Goal: Task Accomplishment & Management: Complete application form

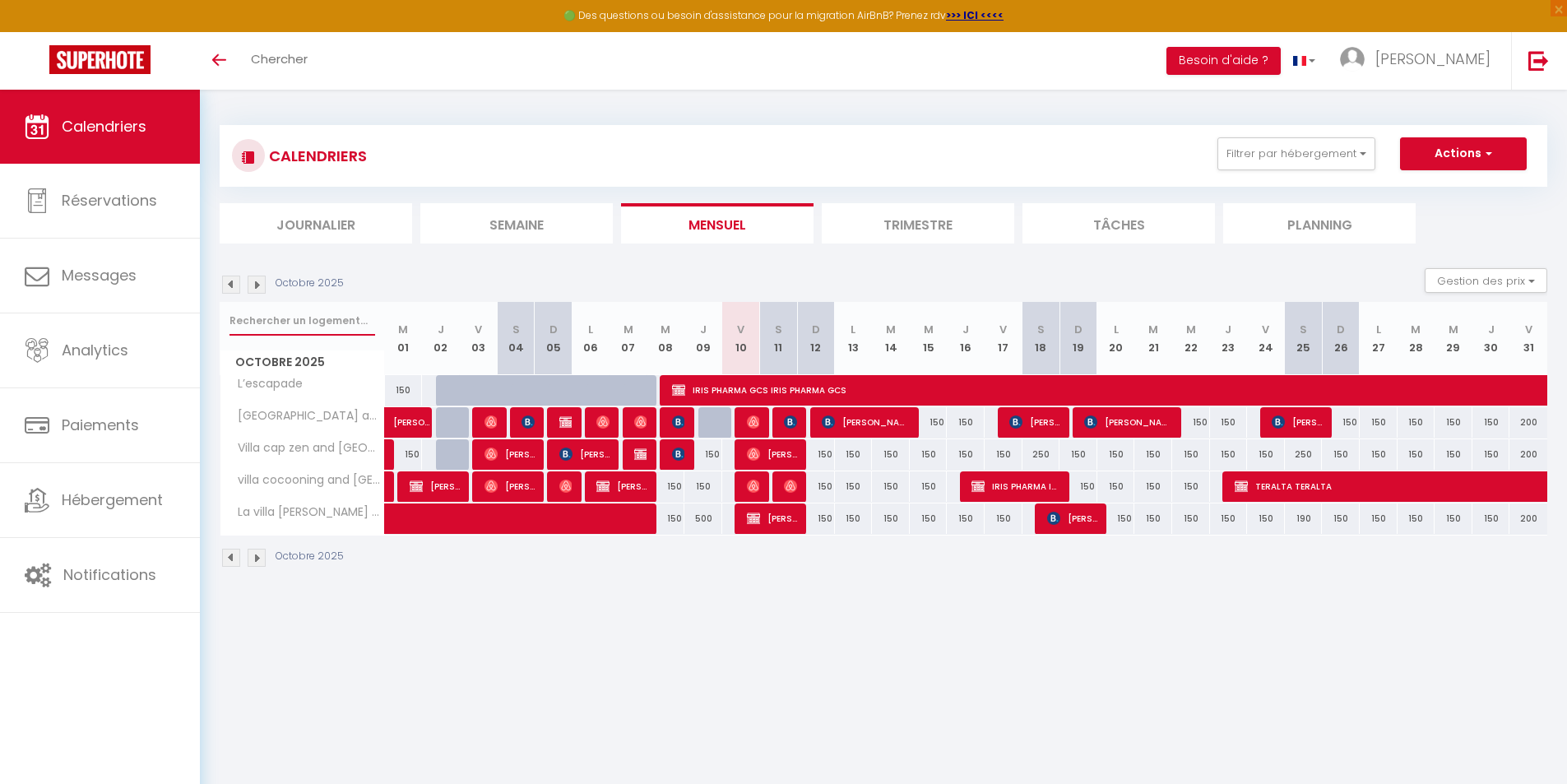
click at [327, 317] on input "text" at bounding box center [303, 320] width 146 height 30
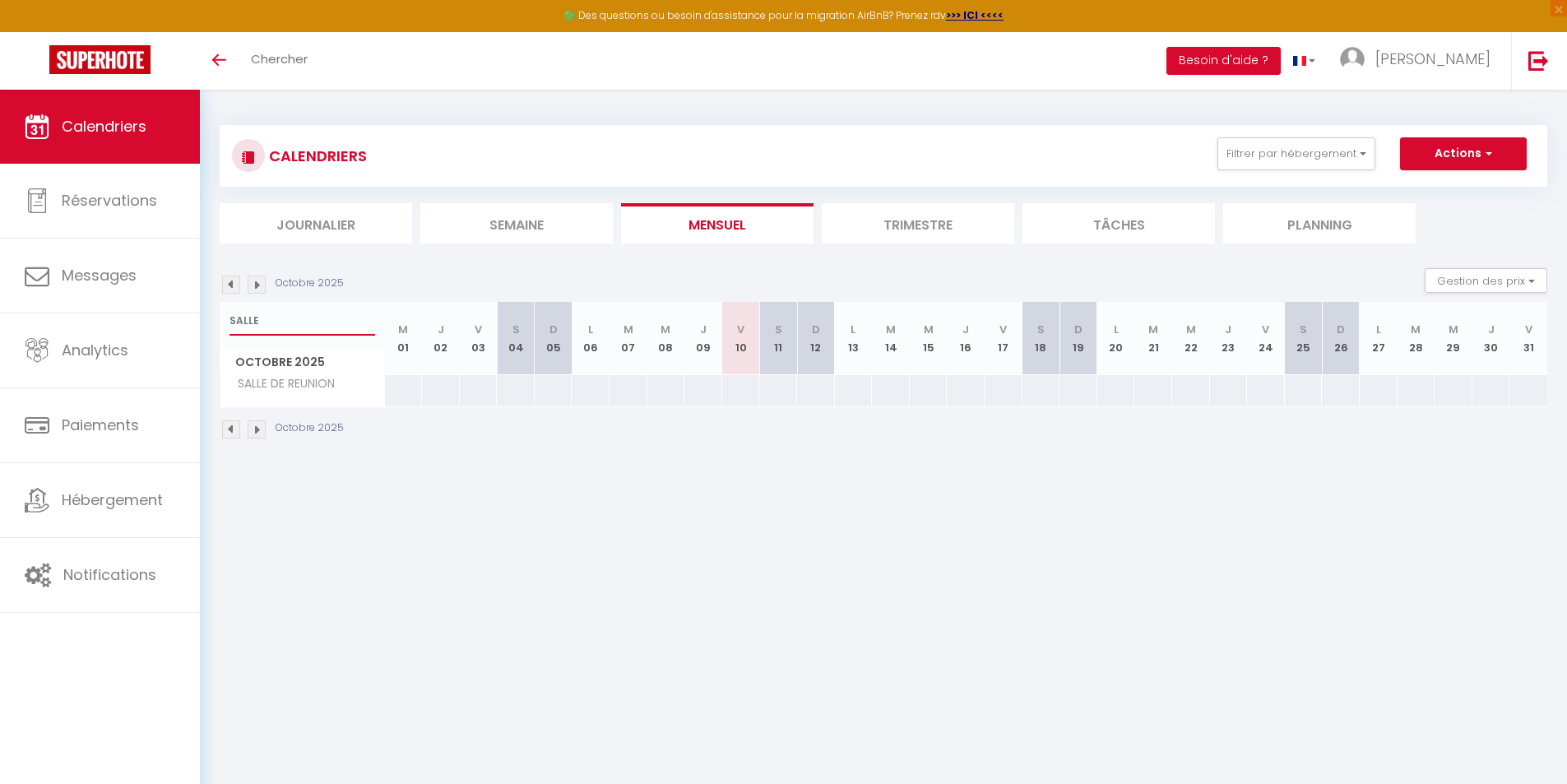
drag, startPoint x: 314, startPoint y: 319, endPoint x: 215, endPoint y: 320, distance: 99.0
click at [215, 320] on div "CALENDRIERS Filtrer par hébergement Tous L’escapade [GEOGRAPHIC_DATA] and spa V…" at bounding box center [883, 283] width 1367 height 385
type input "SALLE"
click at [393, 507] on body "🟢 Des questions ou besoin d'assistance pour la migration AirBnB? Prenez rdv >>>…" at bounding box center [784, 482] width 1567 height 784
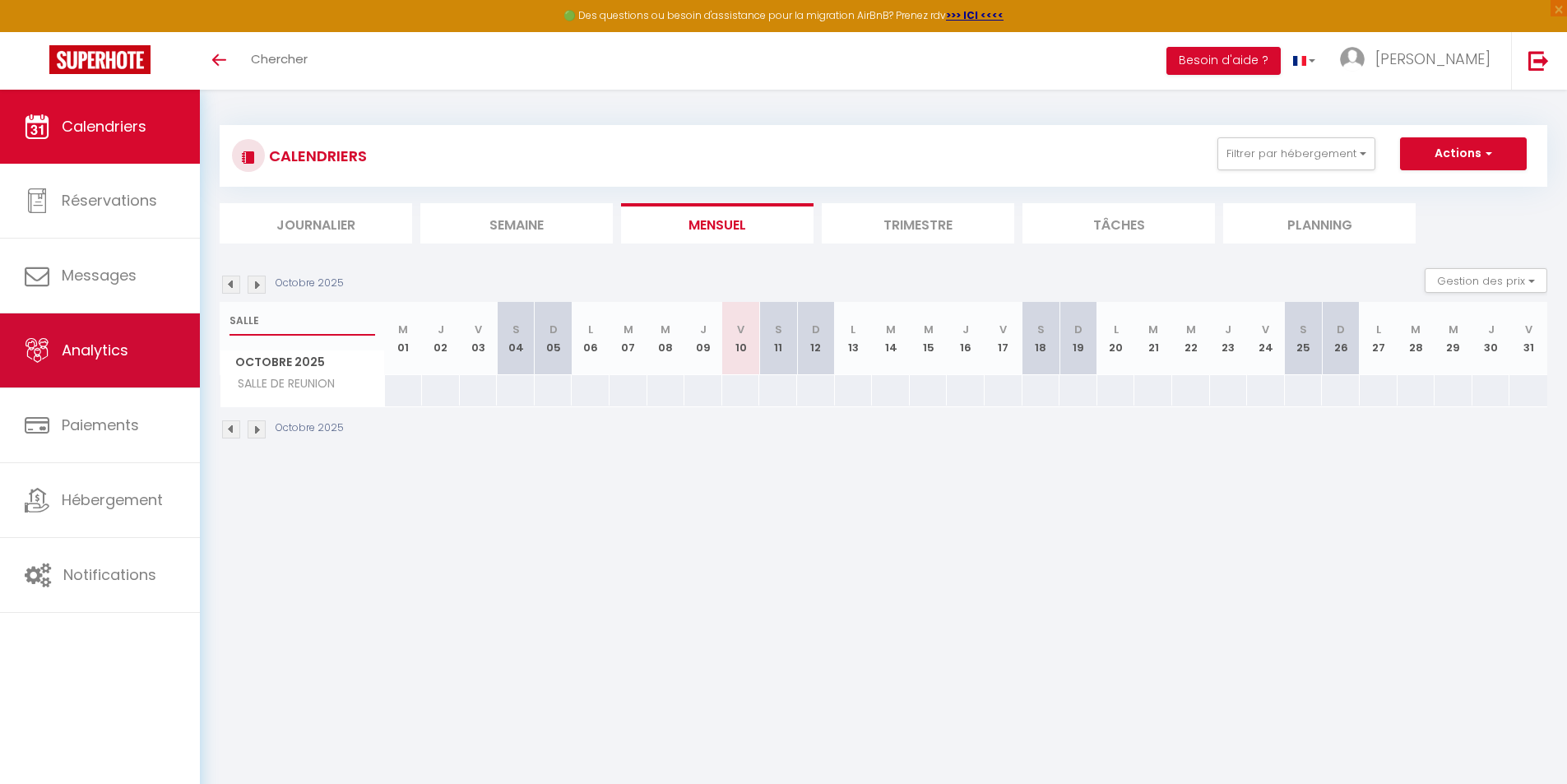
drag, startPoint x: 313, startPoint y: 327, endPoint x: 195, endPoint y: 327, distance: 118.0
click at [195, 327] on div "🟢 Des questions ou besoin d'assistance pour la migration AirBnB? Prenez rdv >>>…" at bounding box center [784, 283] width 1567 height 385
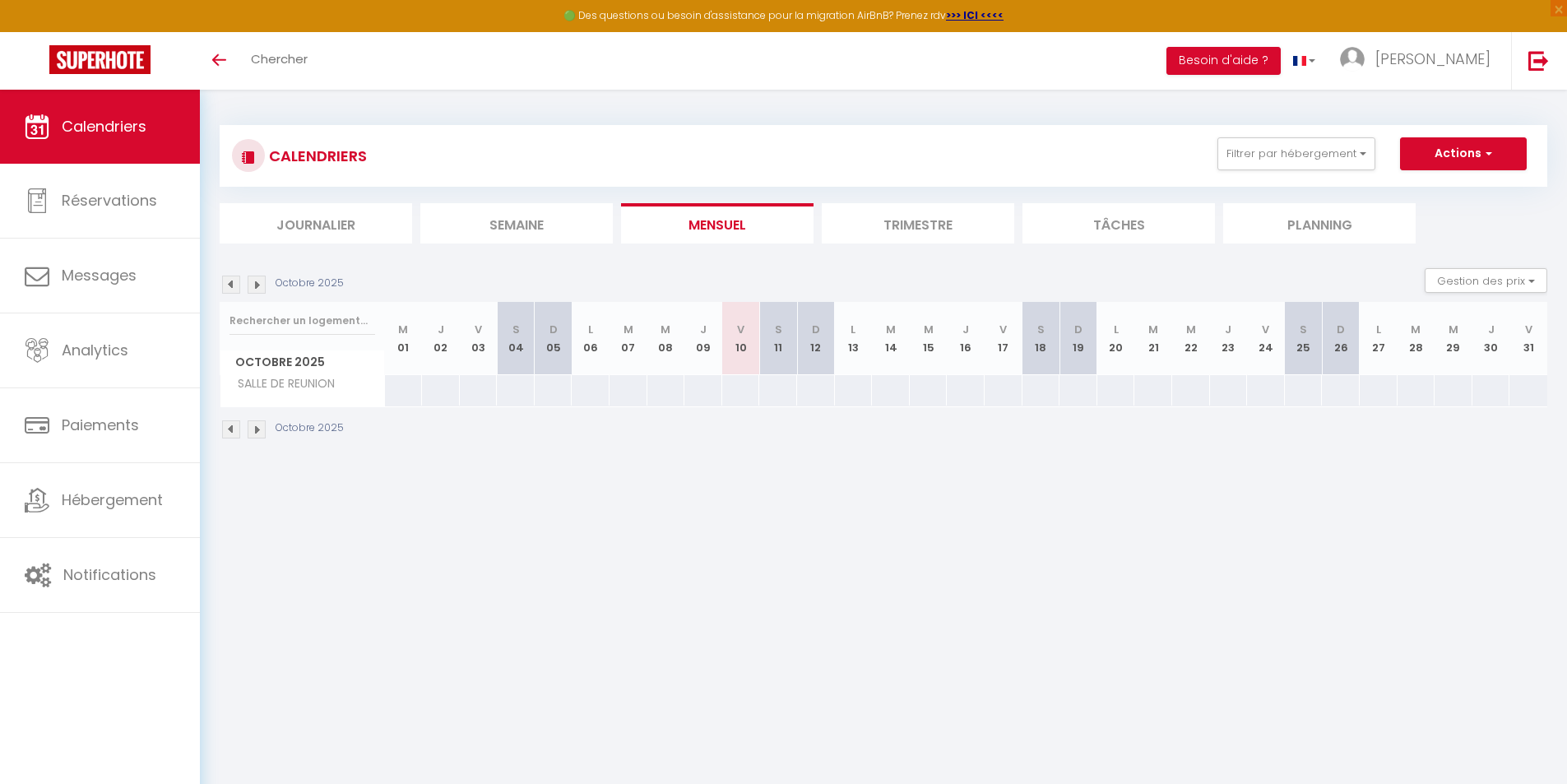
click at [351, 473] on div "CALENDRIERS Filtrer par hébergement Tous L’escapade [GEOGRAPHIC_DATA] and spa V…" at bounding box center [883, 283] width 1367 height 385
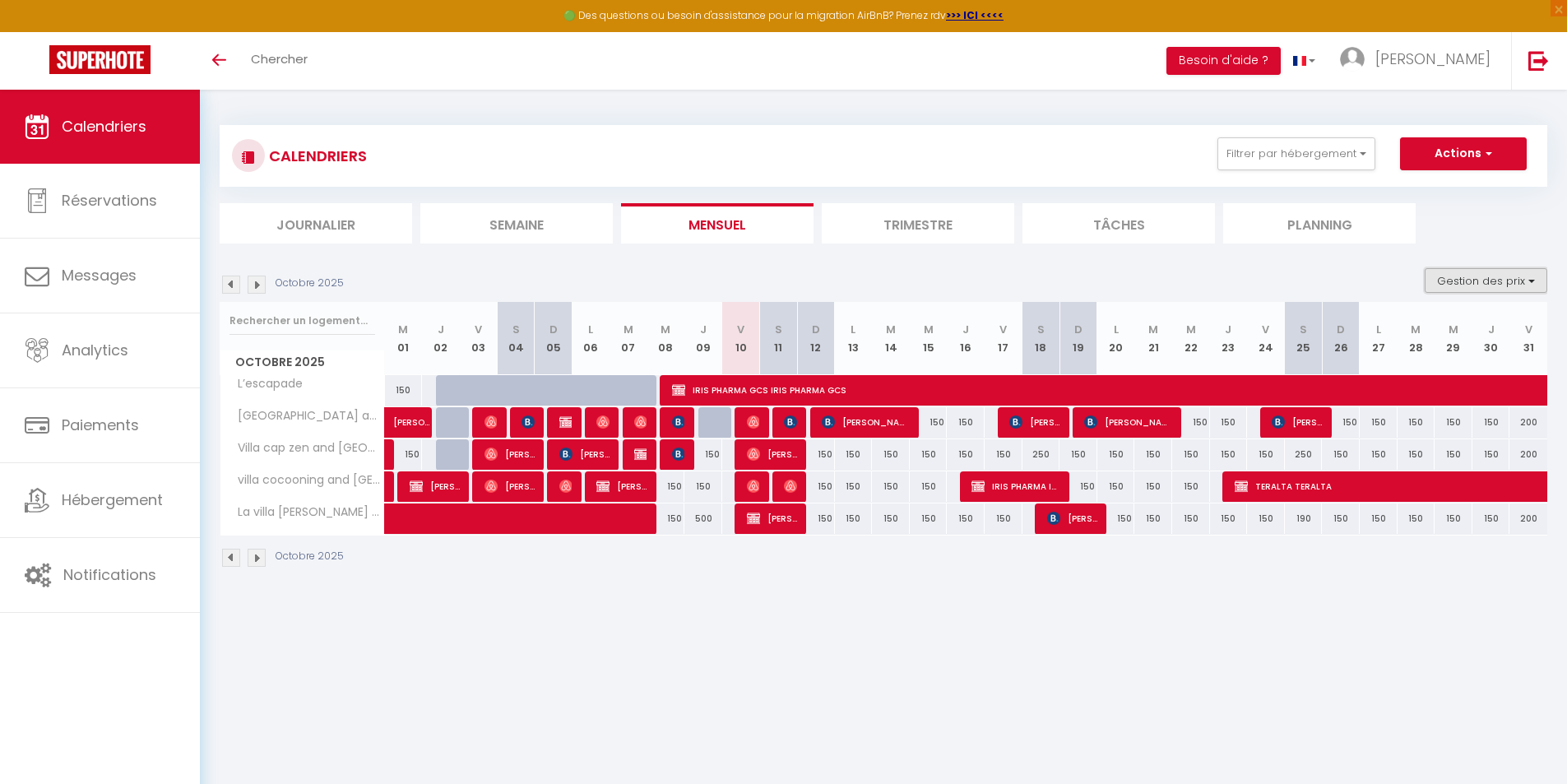
click at [1481, 280] on button "Gestion des prix" at bounding box center [1486, 280] width 122 height 24
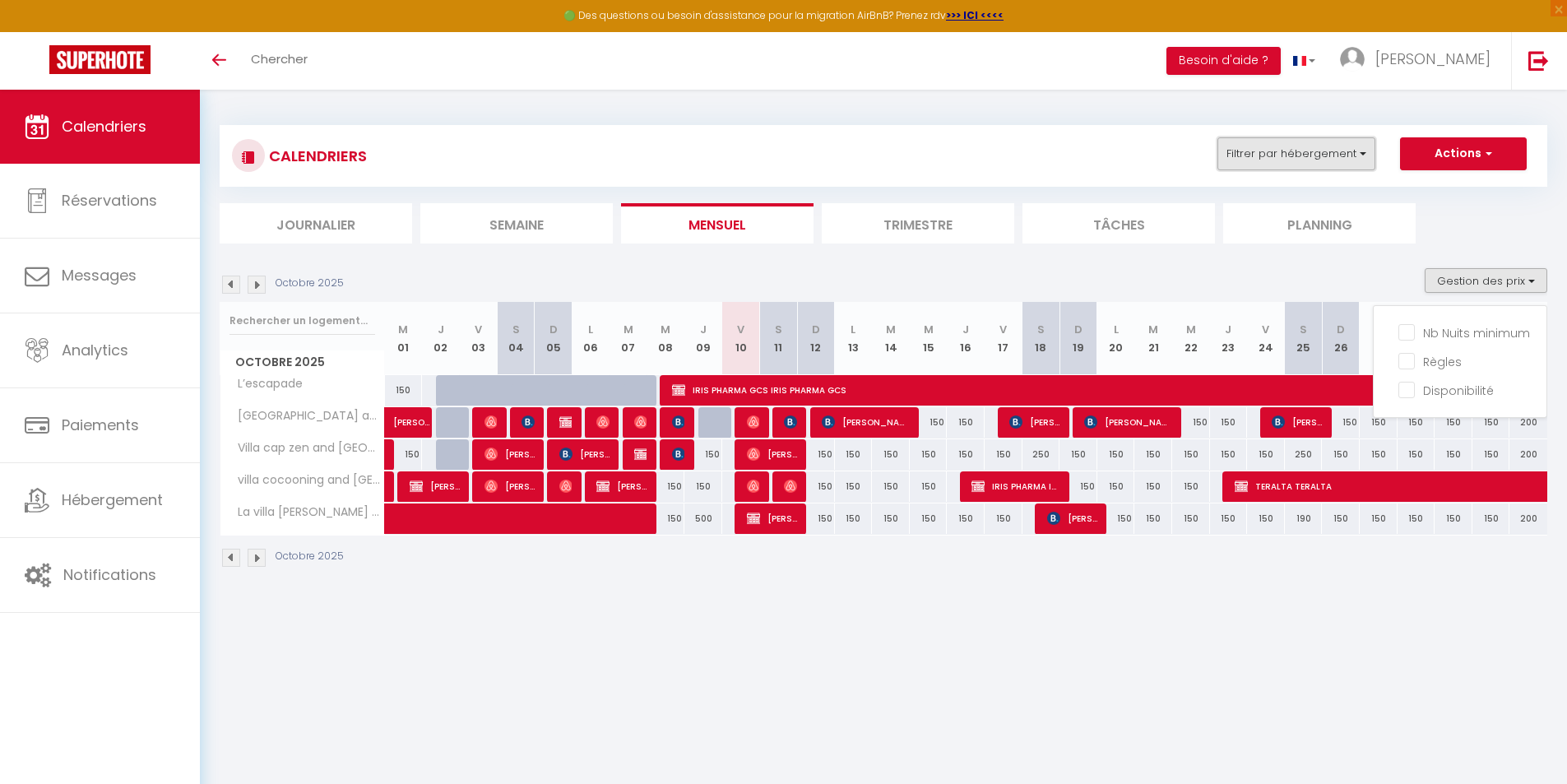
click at [1364, 158] on button "Filtrer par hébergement" at bounding box center [1296, 154] width 158 height 33
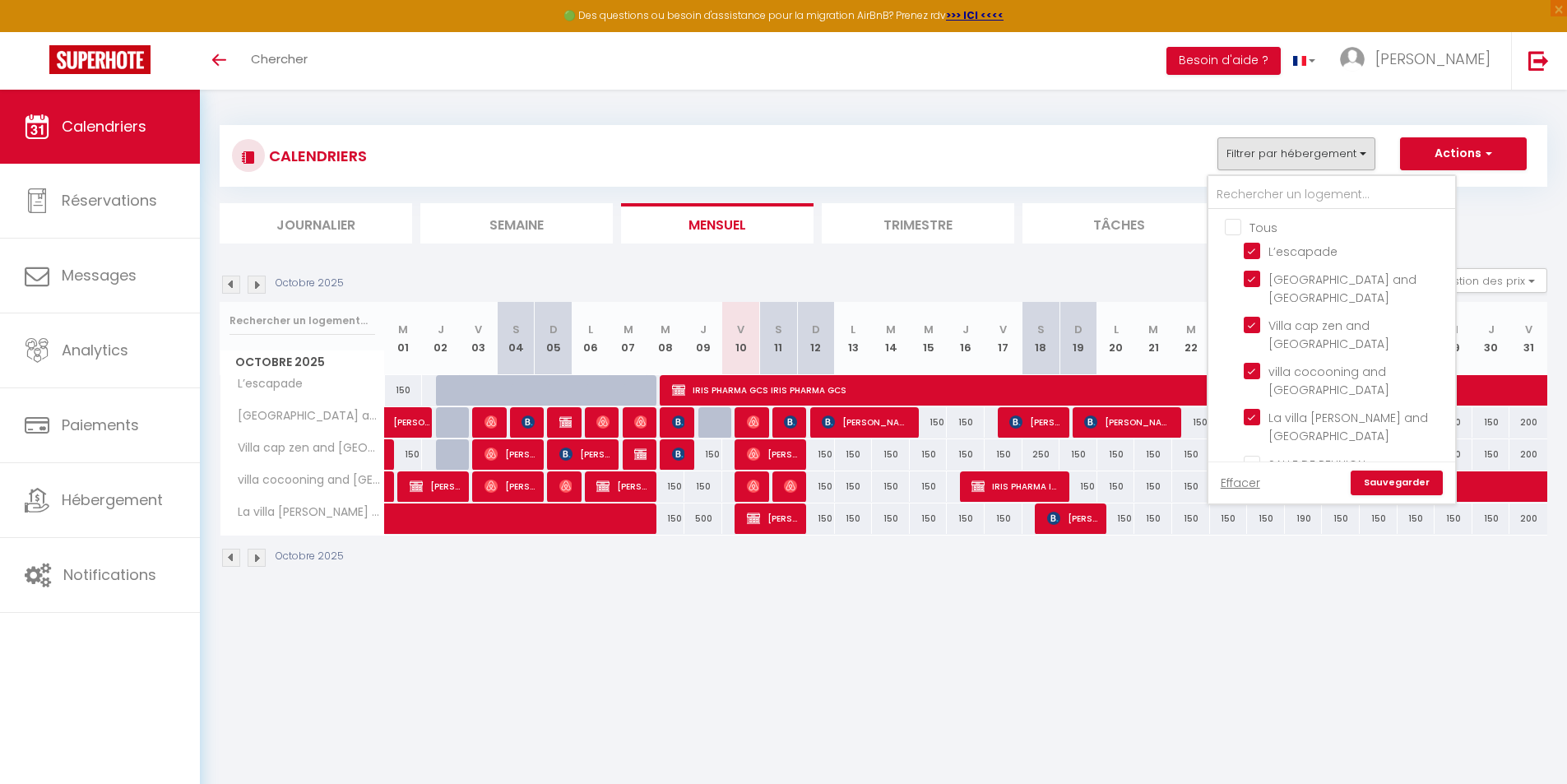
click at [1246, 229] on input "Tous" at bounding box center [1348, 226] width 247 height 16
checkbox input "true"
click at [1386, 471] on link "Sauvegarder" at bounding box center [1397, 482] width 92 height 24
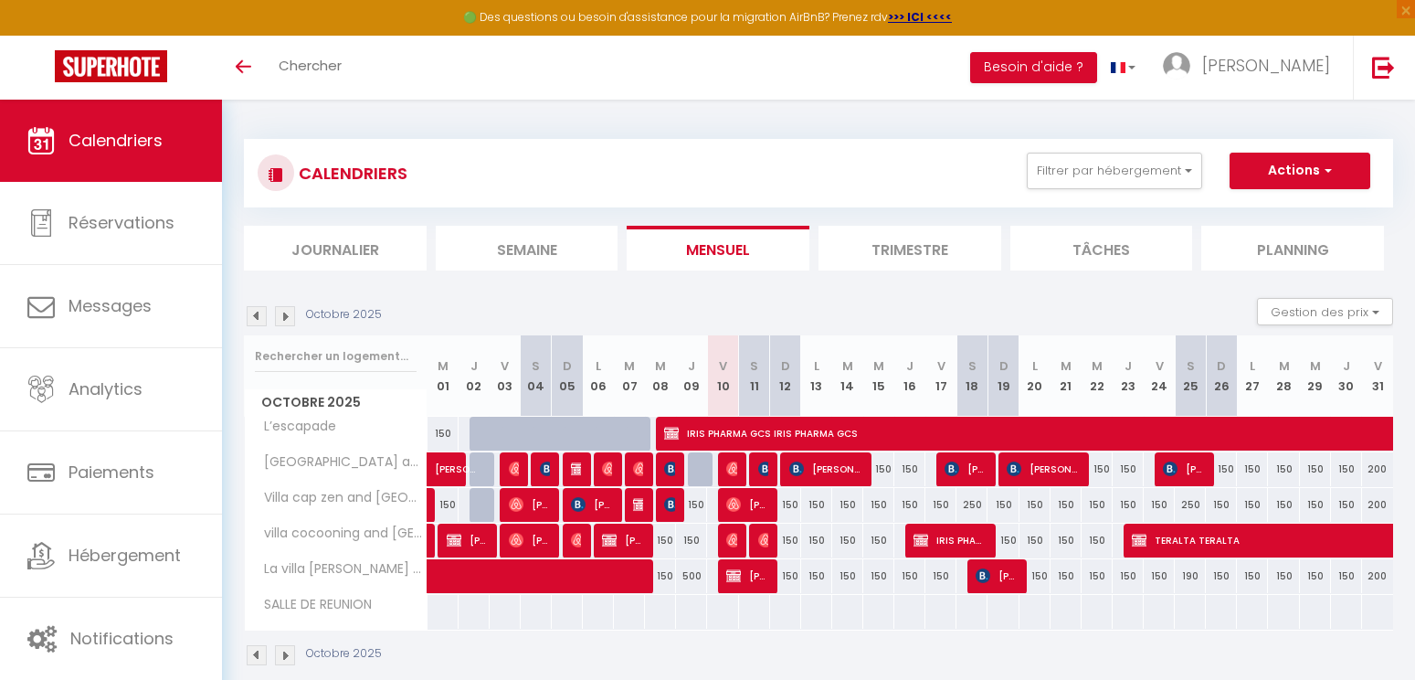
click at [290, 320] on img at bounding box center [285, 316] width 20 height 20
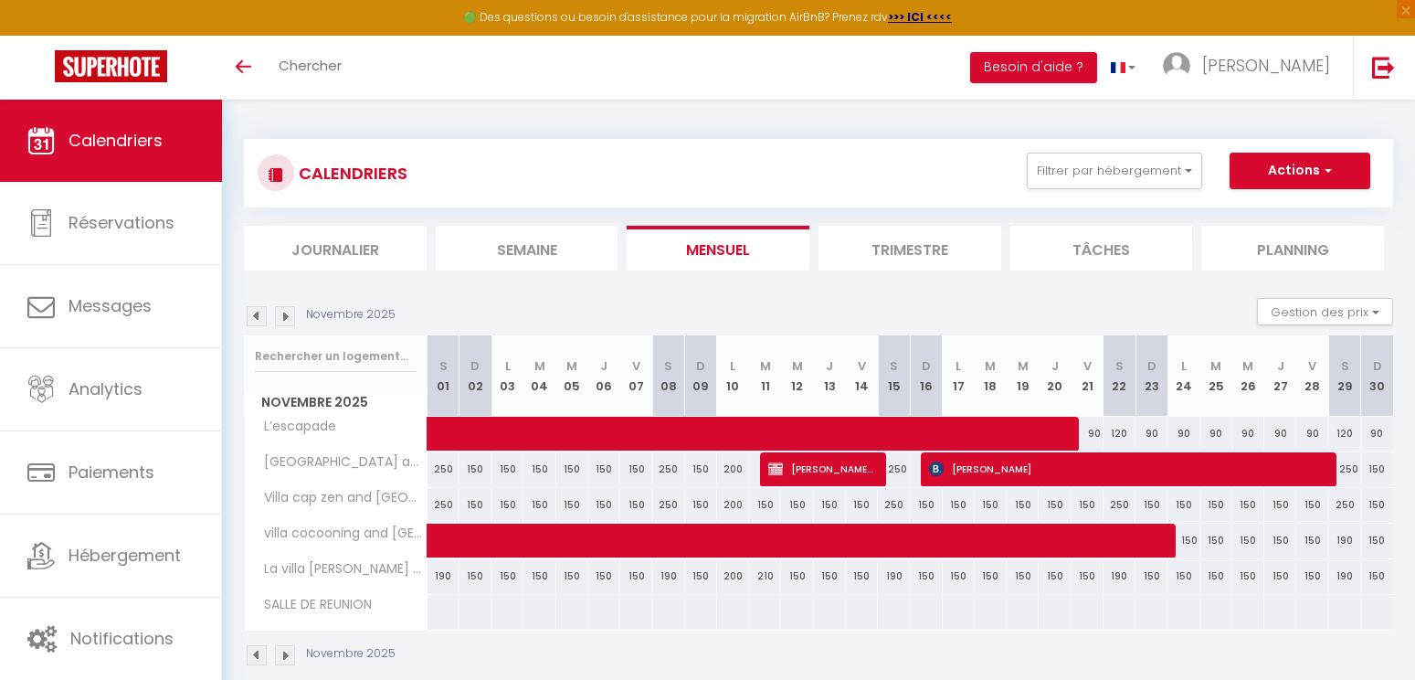
click at [266, 307] on img at bounding box center [257, 316] width 20 height 20
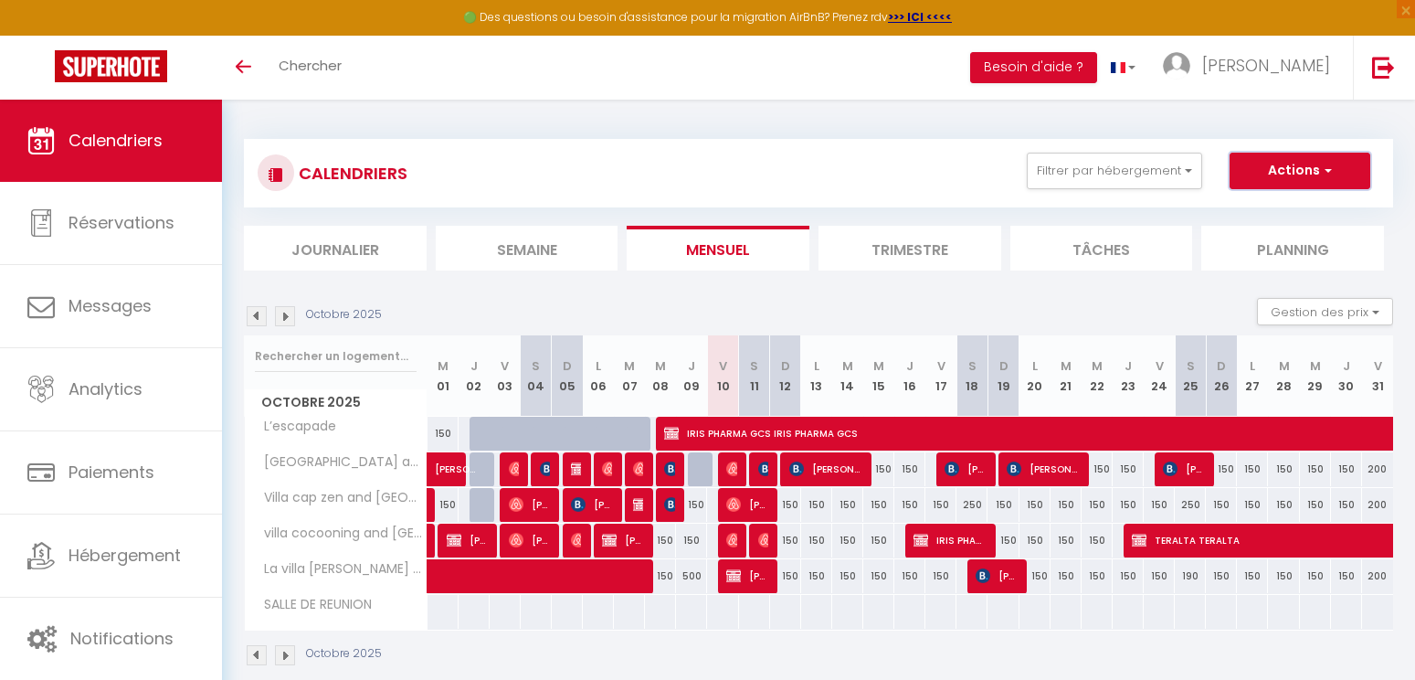
click at [1324, 155] on button "Actions" at bounding box center [1300, 171] width 141 height 37
click at [1297, 200] on link "Nouvelle réservation" at bounding box center [1280, 212] width 159 height 27
select select
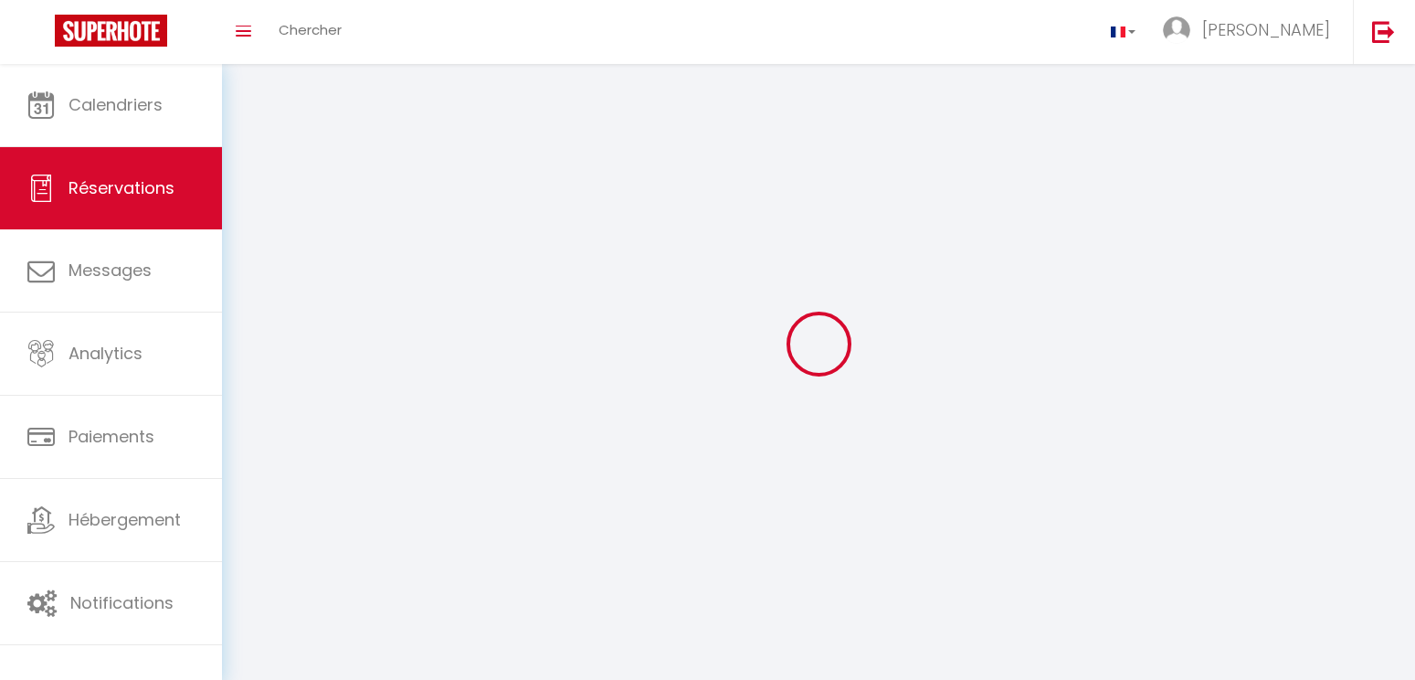
select select
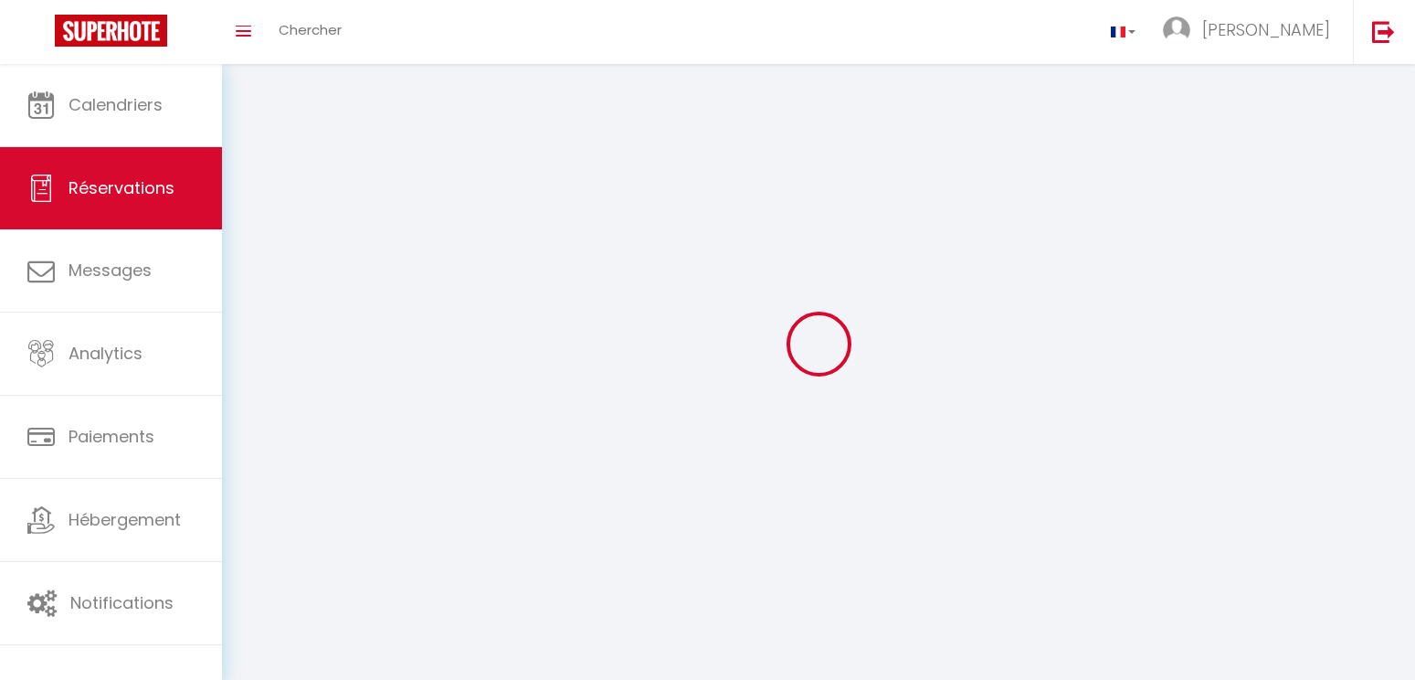
select select
checkbox input "false"
select select
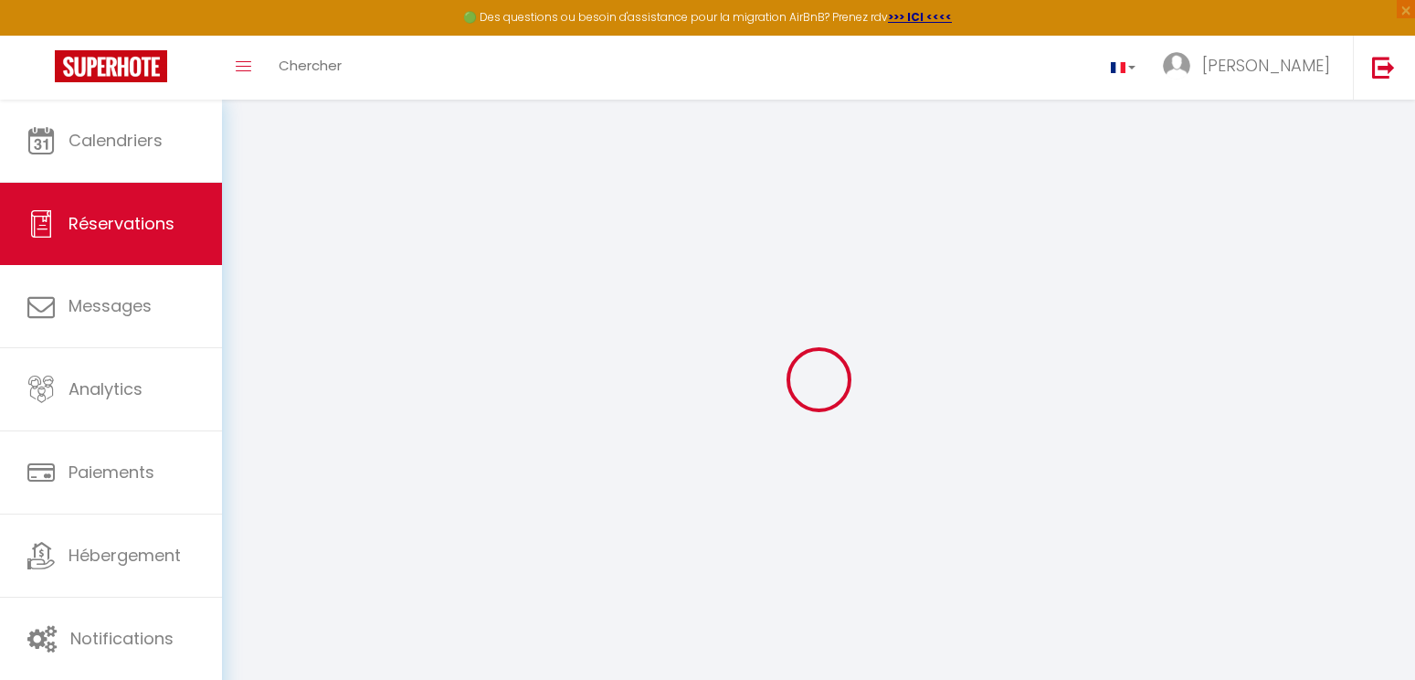
select select
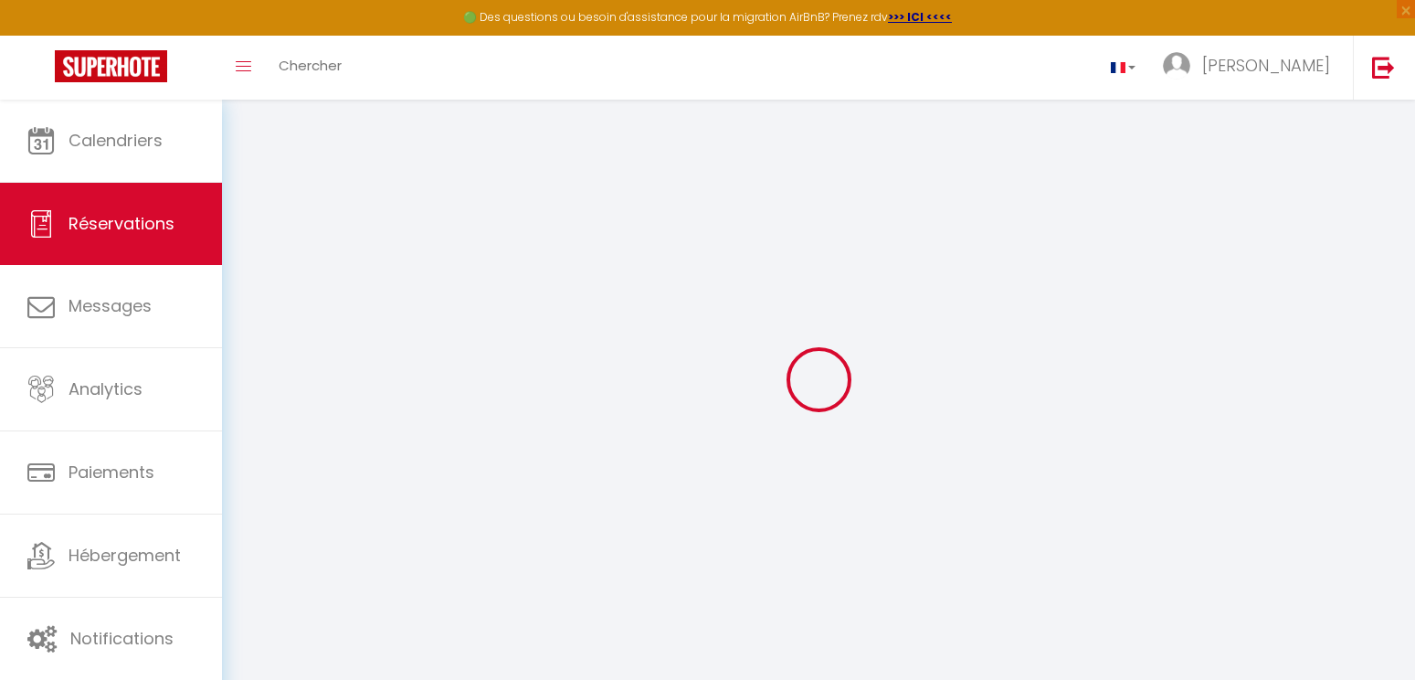
select select
checkbox input "false"
select select
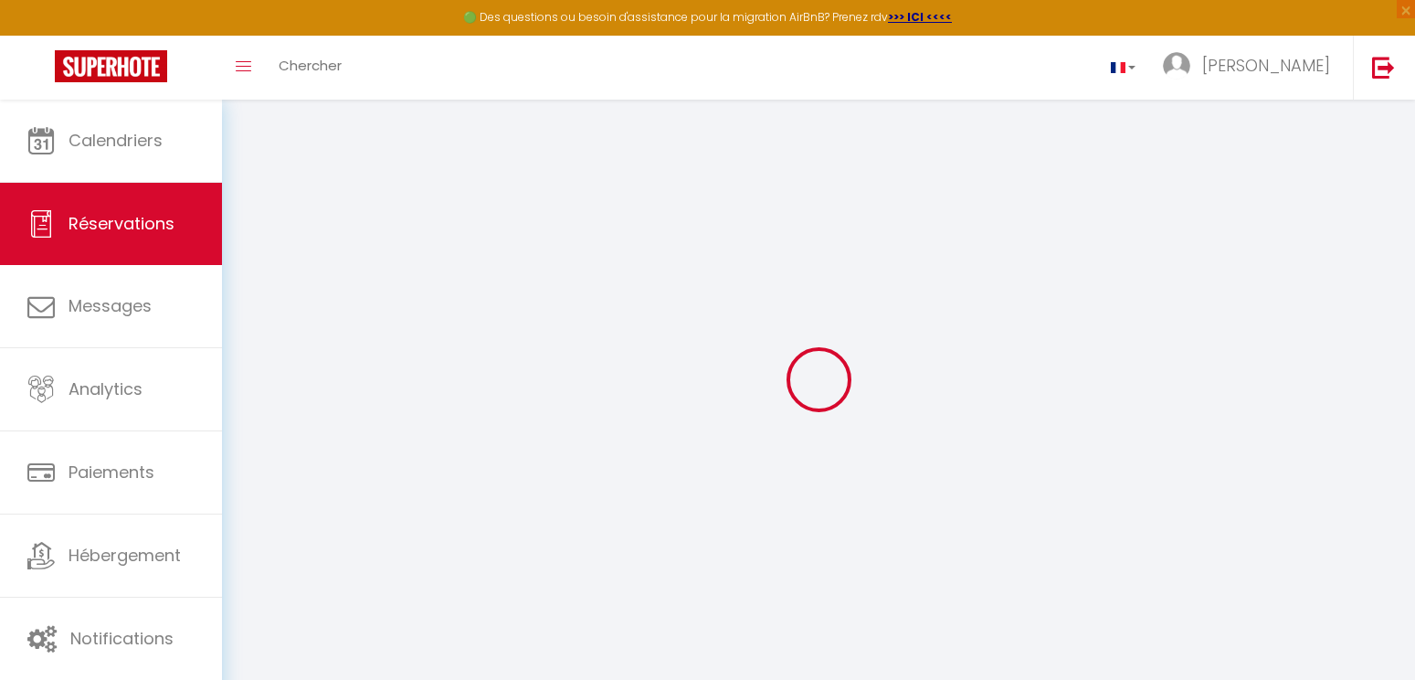
select select
checkbox input "false"
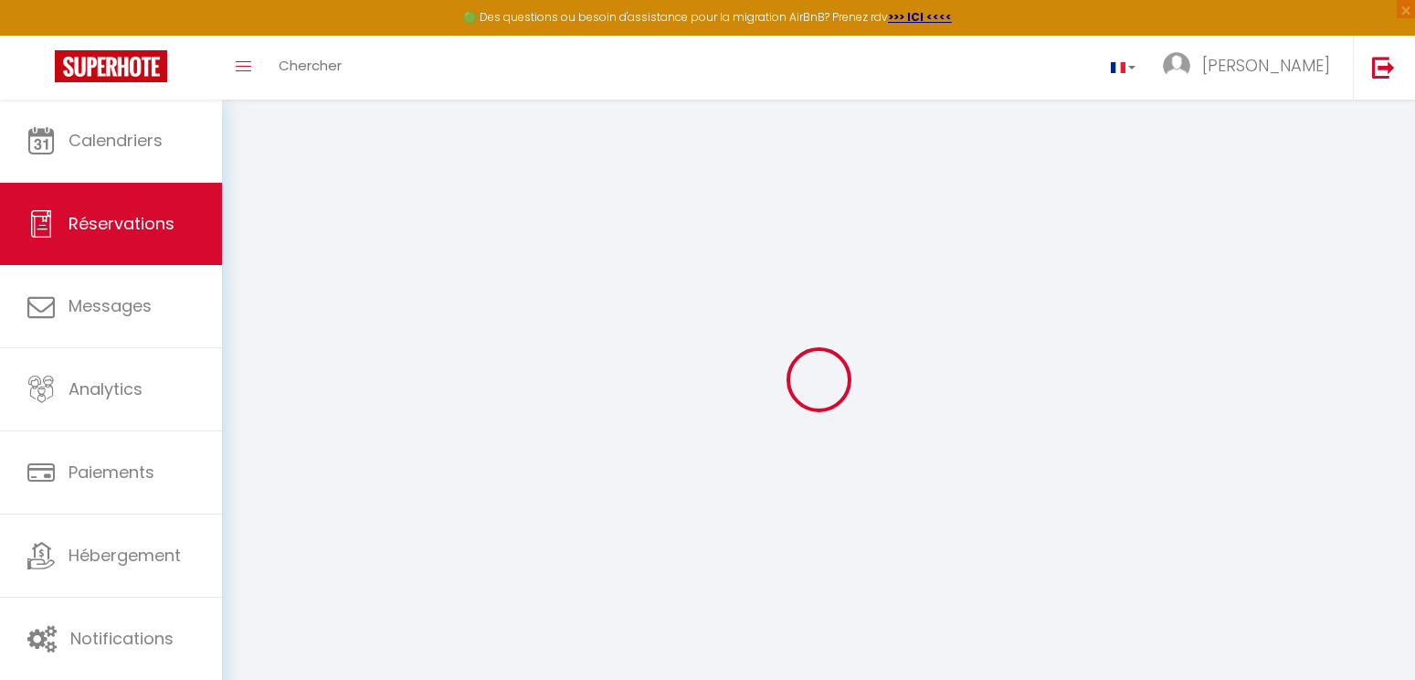
select select
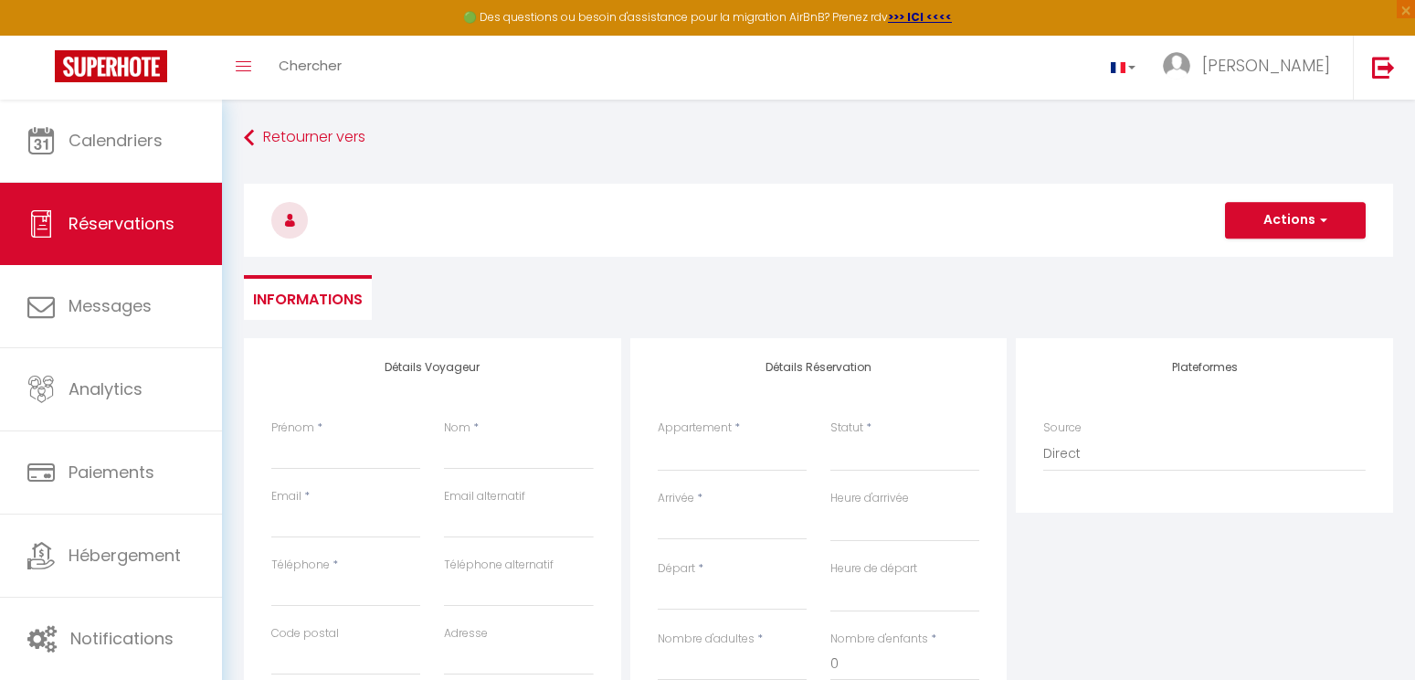
select select
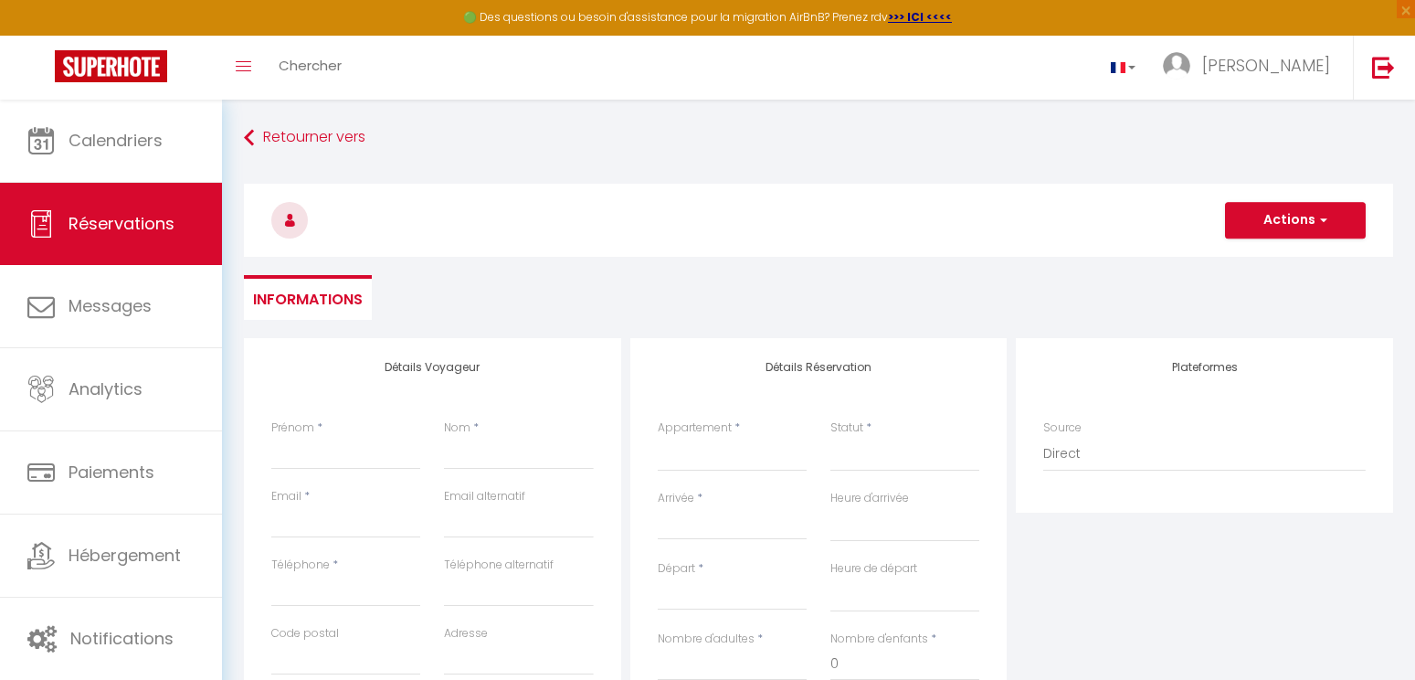
select select
checkbox input "false"
select select
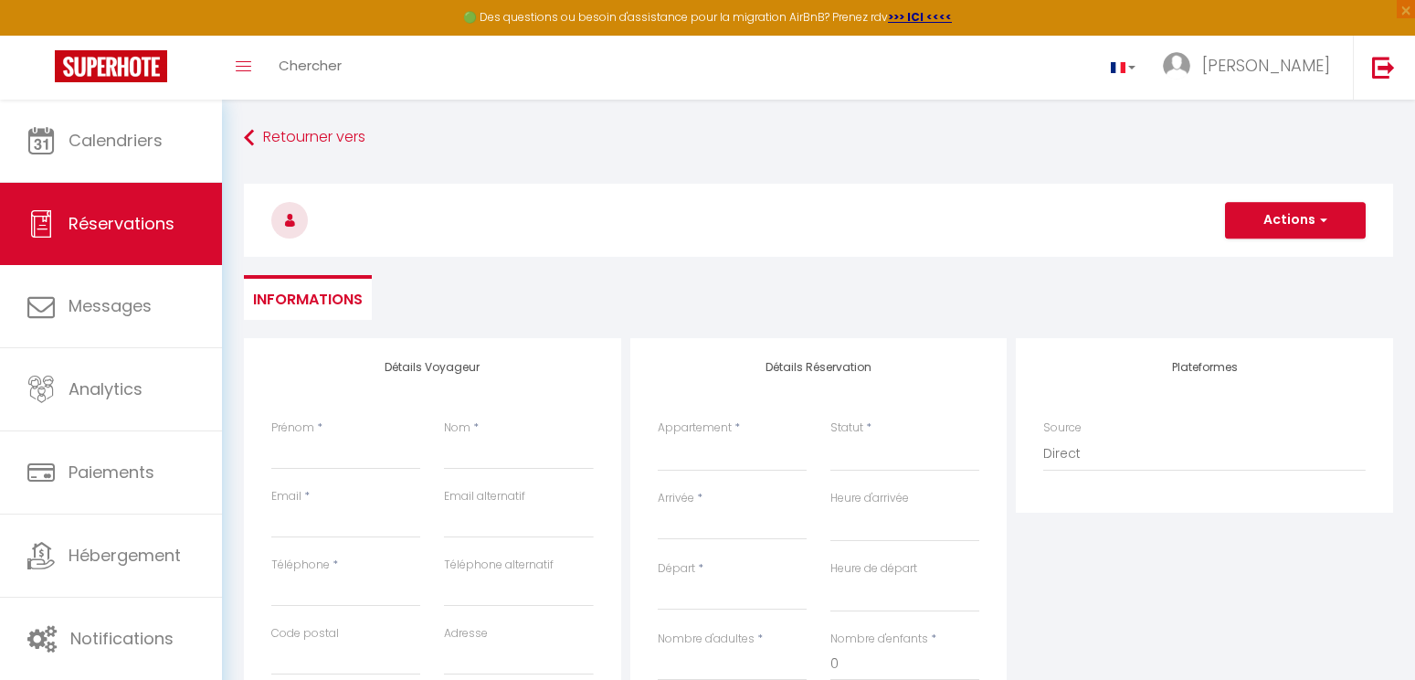
select select
checkbox input "false"
select select
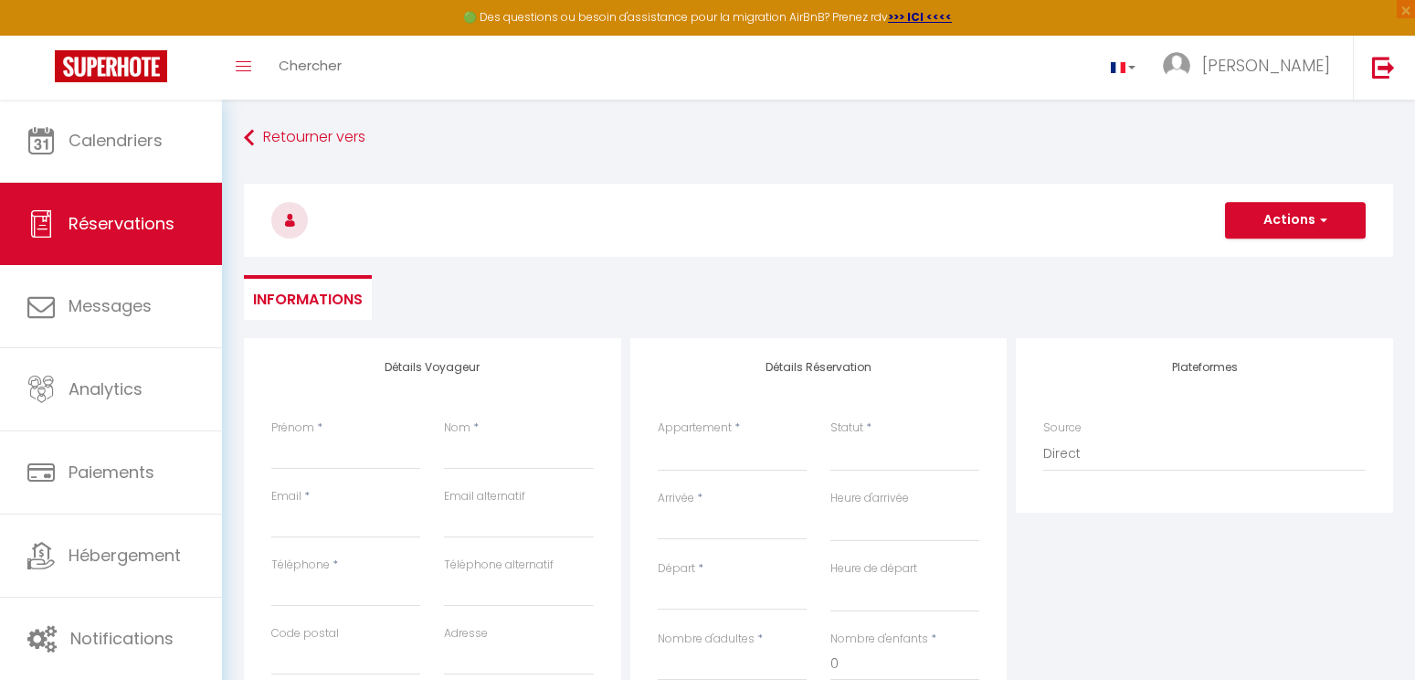
select select
click at [699, 456] on select "L’escapade [GEOGRAPHIC_DATA] and spa Villa cap zen and spa [GEOGRAPHIC_DATA] an…" at bounding box center [732, 454] width 149 height 35
select select "78550"
click at [658, 437] on select "L’escapade [GEOGRAPHIC_DATA] and spa Villa cap zen and spa [GEOGRAPHIC_DATA] an…" at bounding box center [732, 454] width 149 height 35
select select
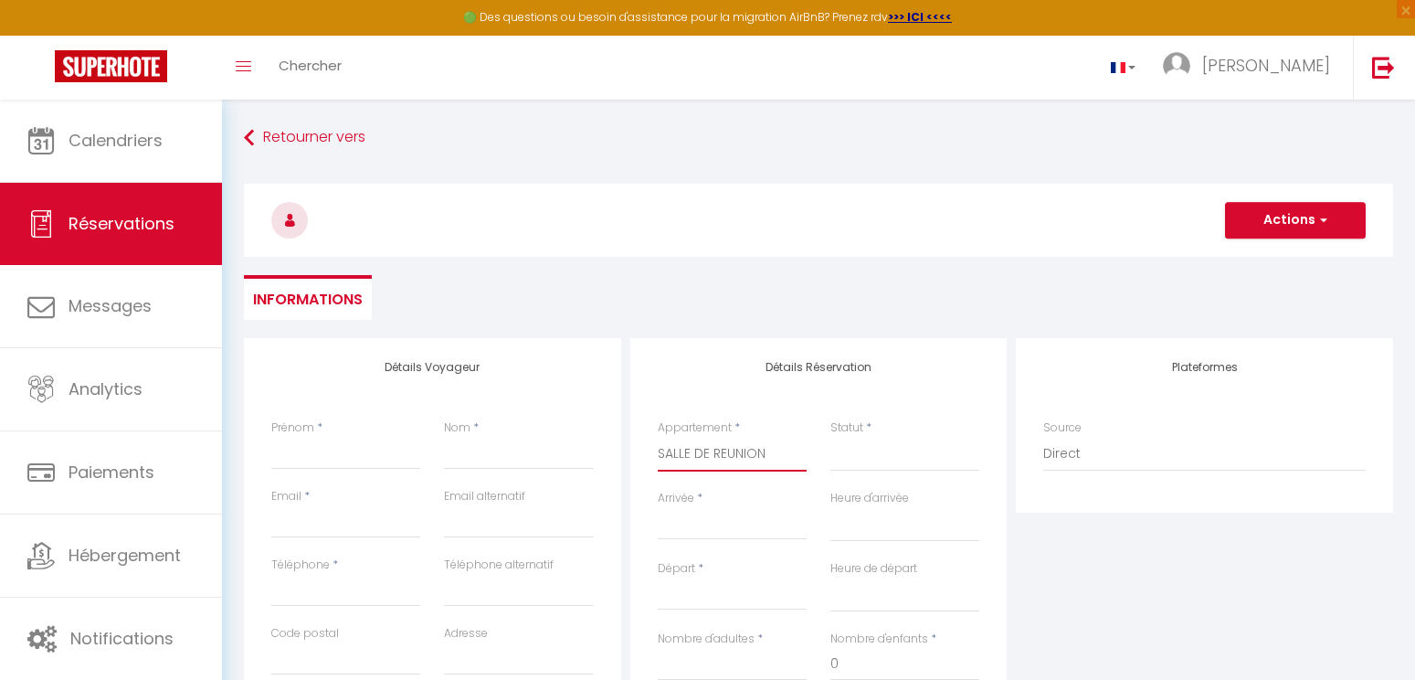
select select
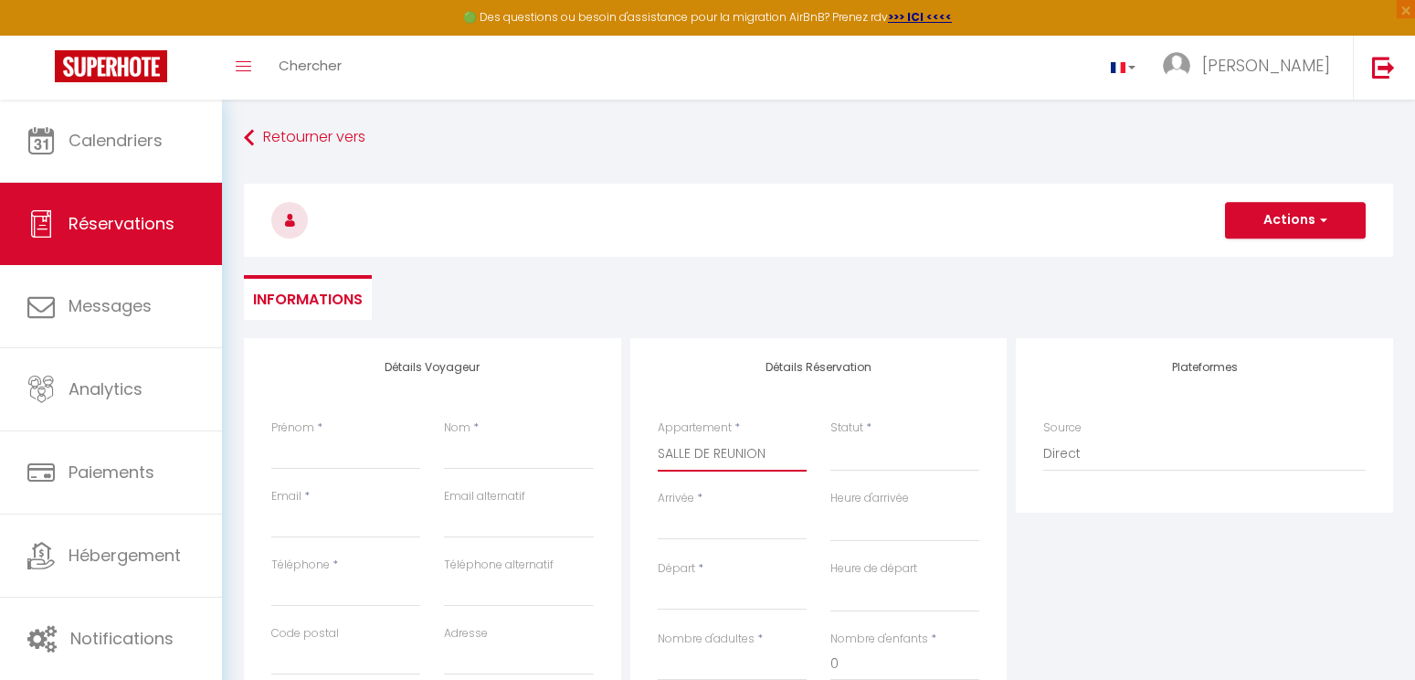
checkbox input "false"
select select
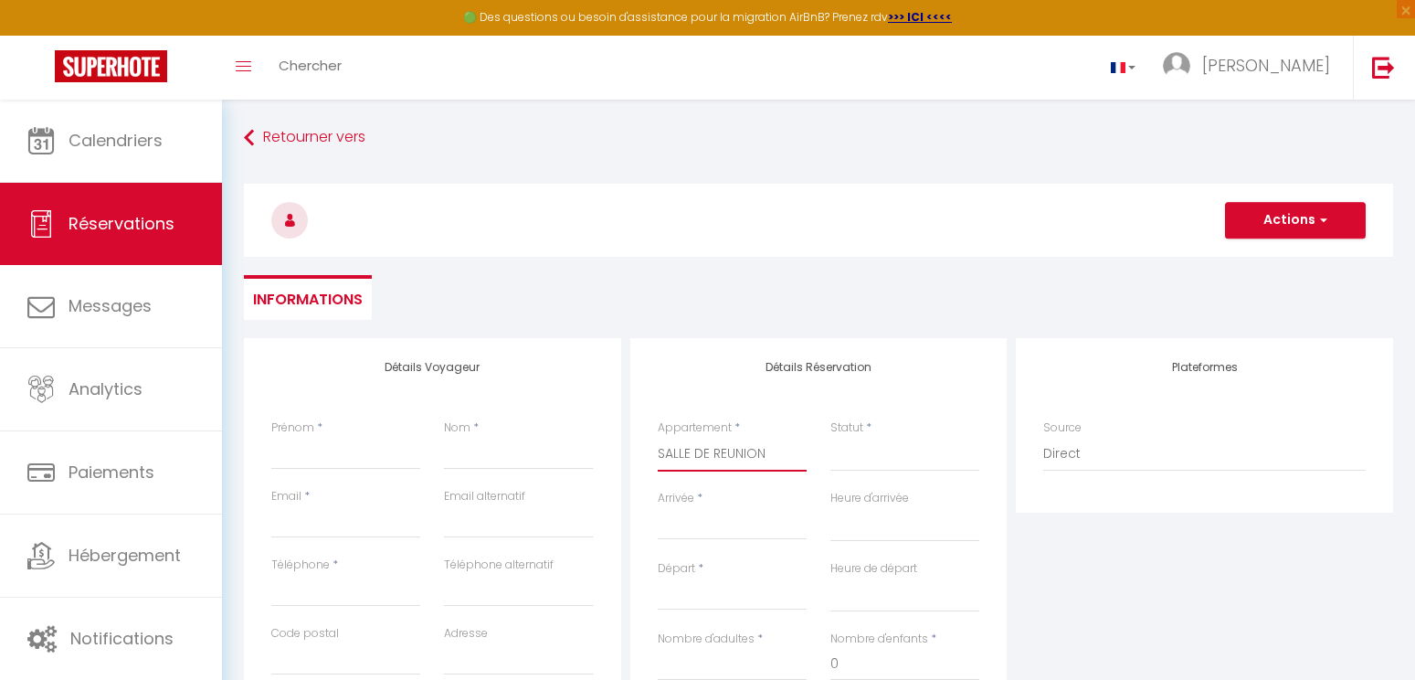
select select
checkbox input "false"
click at [367, 450] on input "Prénom" at bounding box center [345, 453] width 149 height 33
click at [358, 461] on input "Prénom" at bounding box center [345, 453] width 149 height 33
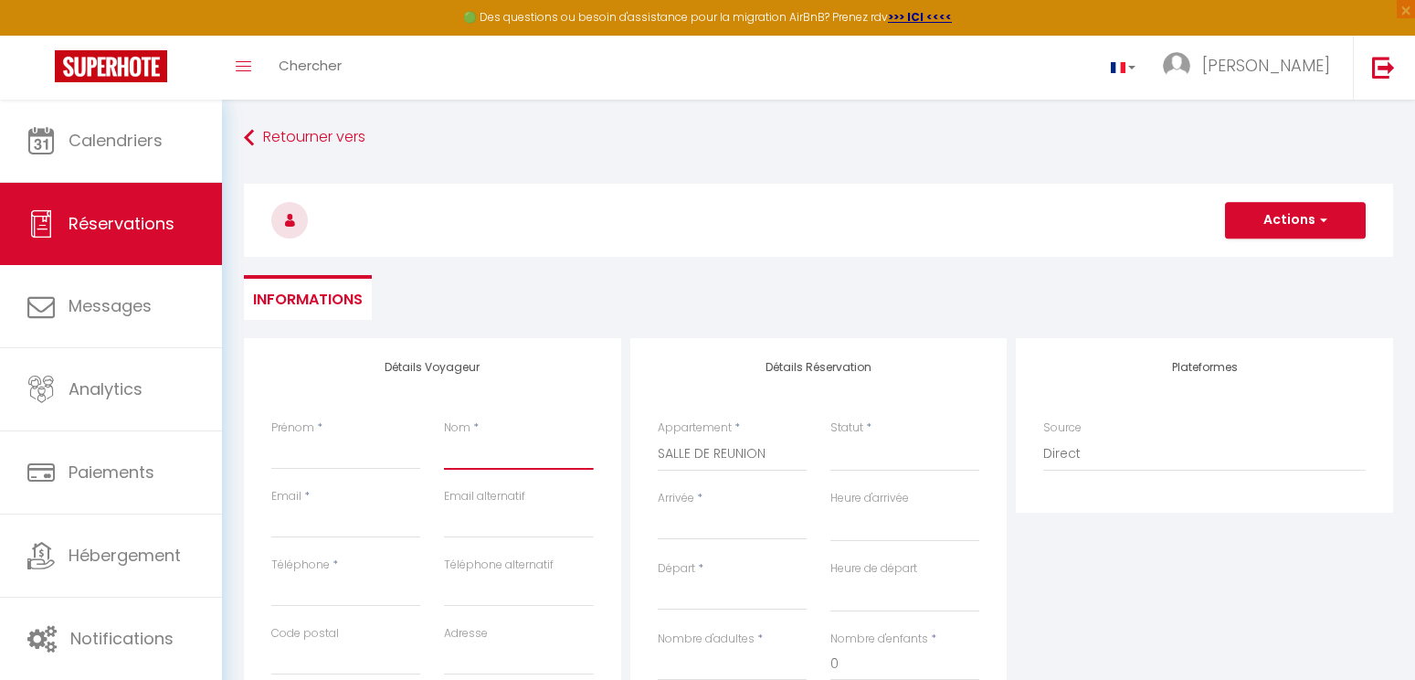
click at [504, 466] on input "Nom" at bounding box center [518, 453] width 149 height 33
paste input "[PERSON_NAME]"
type input "[PERSON_NAME]"
select select
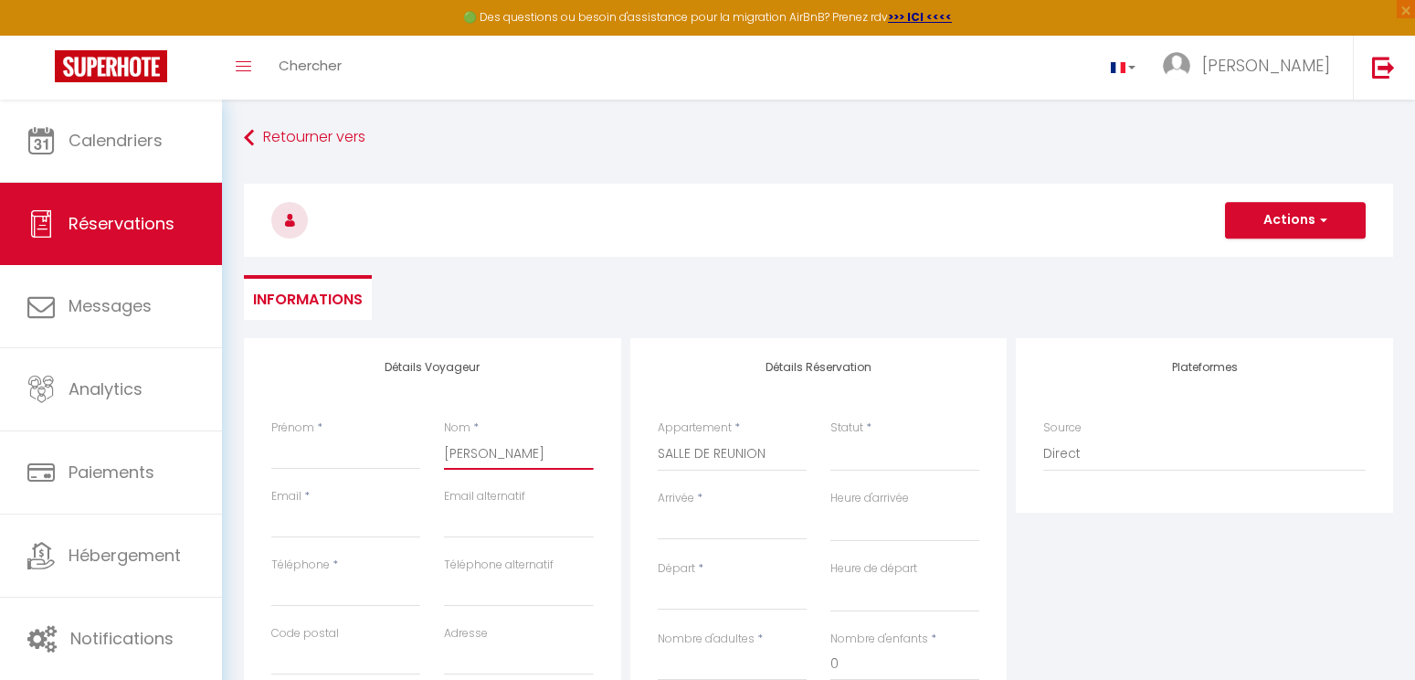
select select
checkbox input "false"
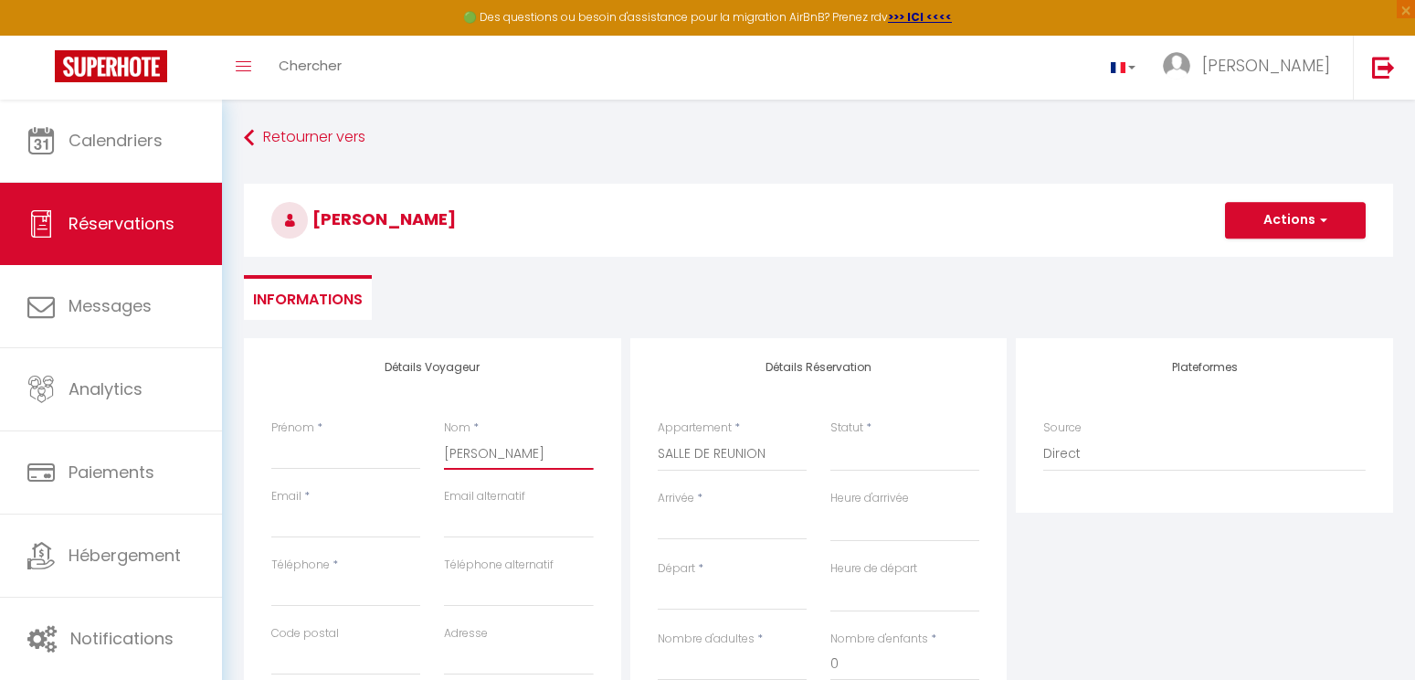
type input "[PERSON_NAME]"
click at [307, 454] on input "Prénom" at bounding box center [345, 453] width 149 height 33
type input "F"
select select
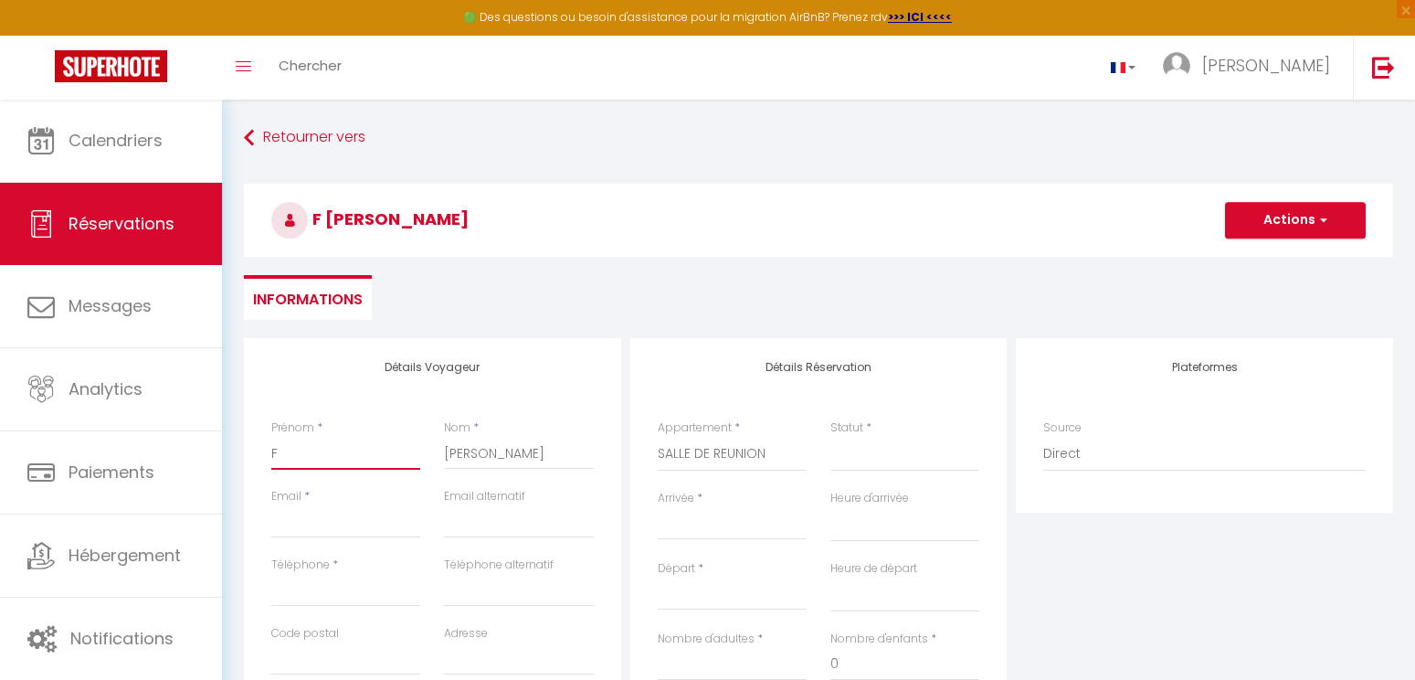
select select
checkbox input "false"
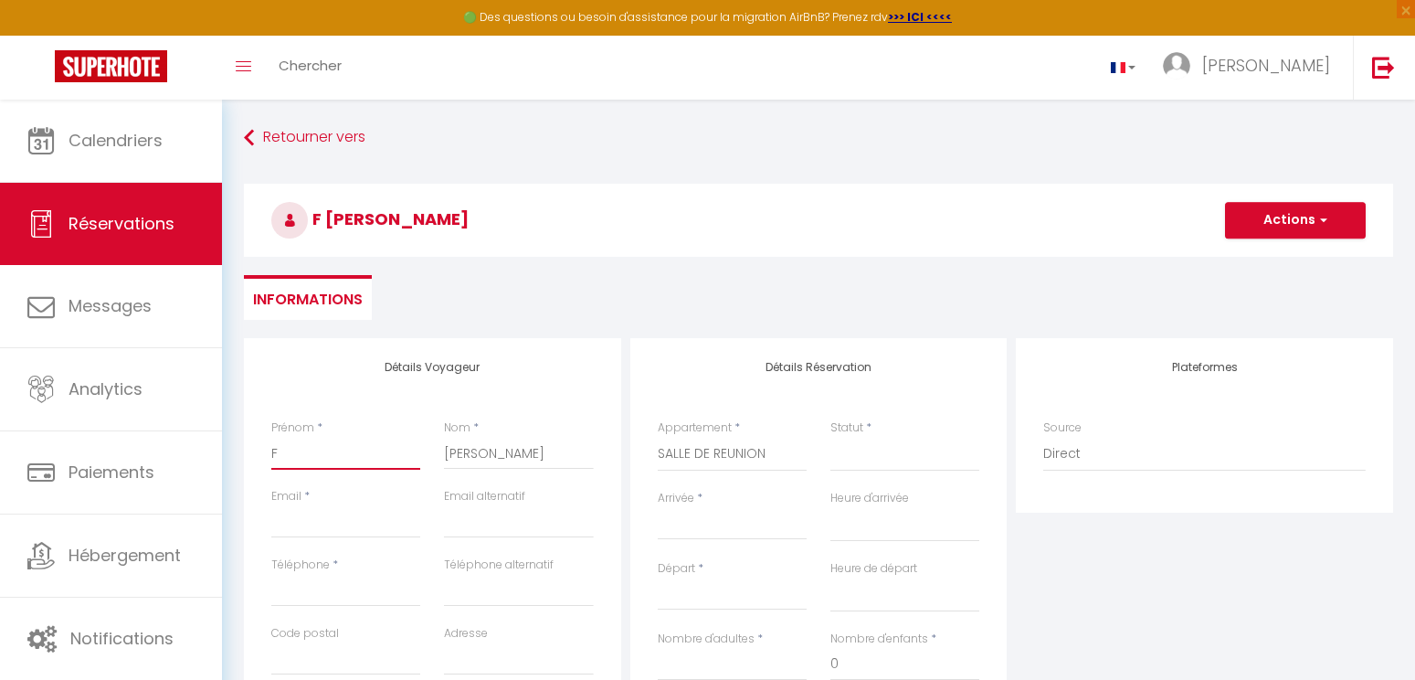
type input "FD"
select select
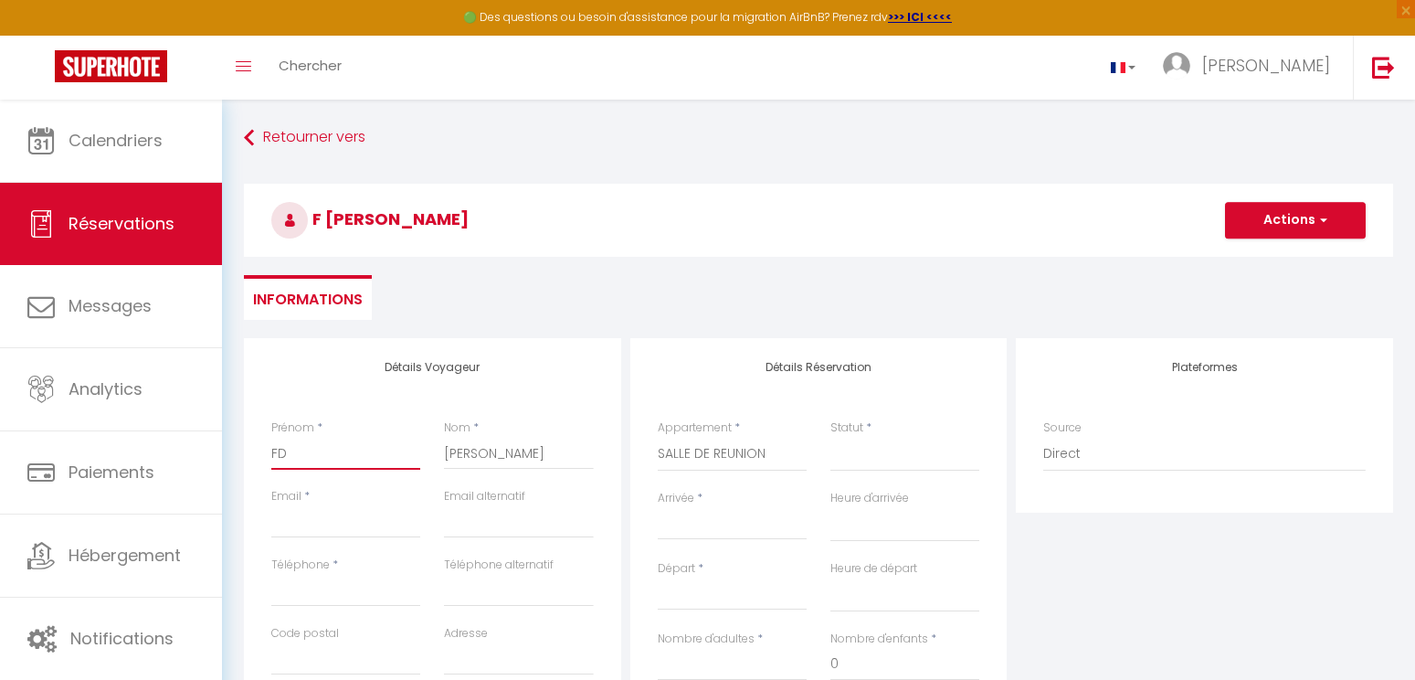
select select
checkbox input "false"
type input "FDB"
select select
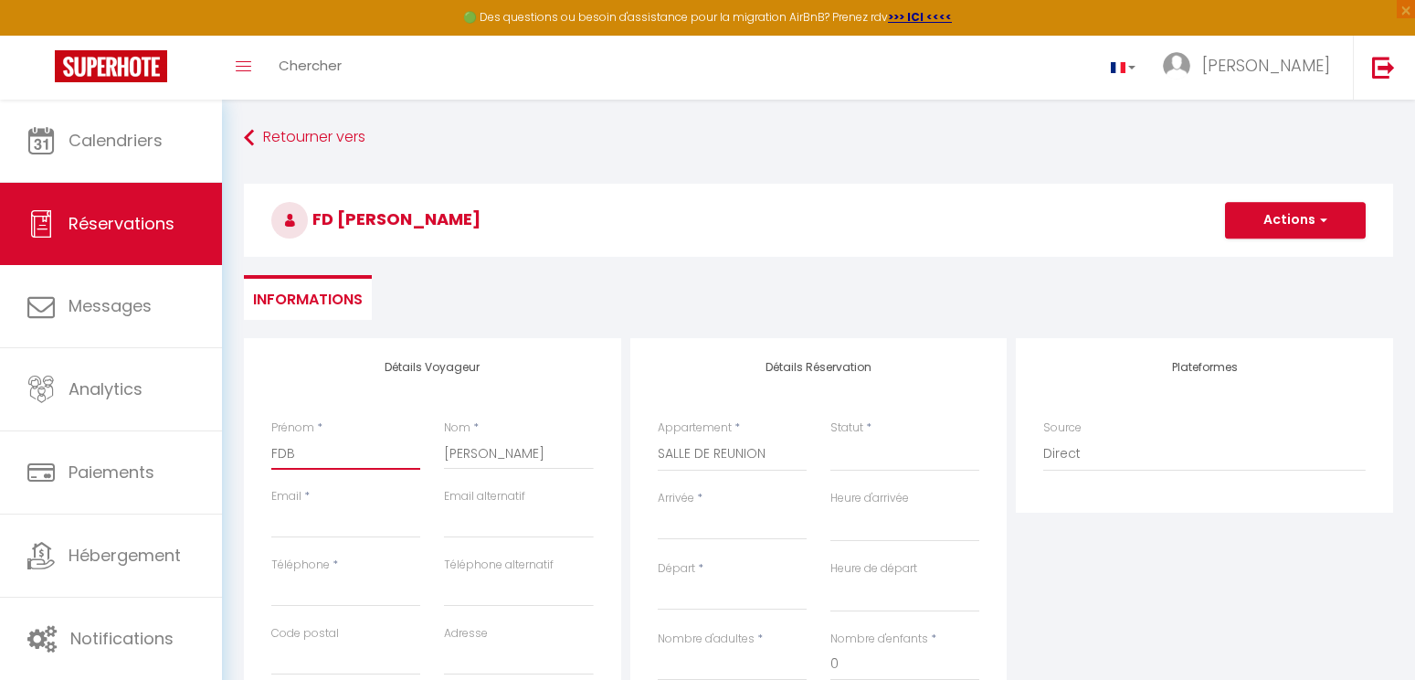
select select
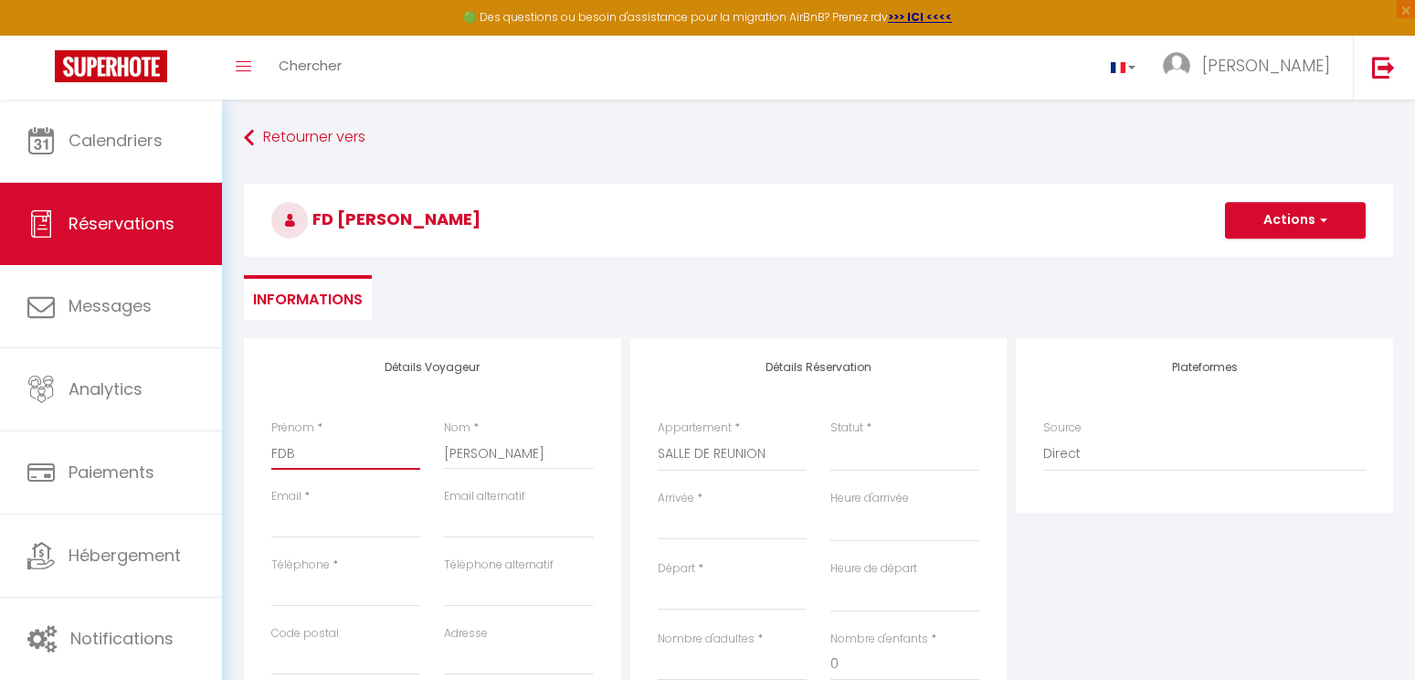
checkbox input "false"
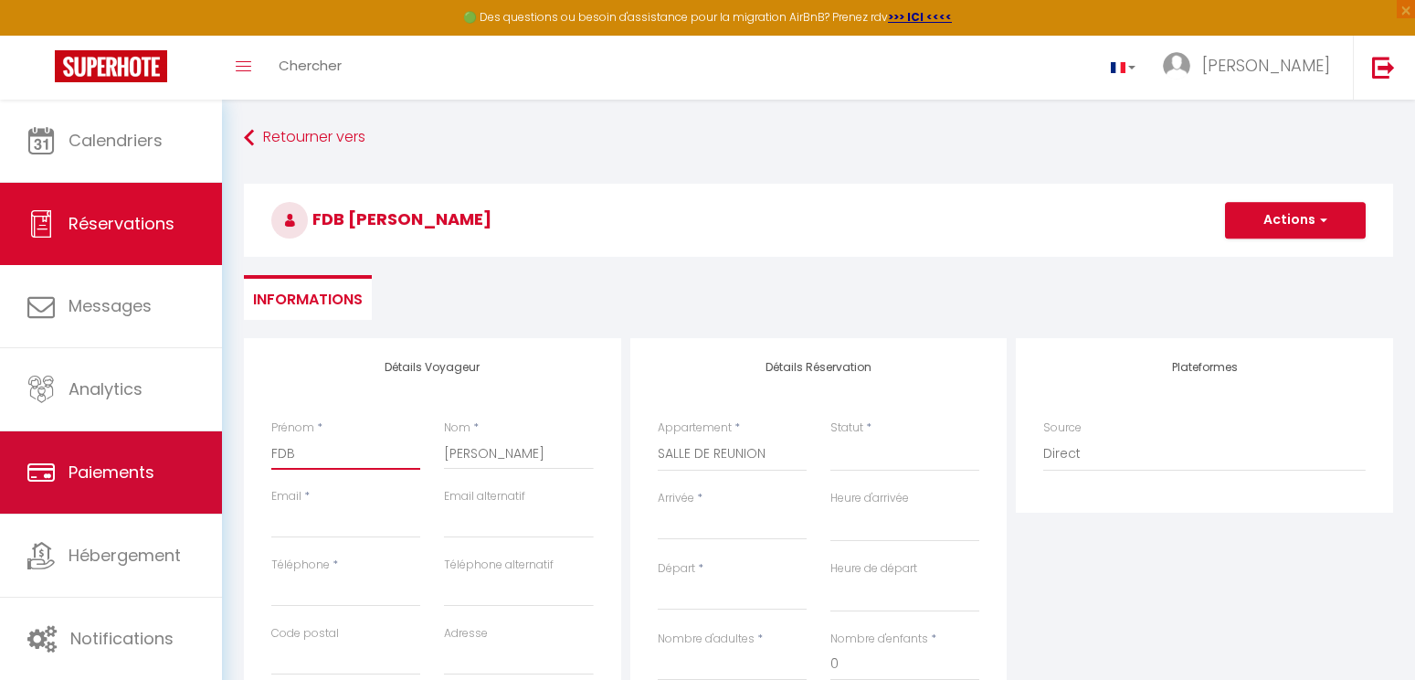
type input "FDB"
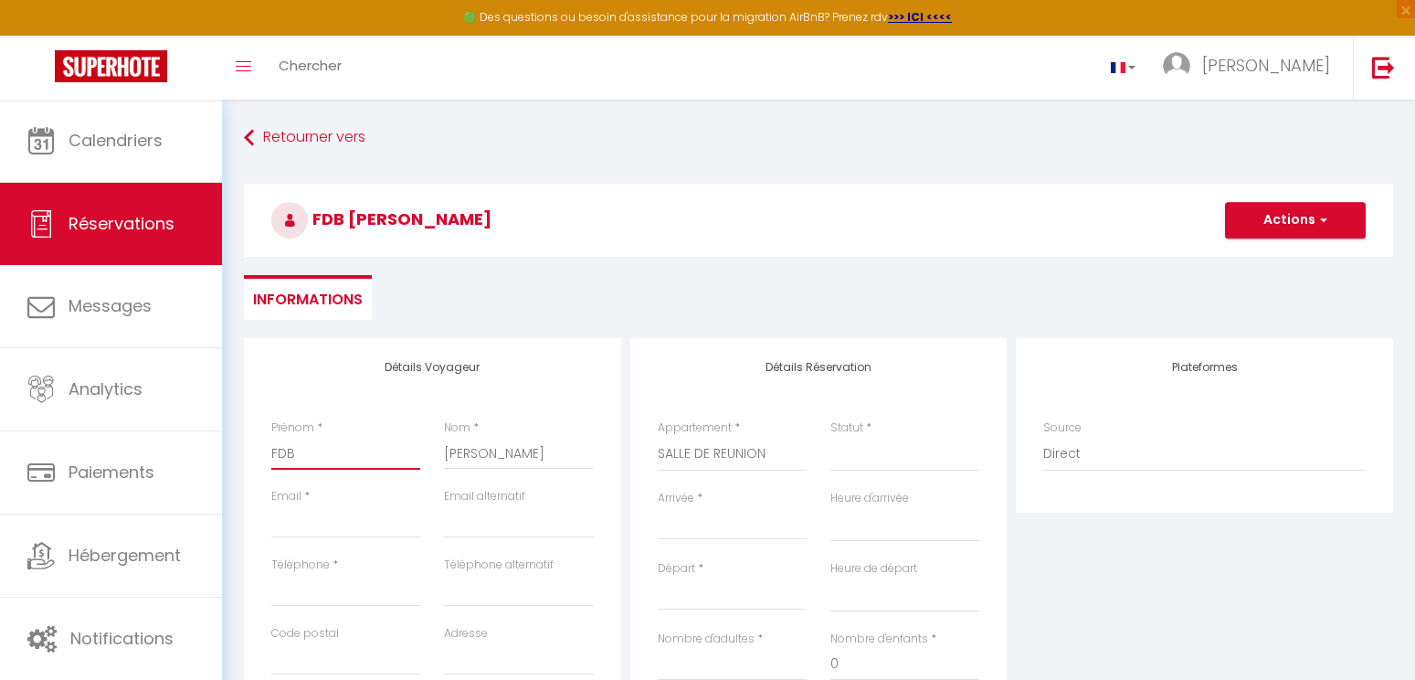
drag, startPoint x: 373, startPoint y: 459, endPoint x: 261, endPoint y: 446, distance: 112.2
click at [261, 446] on div "Prénom * FDB" at bounding box center [345, 453] width 173 height 69
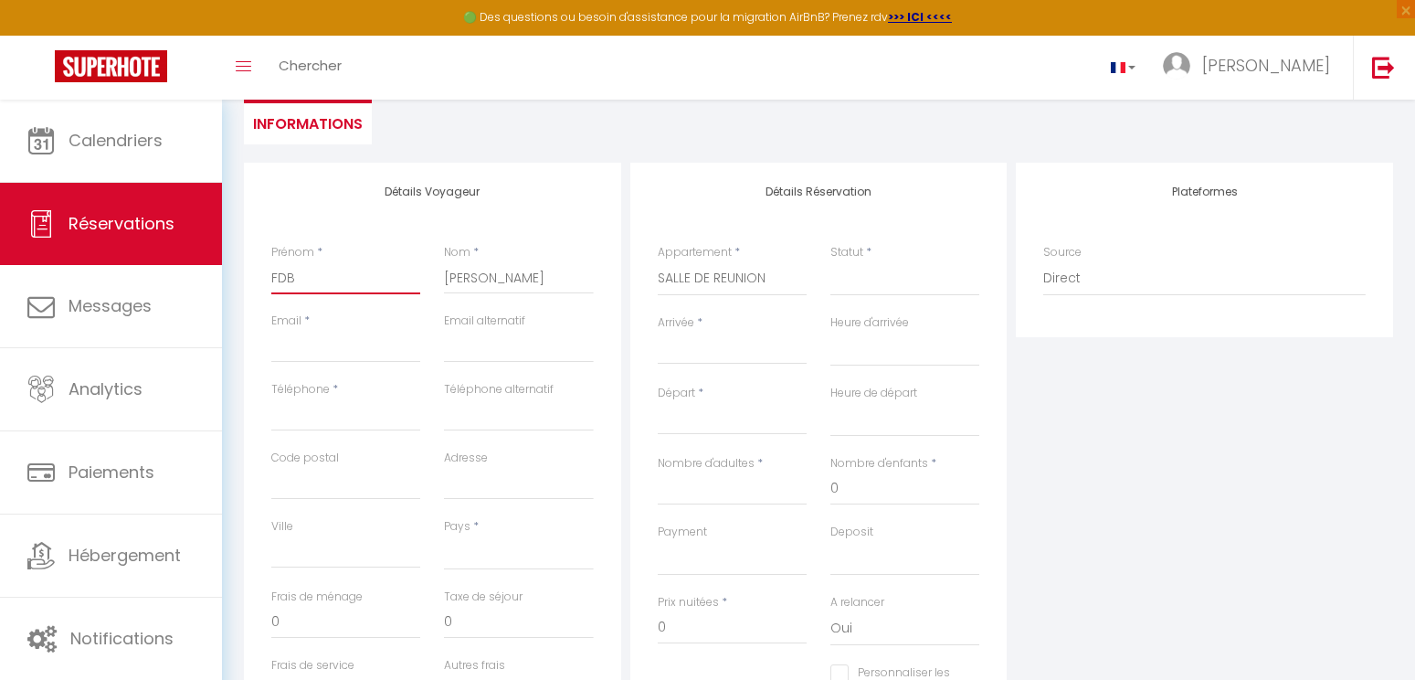
scroll to position [183, 0]
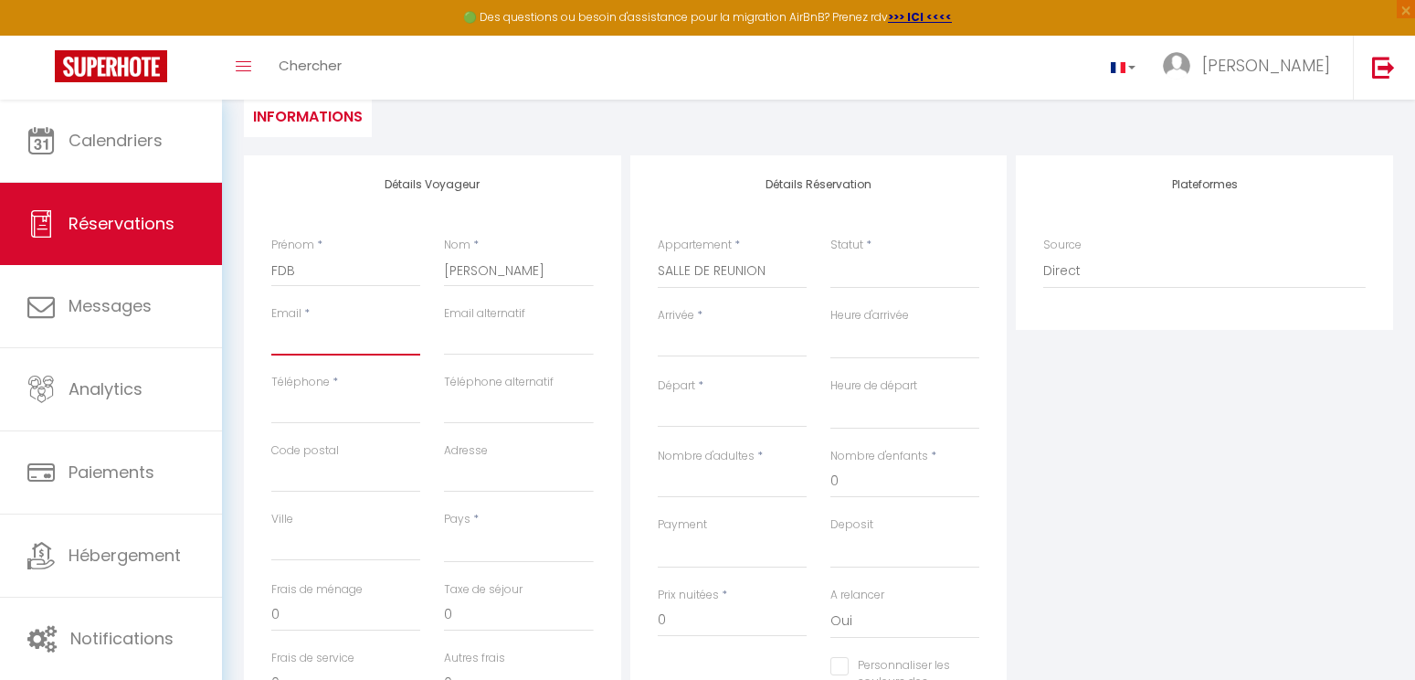
click at [322, 347] on input "Email" at bounding box center [345, 338] width 149 height 33
paste input "[EMAIL_ADDRESS][DOMAIN_NAME]"
type input "[EMAIL_ADDRESS][DOMAIN_NAME]"
select select
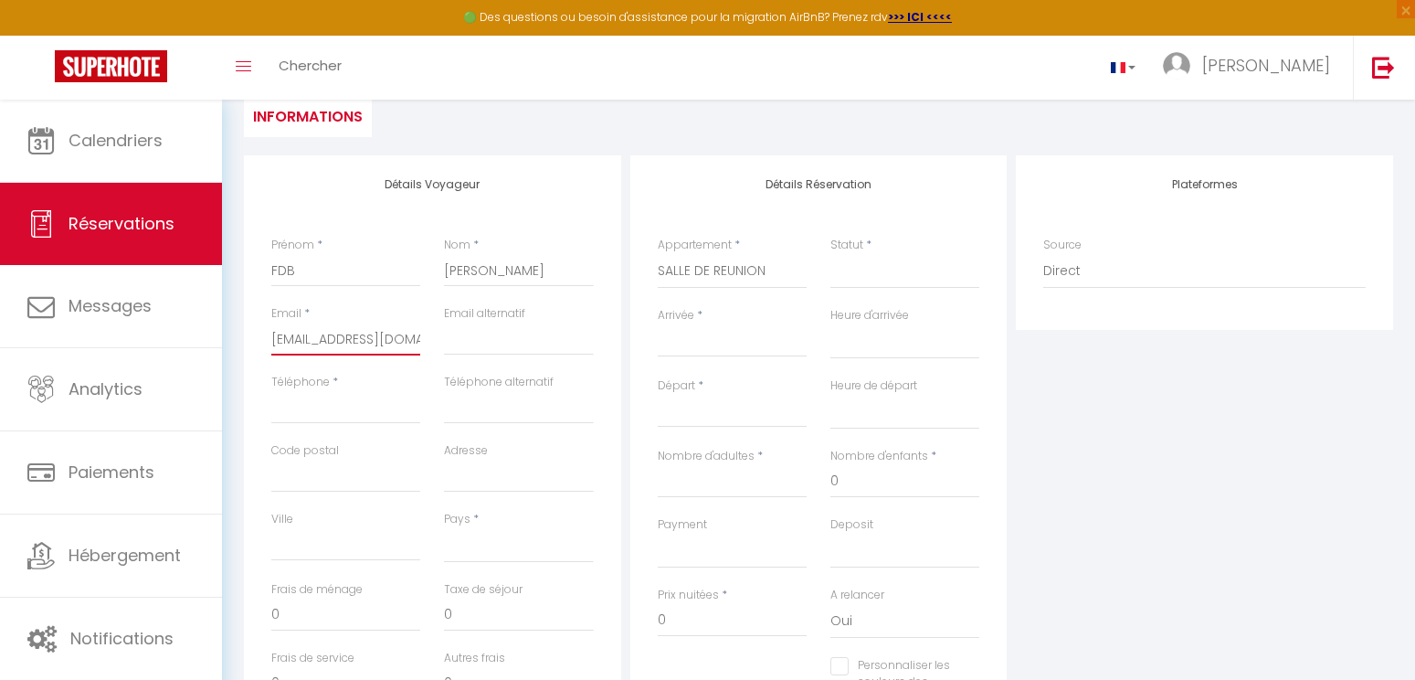
select select
checkbox input "false"
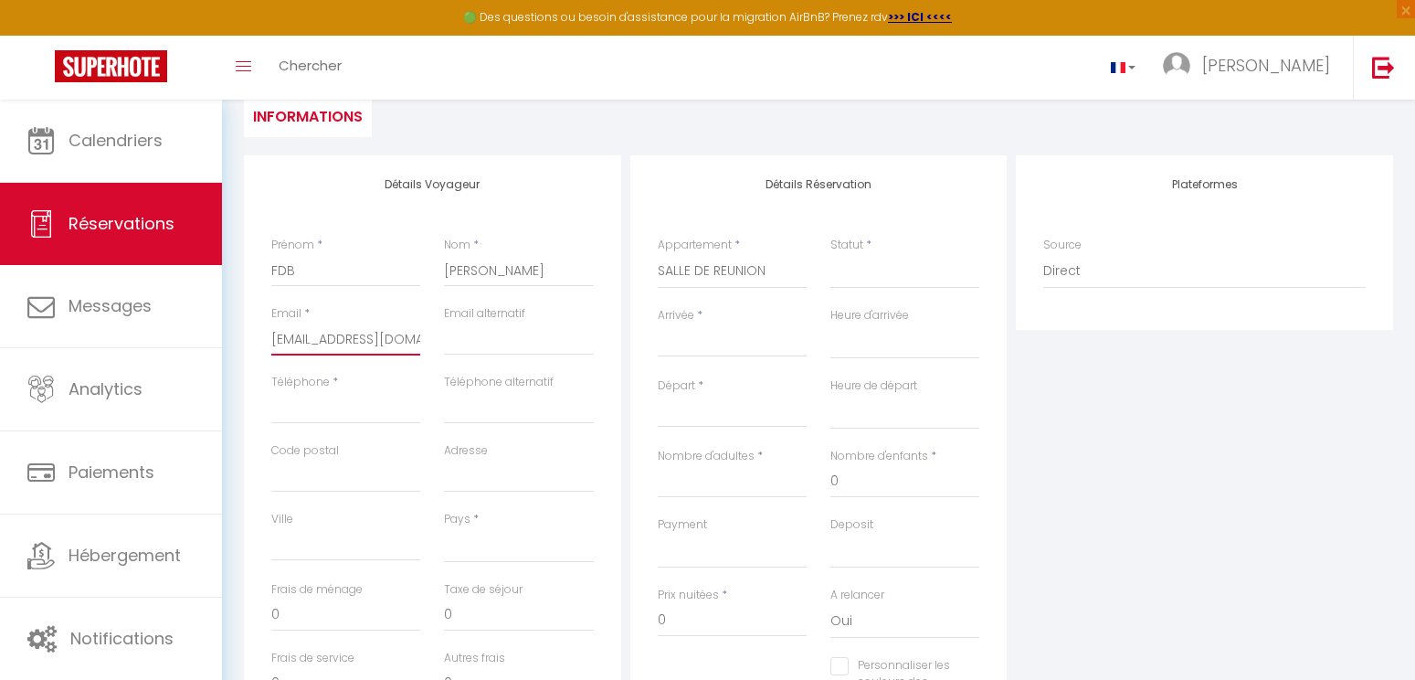
scroll to position [0, 67]
type input "[EMAIL_ADDRESS][DOMAIN_NAME]"
click at [318, 411] on input "Téléphone" at bounding box center [345, 407] width 149 height 33
click at [375, 405] on input "Téléphone" at bounding box center [345, 407] width 149 height 33
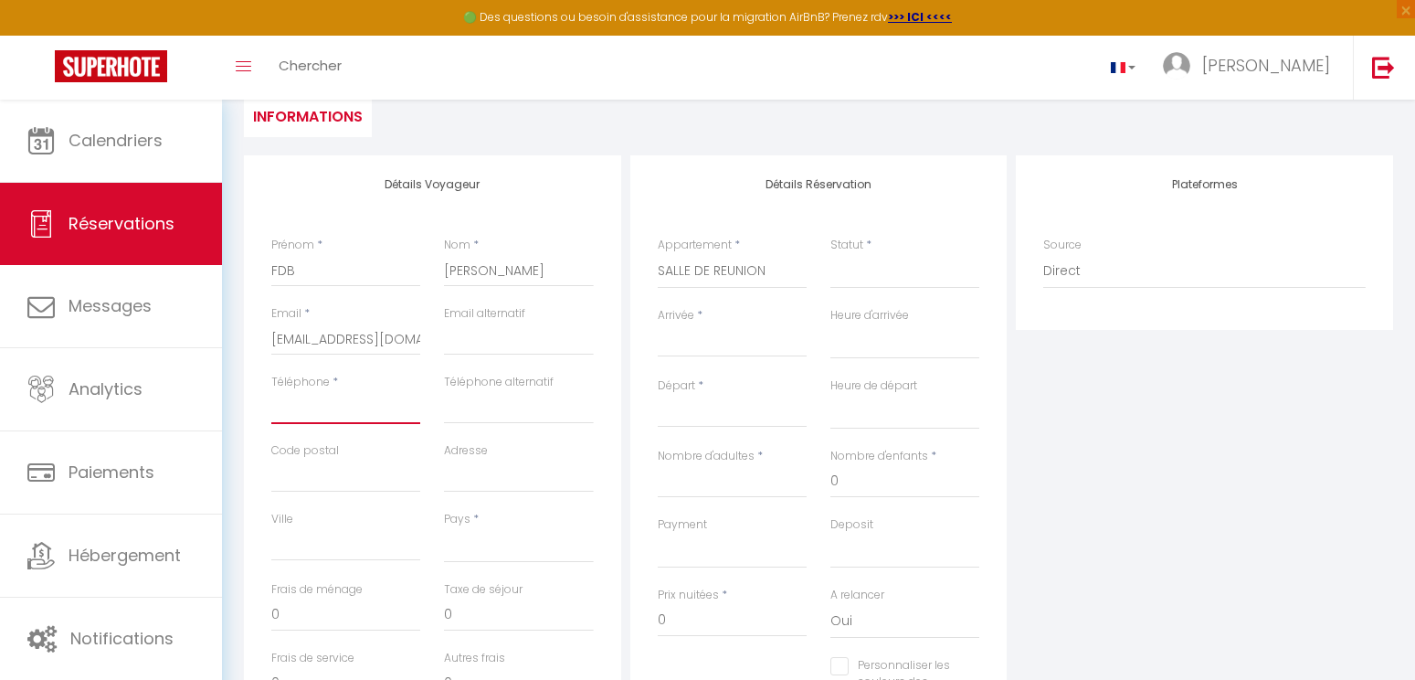
paste input "0262 29 35 19"
type input "0262 29 35 19"
select select
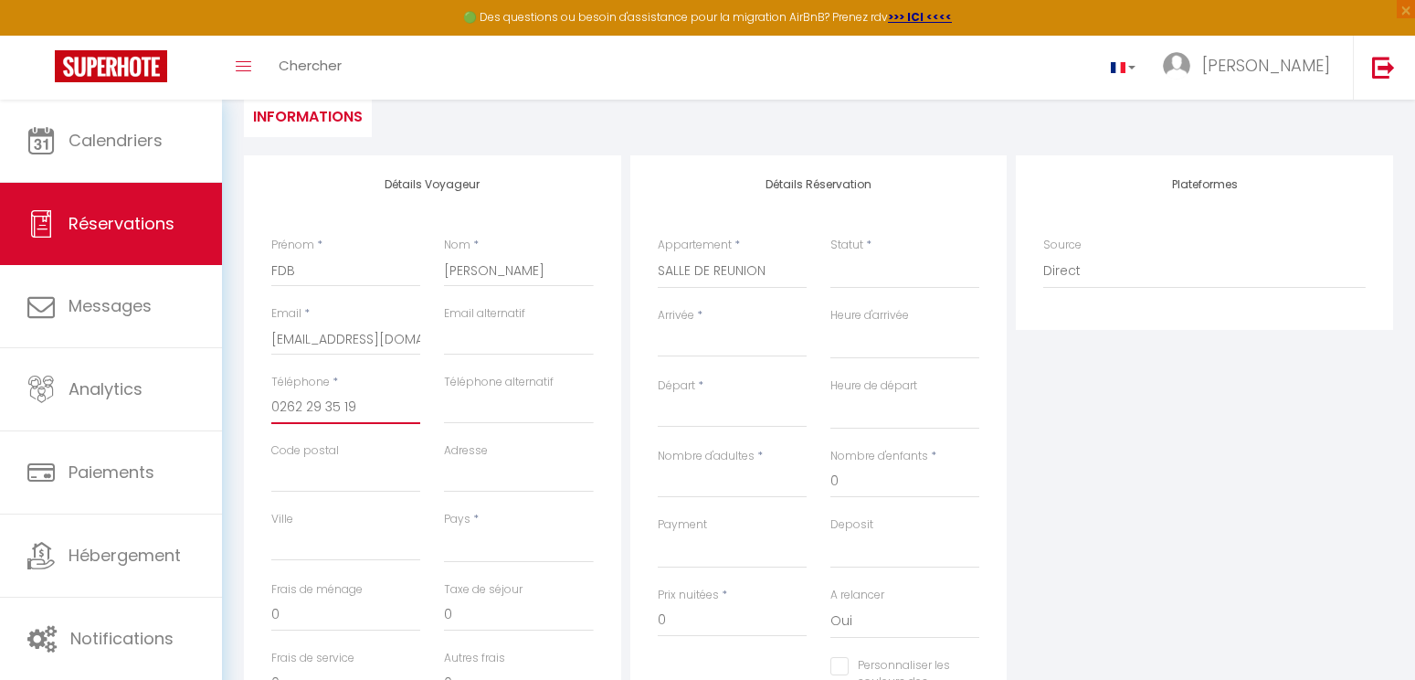
select select
checkbox input "false"
type input "0262 29 35 19"
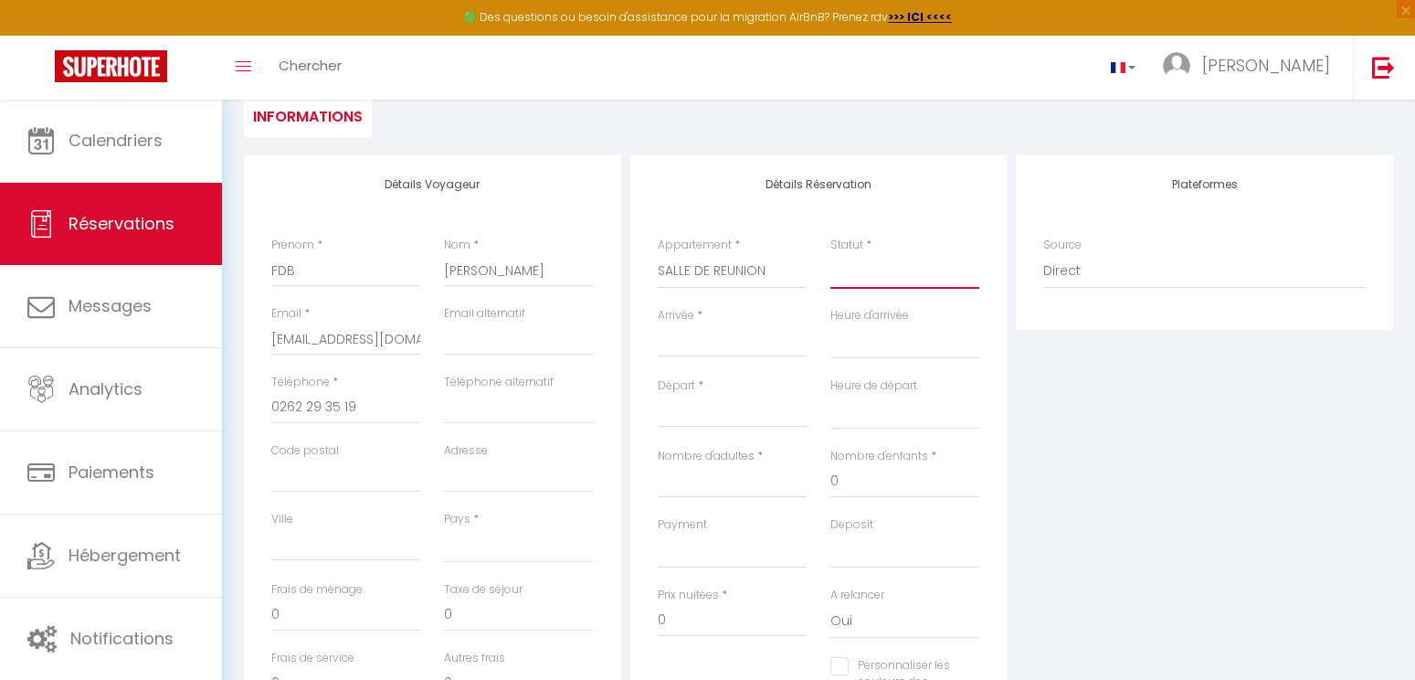
click at [895, 274] on select "Confirmé Non Confirmé [PERSON_NAME] par le voyageur No Show Request" at bounding box center [904, 271] width 149 height 35
select select "2"
click at [830, 254] on select "Confirmé Non Confirmé [PERSON_NAME] par le voyageur No Show Request" at bounding box center [904, 271] width 149 height 35
select select
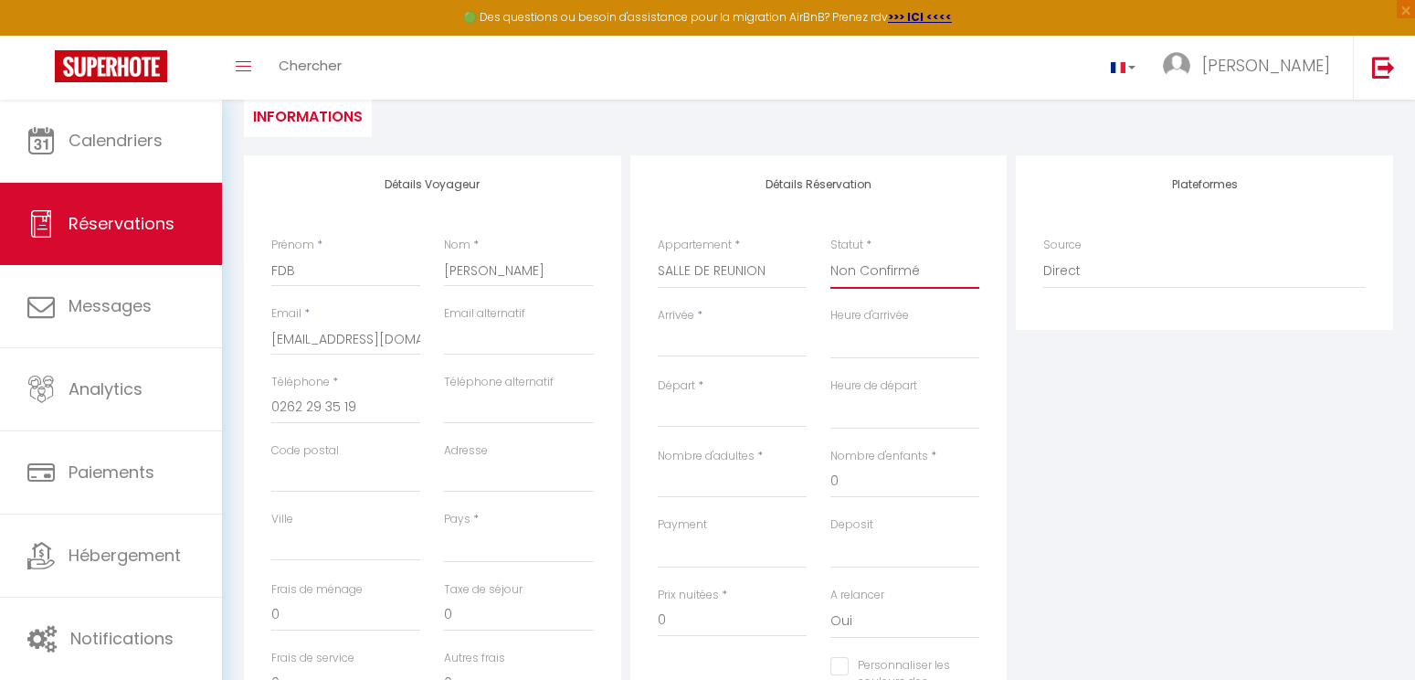
select select
checkbox input "false"
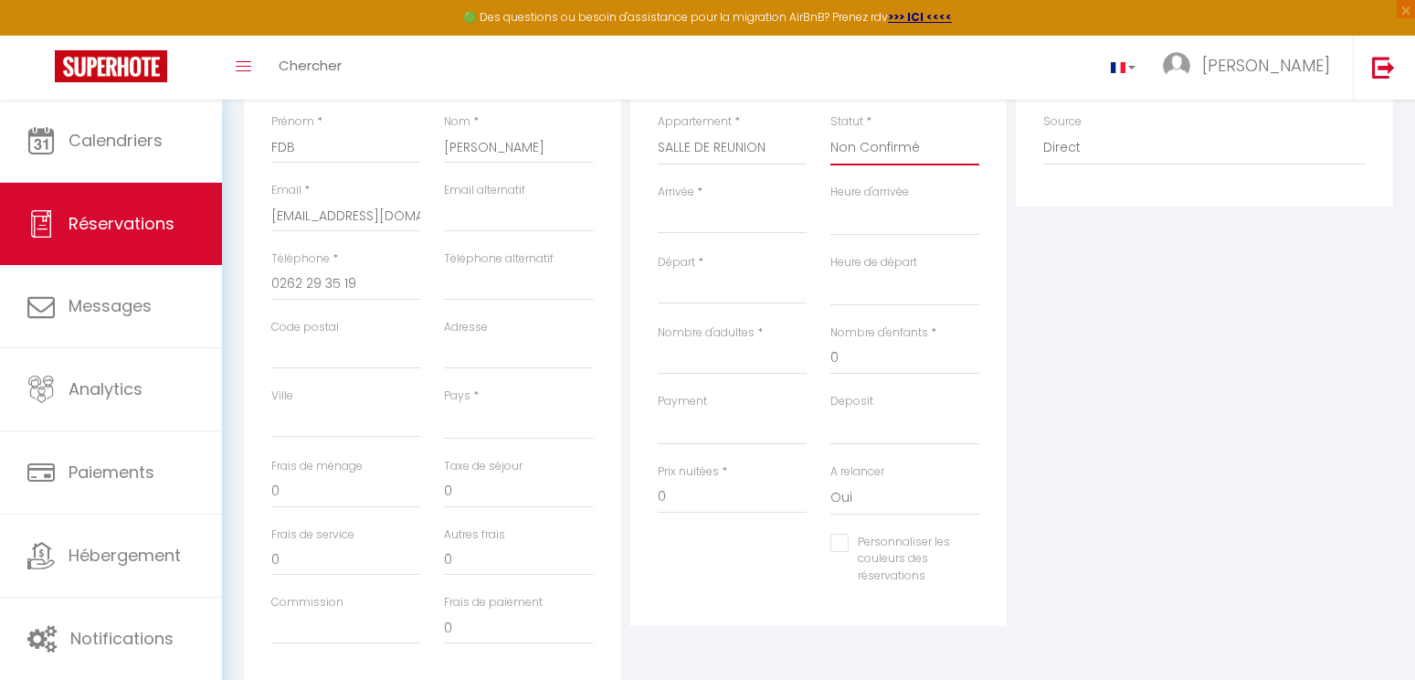
scroll to position [274, 0]
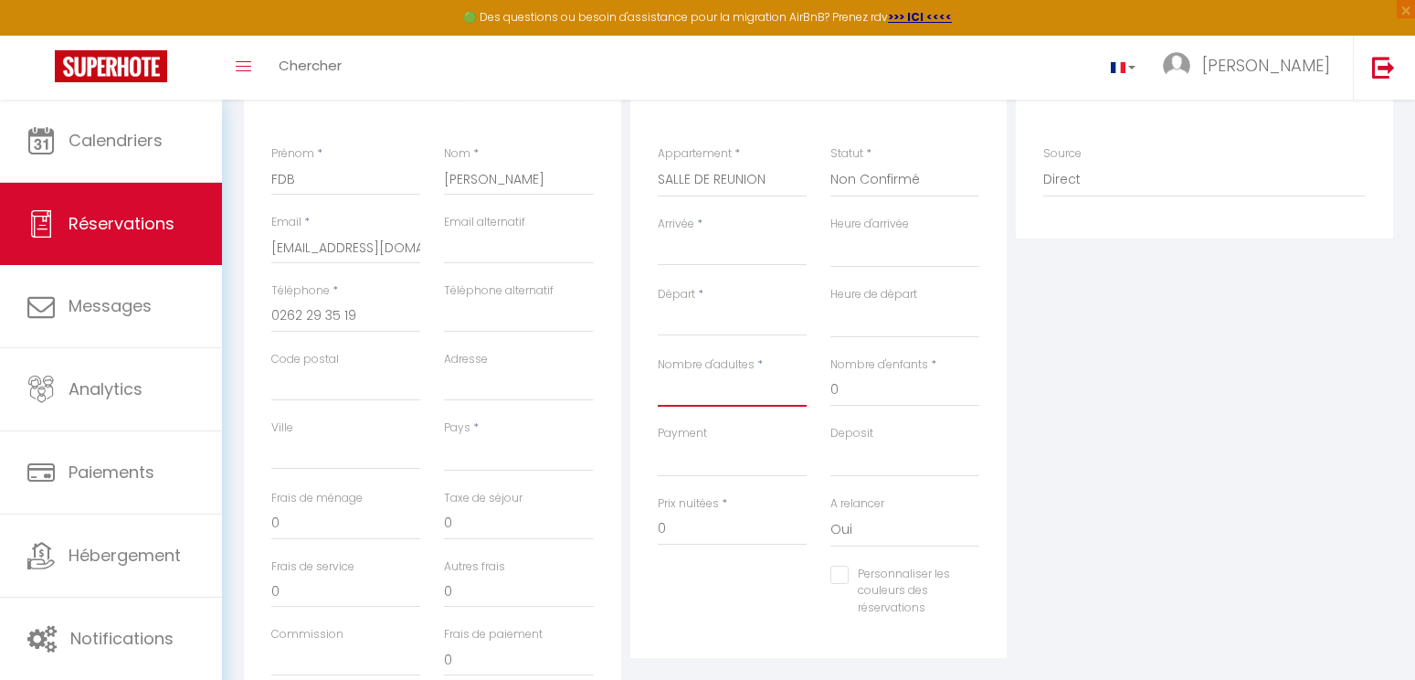
click at [719, 390] on input "Nombre d'adultes" at bounding box center [732, 390] width 149 height 33
click at [725, 326] on input "Départ" at bounding box center [732, 322] width 149 height 24
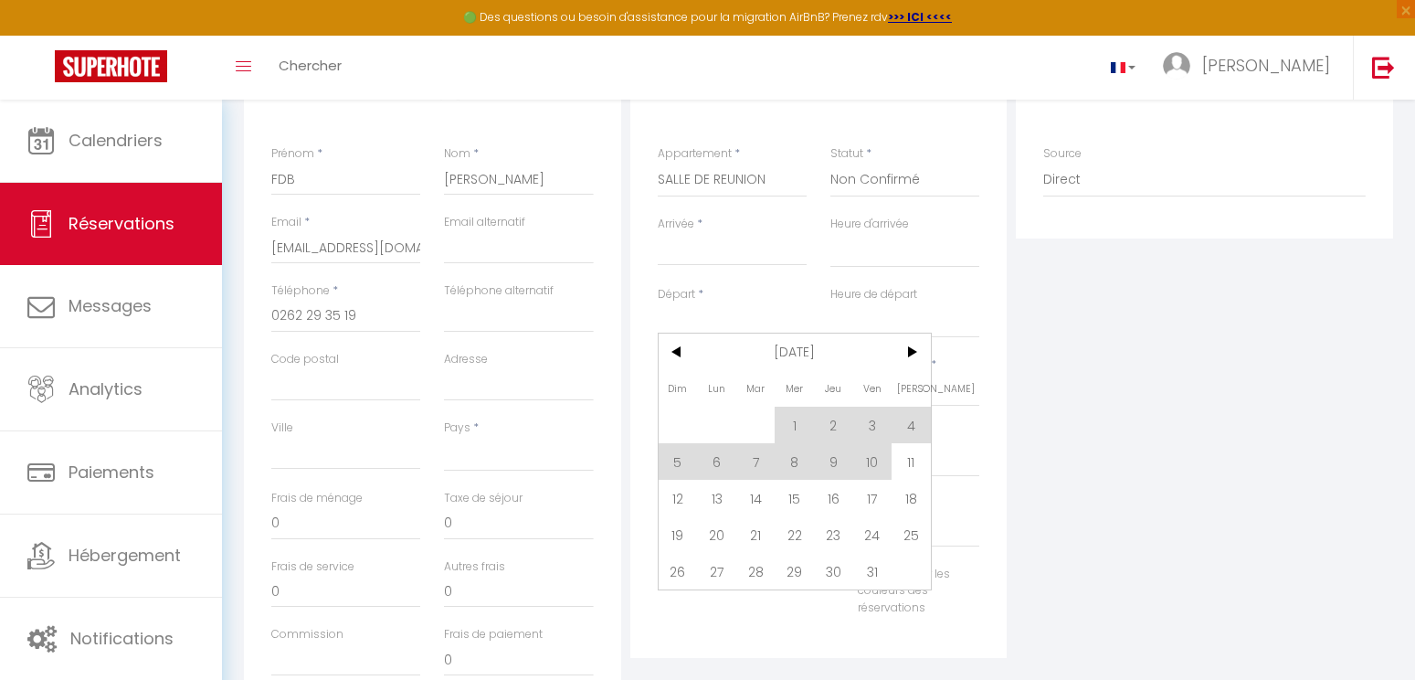
click at [1062, 336] on div "Plateformes Source Direct [DOMAIN_NAME] [DOMAIN_NAME] Chalet montagne Expedia G…" at bounding box center [1204, 390] width 386 height 653
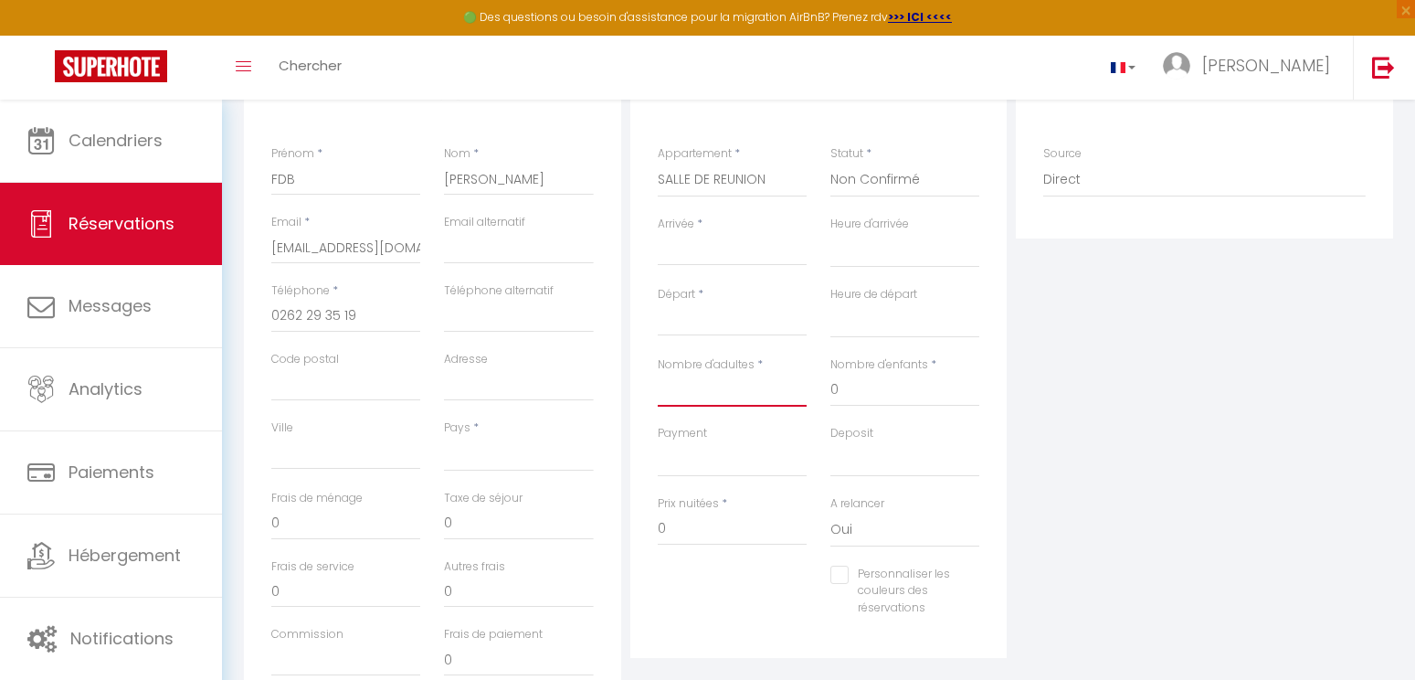
click at [695, 390] on input "Nombre d'adultes" at bounding box center [732, 390] width 149 height 33
type input "1"
select select
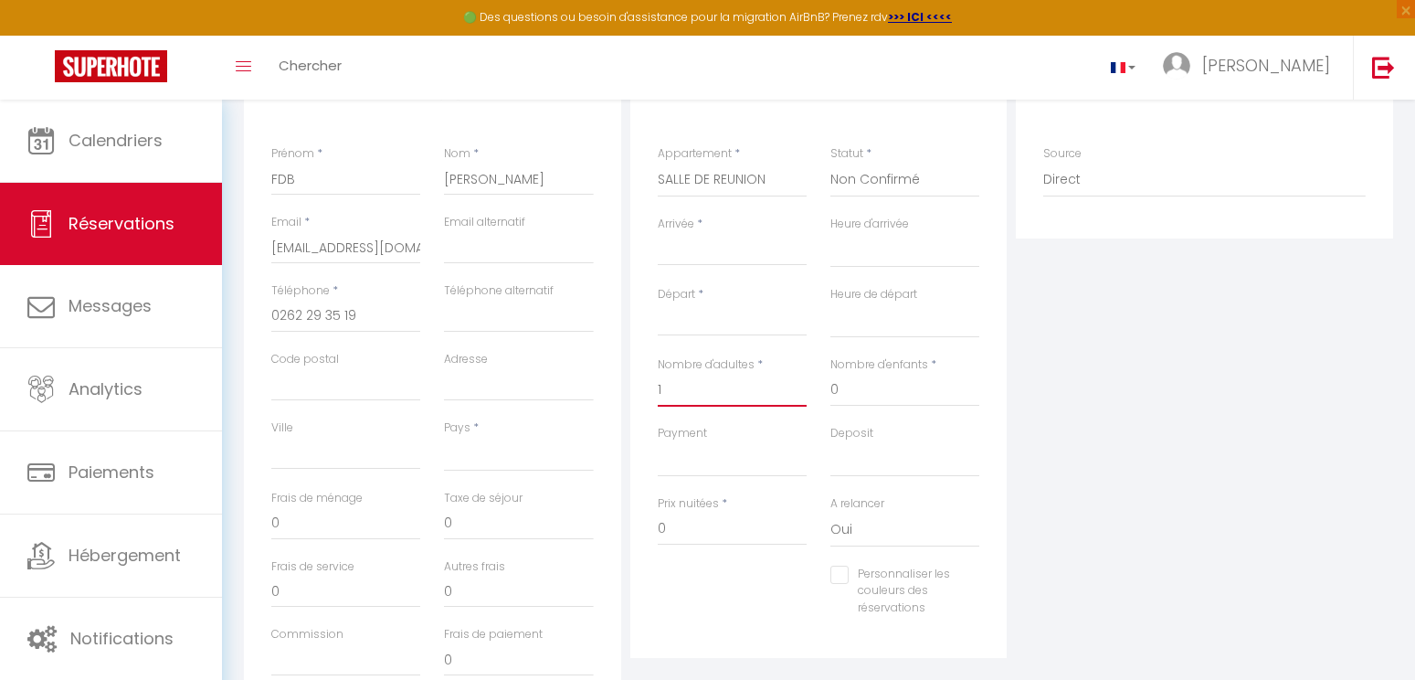
select select
checkbox input "false"
type input "12"
select select
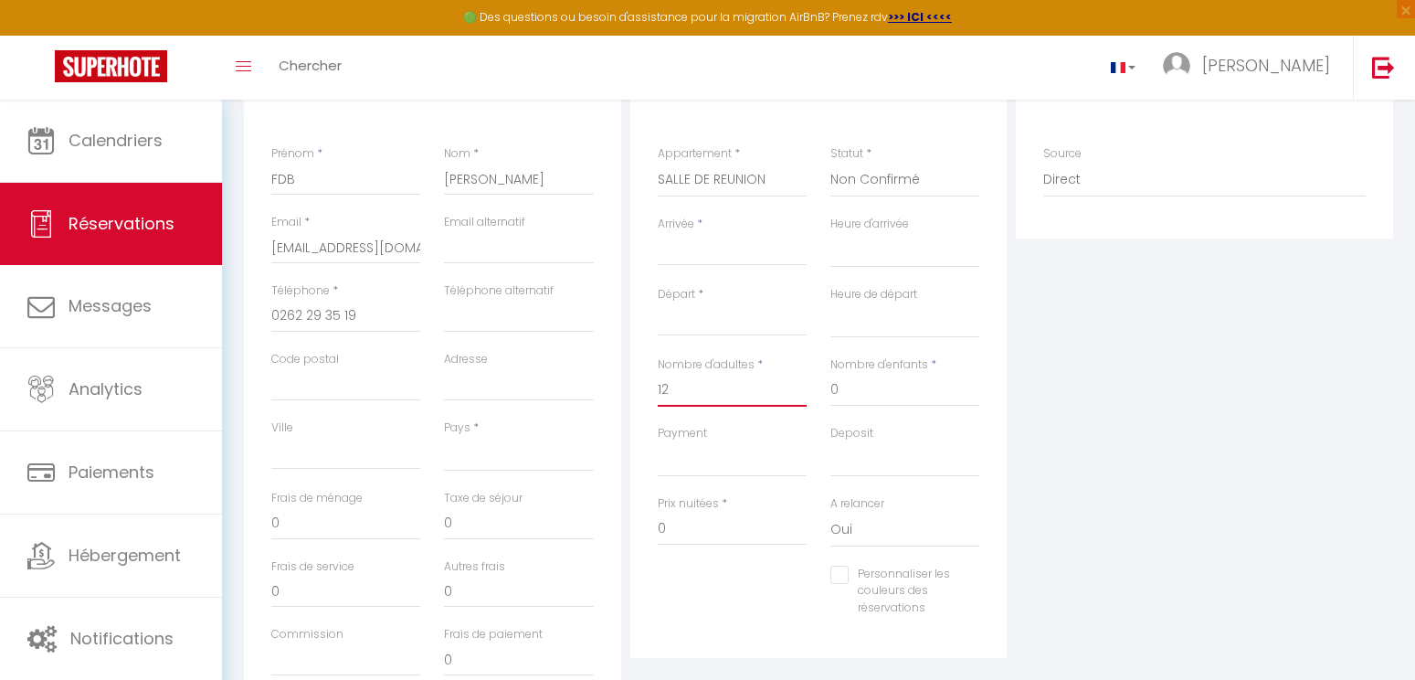
select select
checkbox input "false"
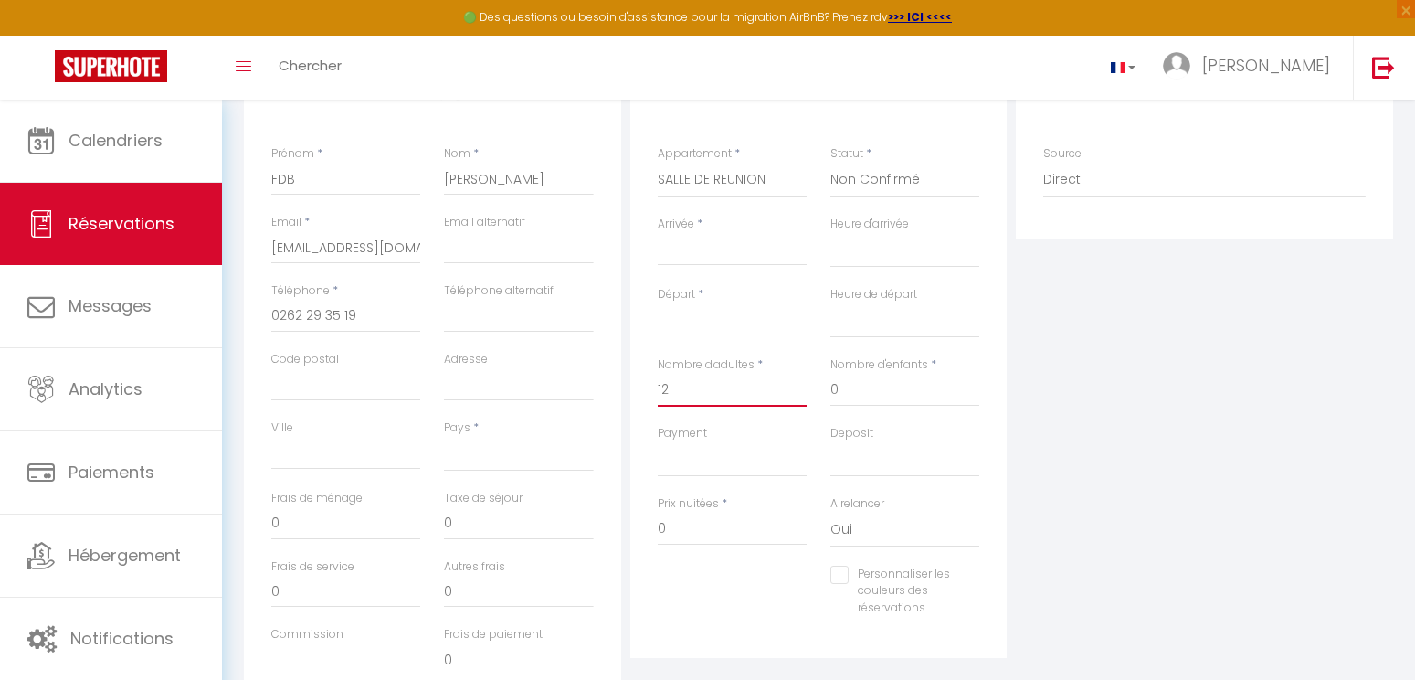
type input "12"
click at [703, 460] on select "OK KO" at bounding box center [732, 459] width 149 height 35
select select "10"
click at [658, 442] on select "OK KO" at bounding box center [732, 459] width 149 height 35
select select
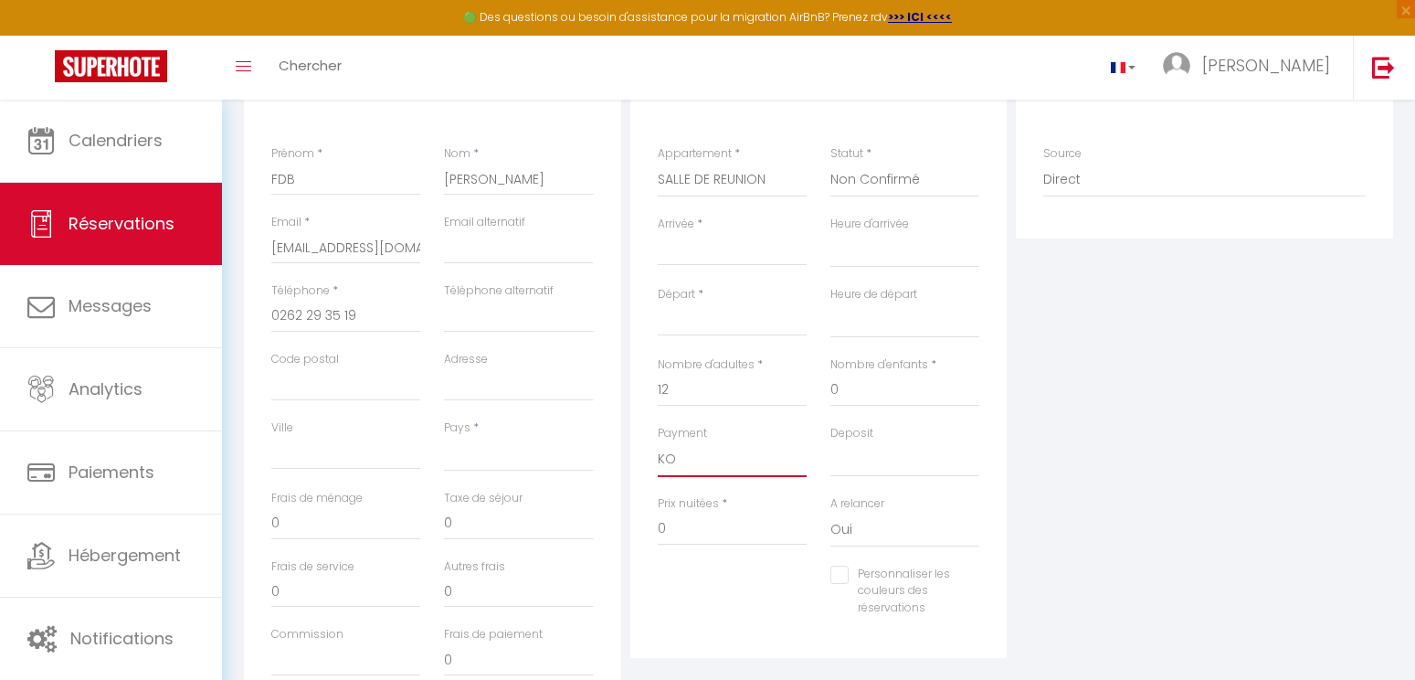
select select
checkbox input "false"
click at [861, 458] on select "OK KO" at bounding box center [904, 459] width 149 height 35
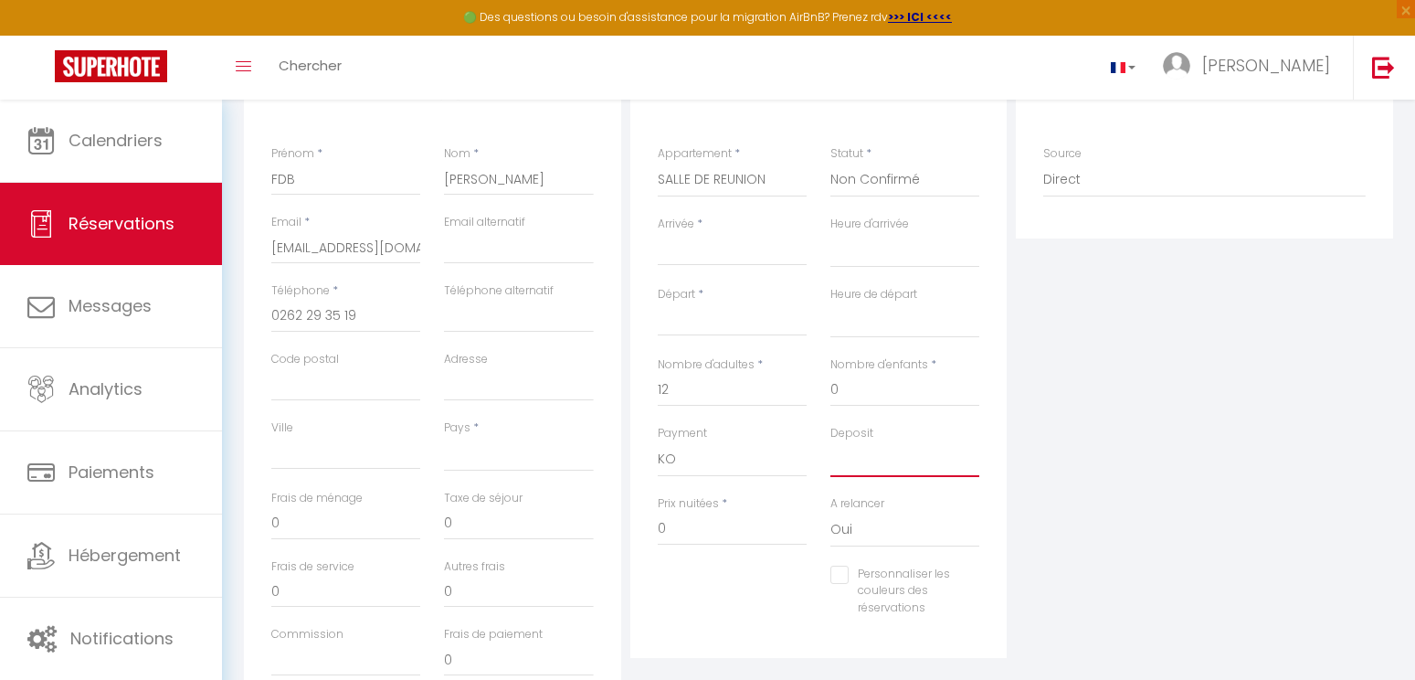
select select "14"
click at [830, 442] on select "OK KO" at bounding box center [904, 459] width 149 height 35
select select
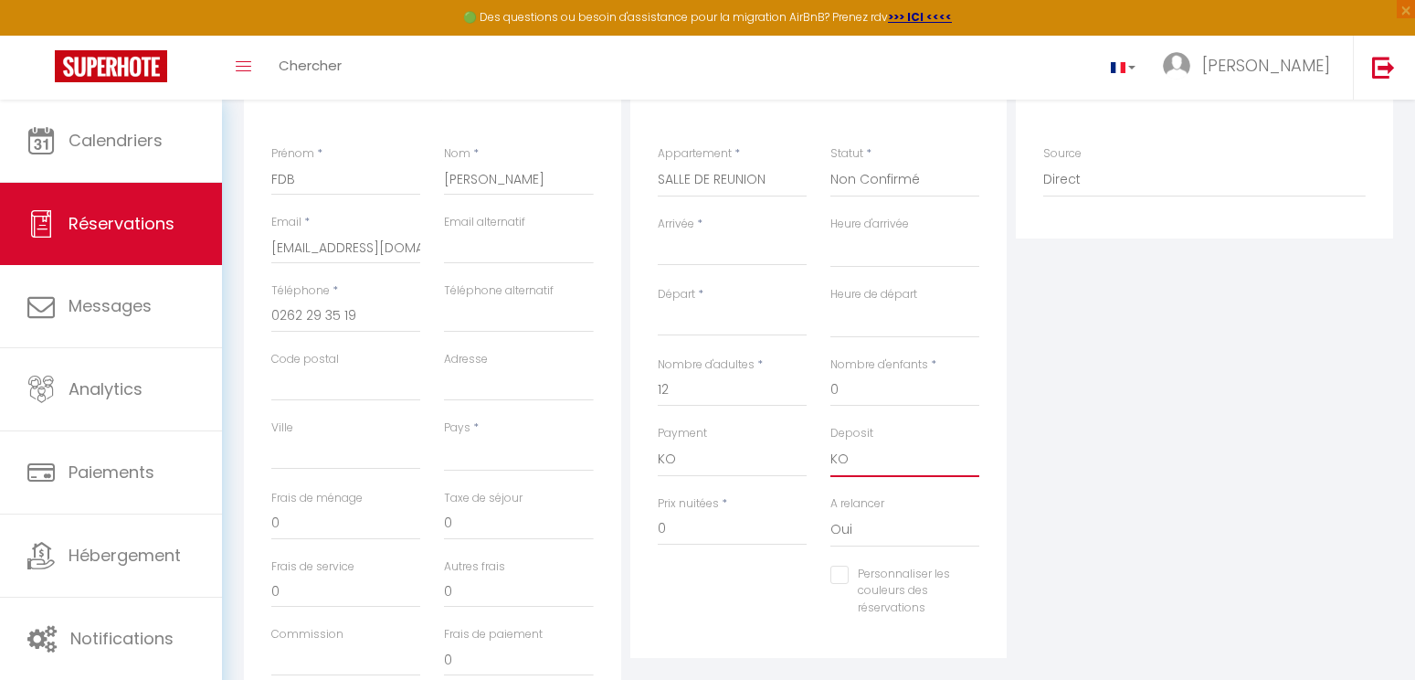
checkbox input "false"
click at [704, 533] on input "0" at bounding box center [732, 528] width 149 height 33
click at [674, 620] on div "Personnaliser les couleurs des réservations #D7092E" at bounding box center [819, 600] width 346 height 70
drag, startPoint x: 682, startPoint y: 531, endPoint x: 624, endPoint y: 531, distance: 58.5
click at [624, 531] on div "Détails Voyageur Prénom * FDB Nom * [PERSON_NAME] Email * [EMAIL_ADDRESS][DOMAI…" at bounding box center [818, 390] width 1158 height 653
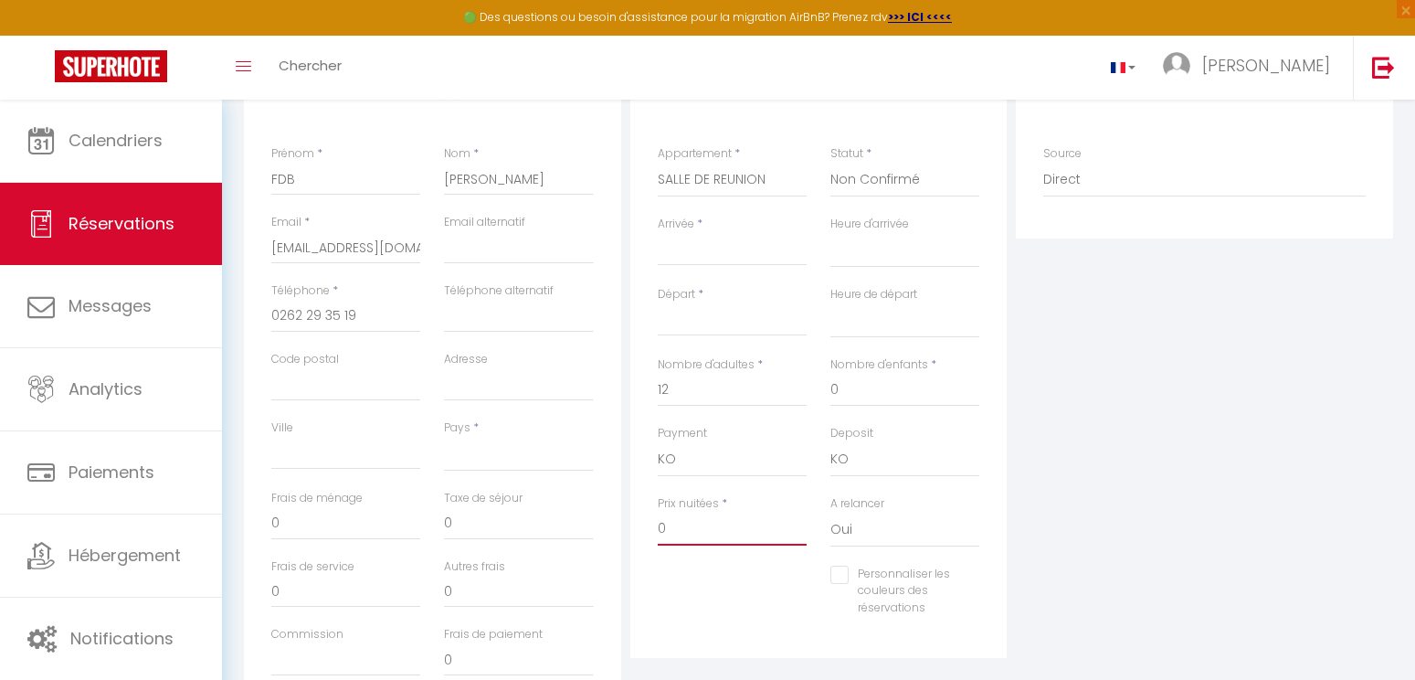
type input "5"
select select
checkbox input "false"
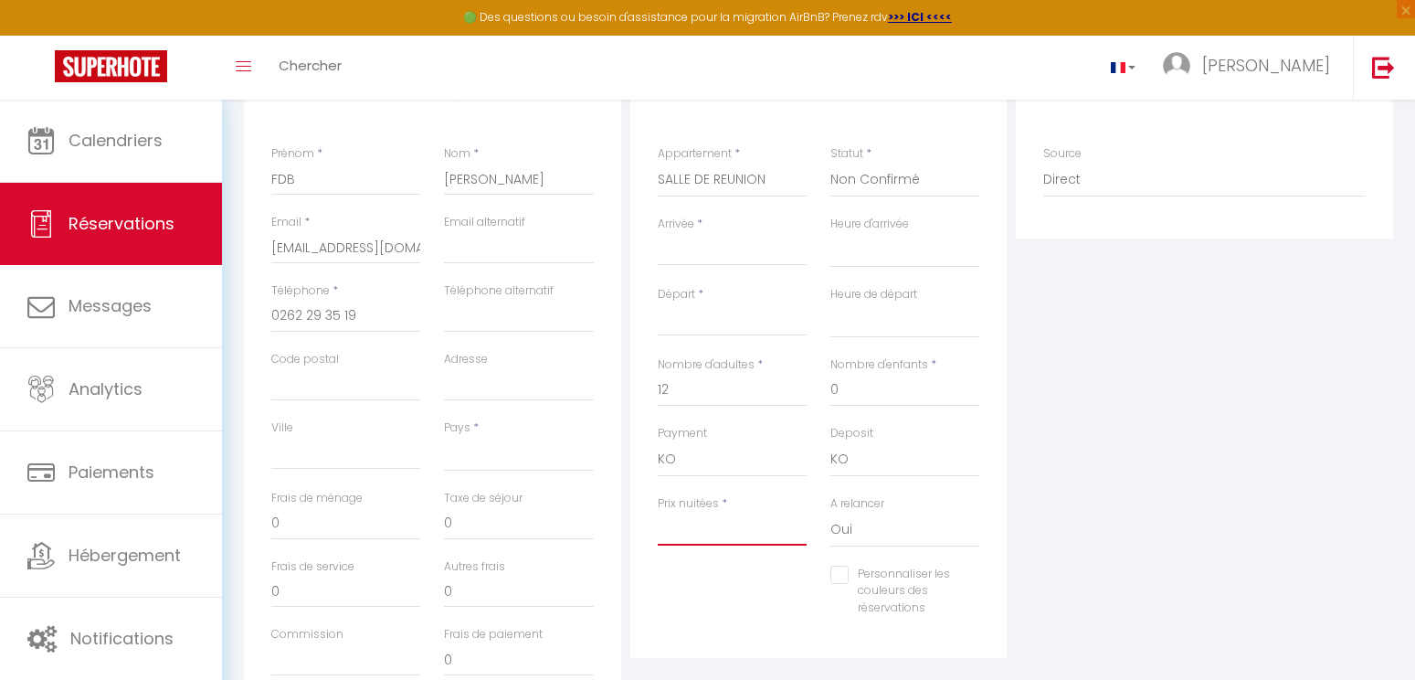
select select
checkbox input "false"
type input "7"
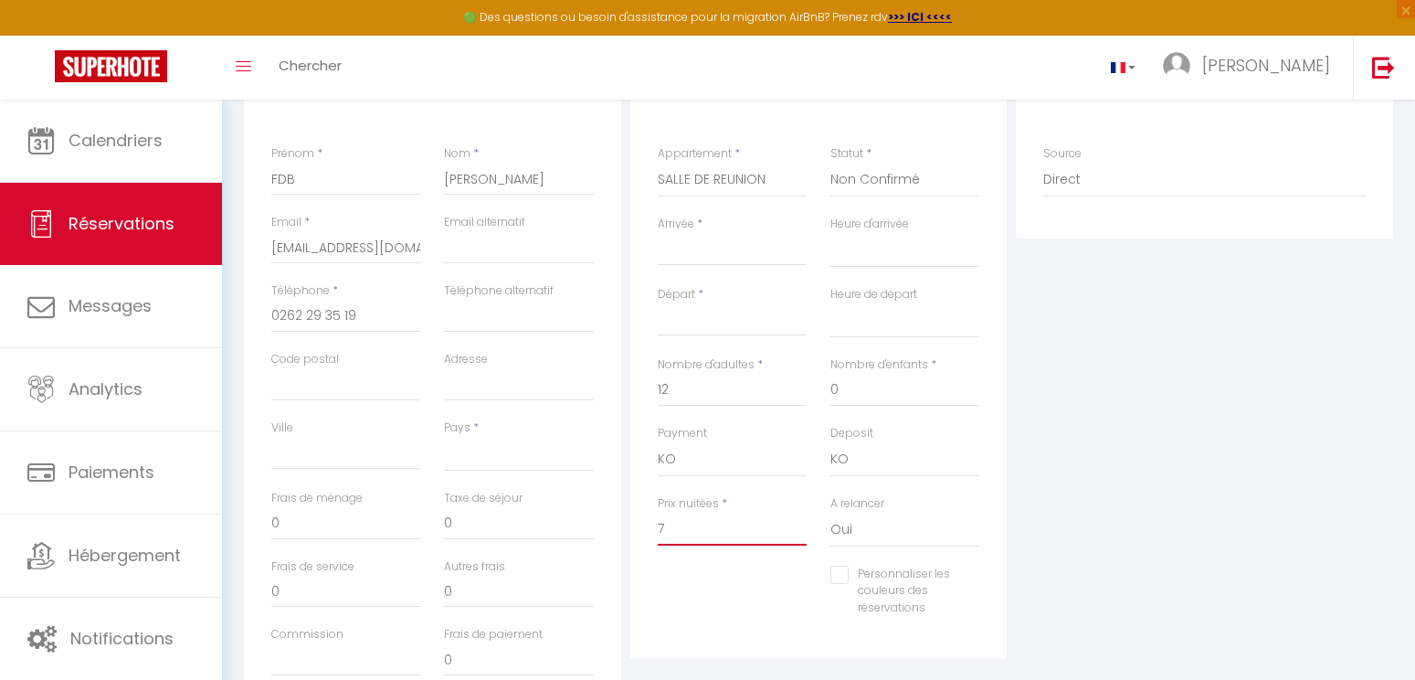
select select
checkbox input "false"
type input "75"
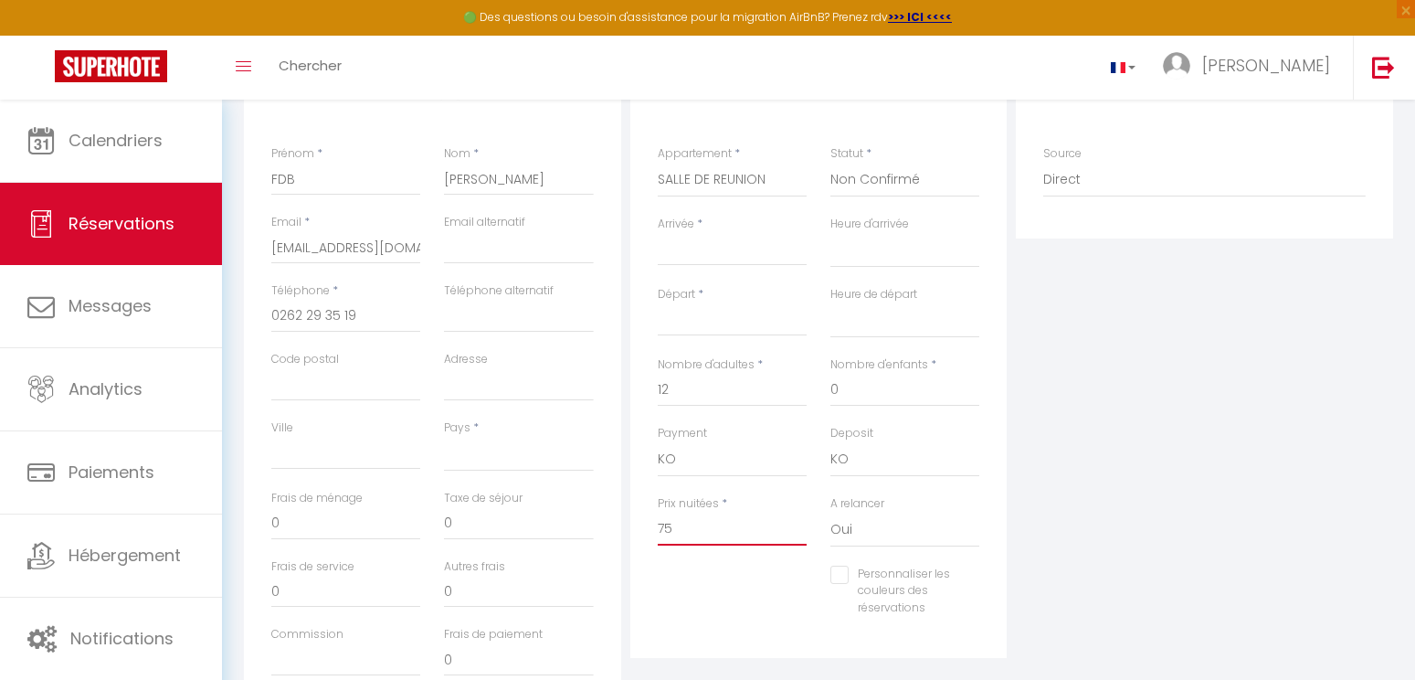
select select
checkbox input "false"
type input "751"
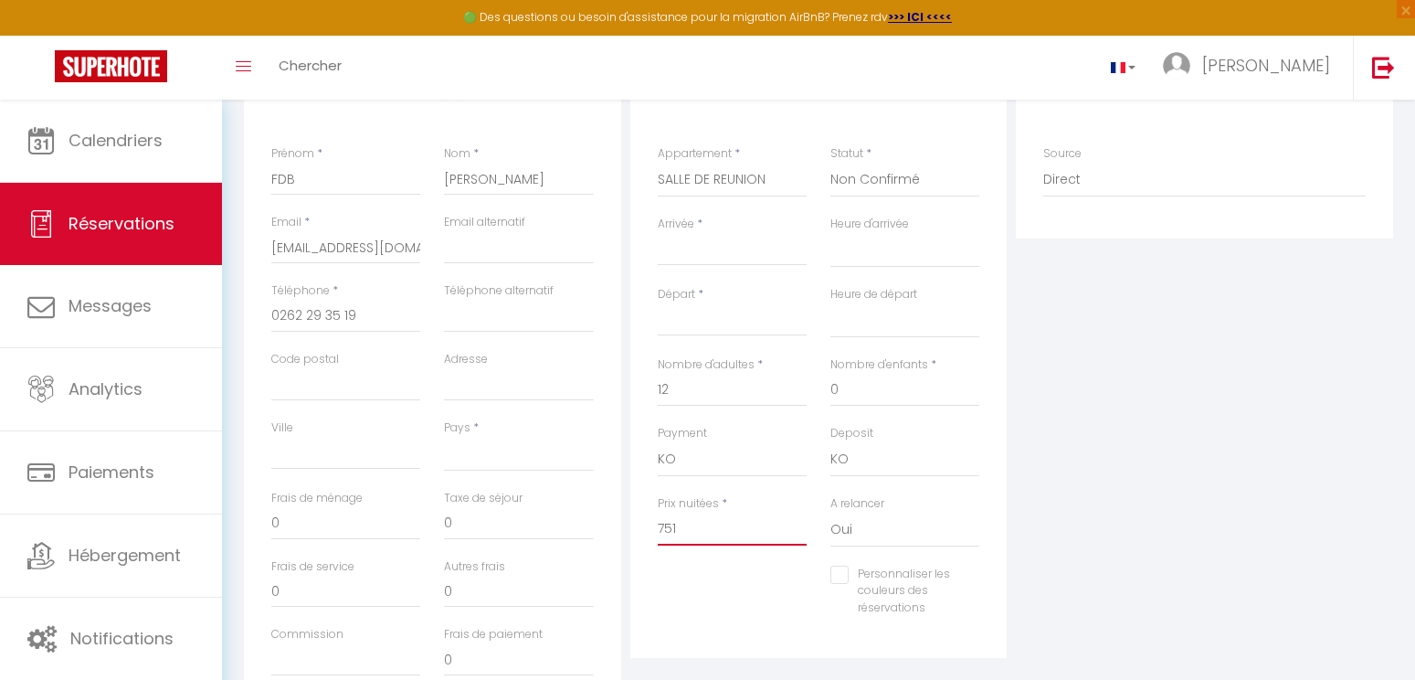
select select
checkbox input "false"
type input "7519"
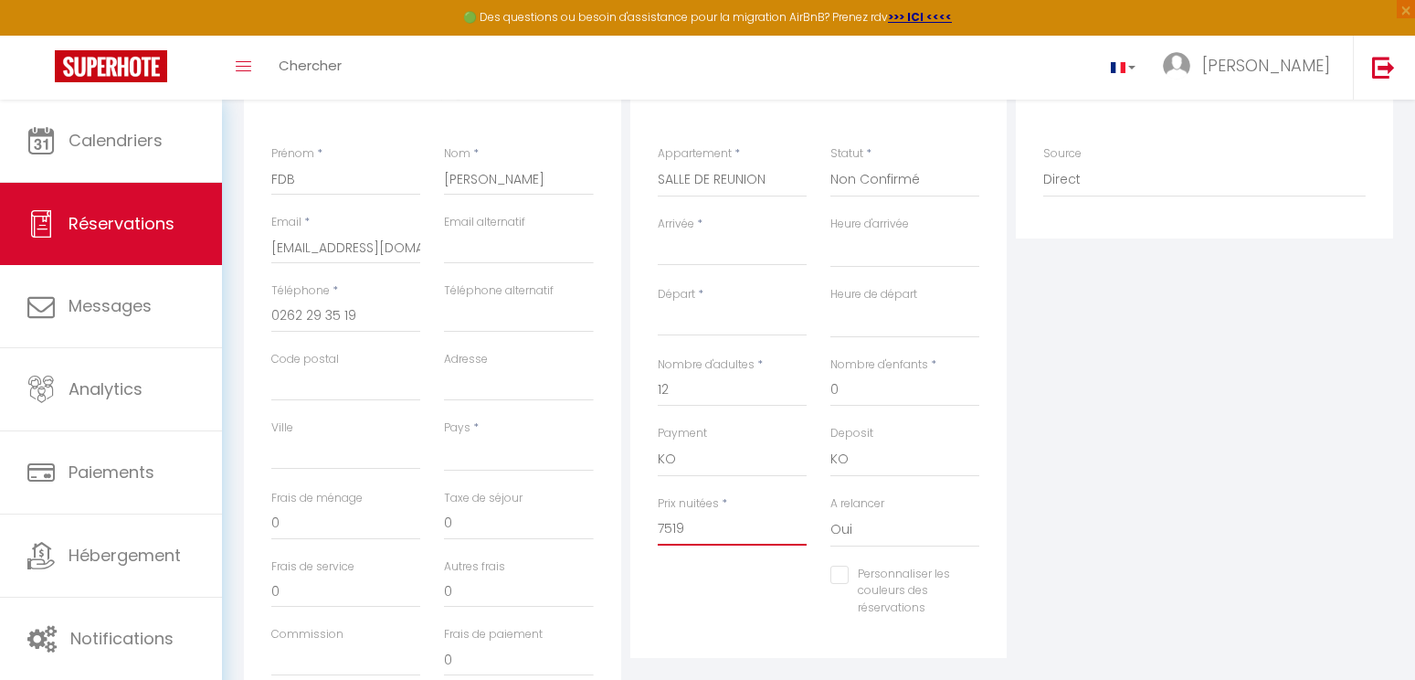
select select
checkbox input "false"
type input "7519."
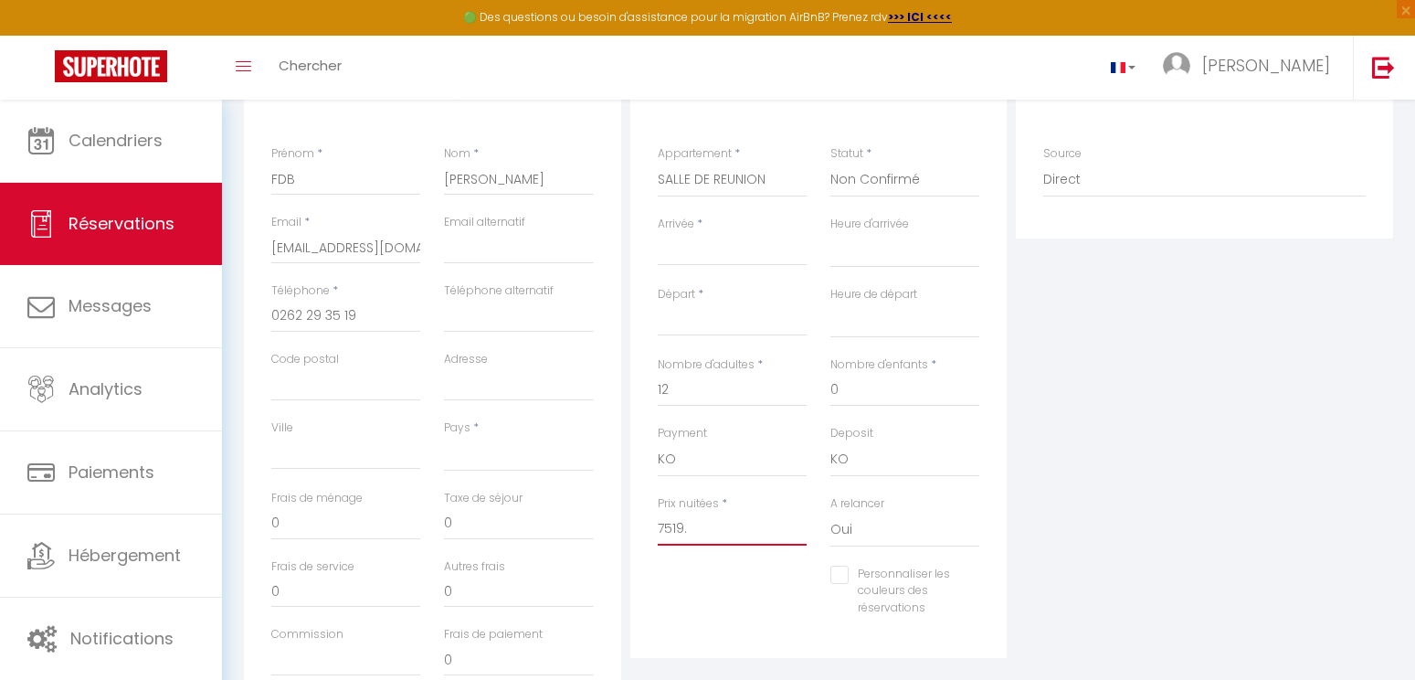
select select
checkbox input "false"
type input "7519.0"
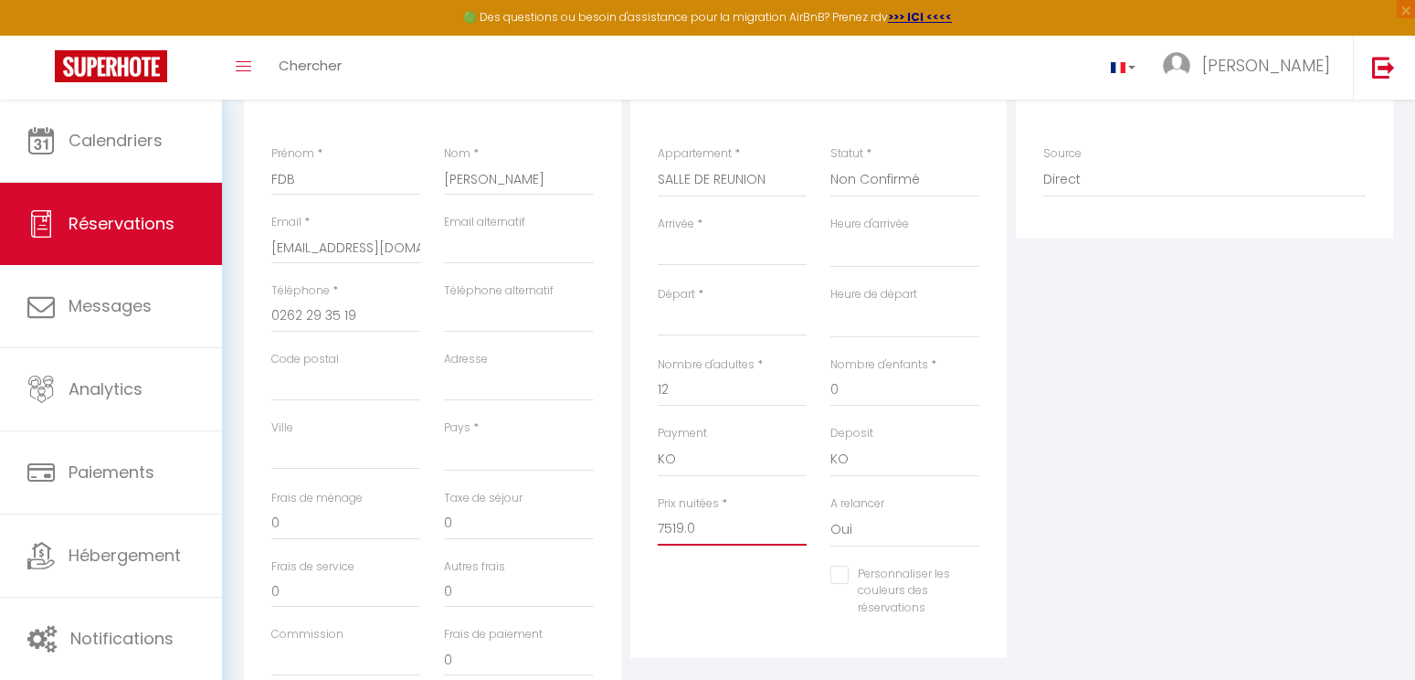
select select
checkbox input "false"
type input "7519.05"
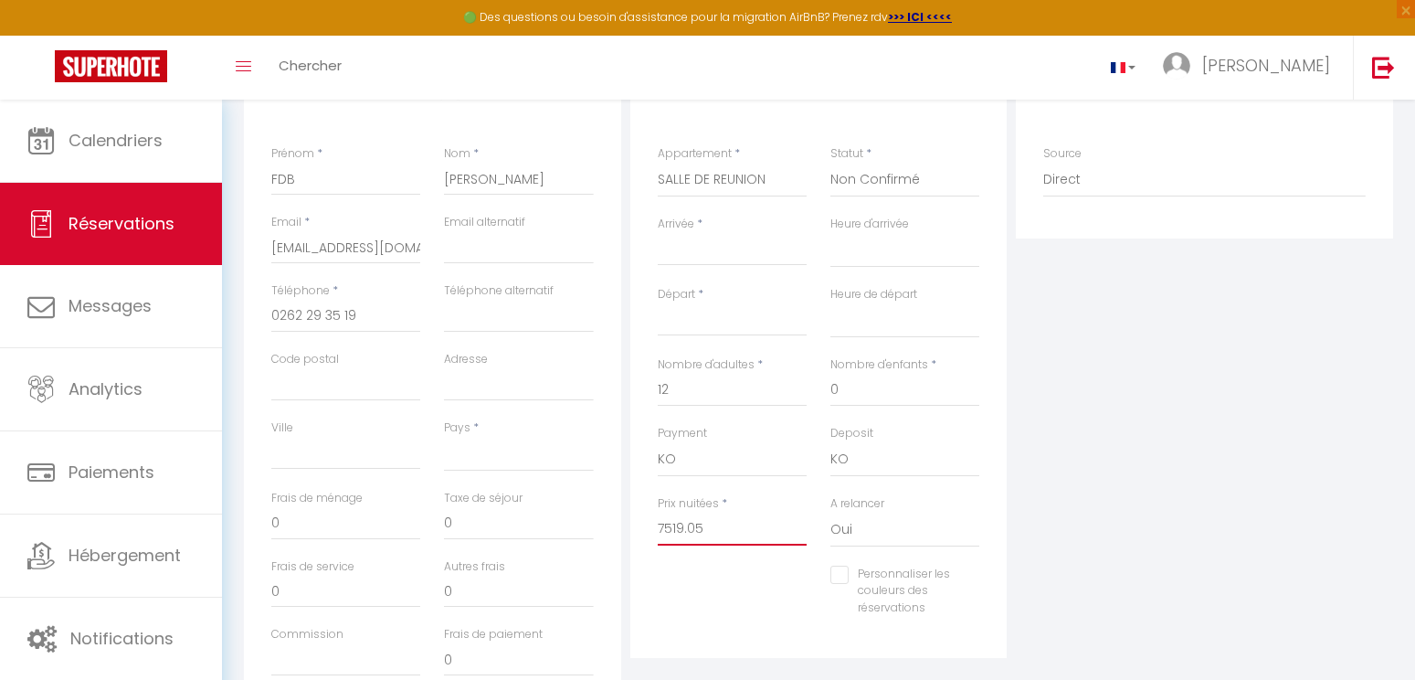
select select
checkbox input "false"
type input "7519.05"
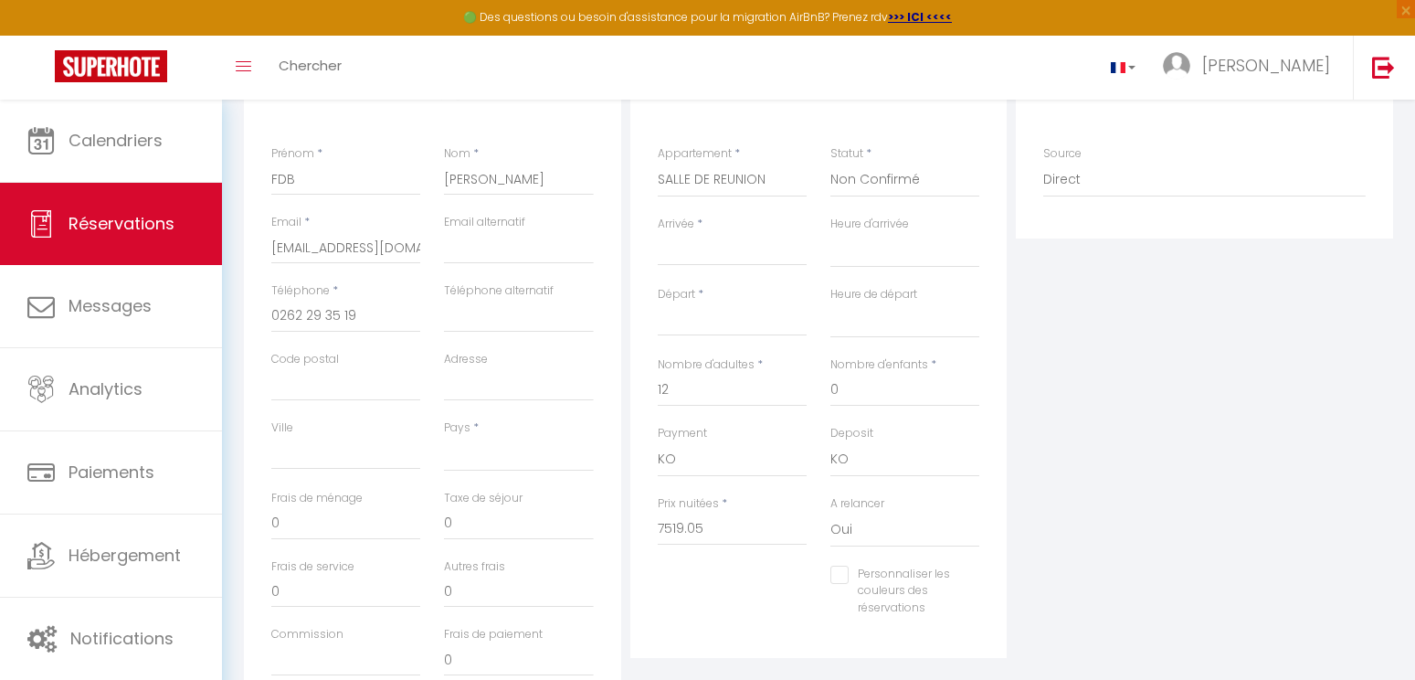
click at [733, 244] on input "Arrivée" at bounding box center [732, 251] width 149 height 24
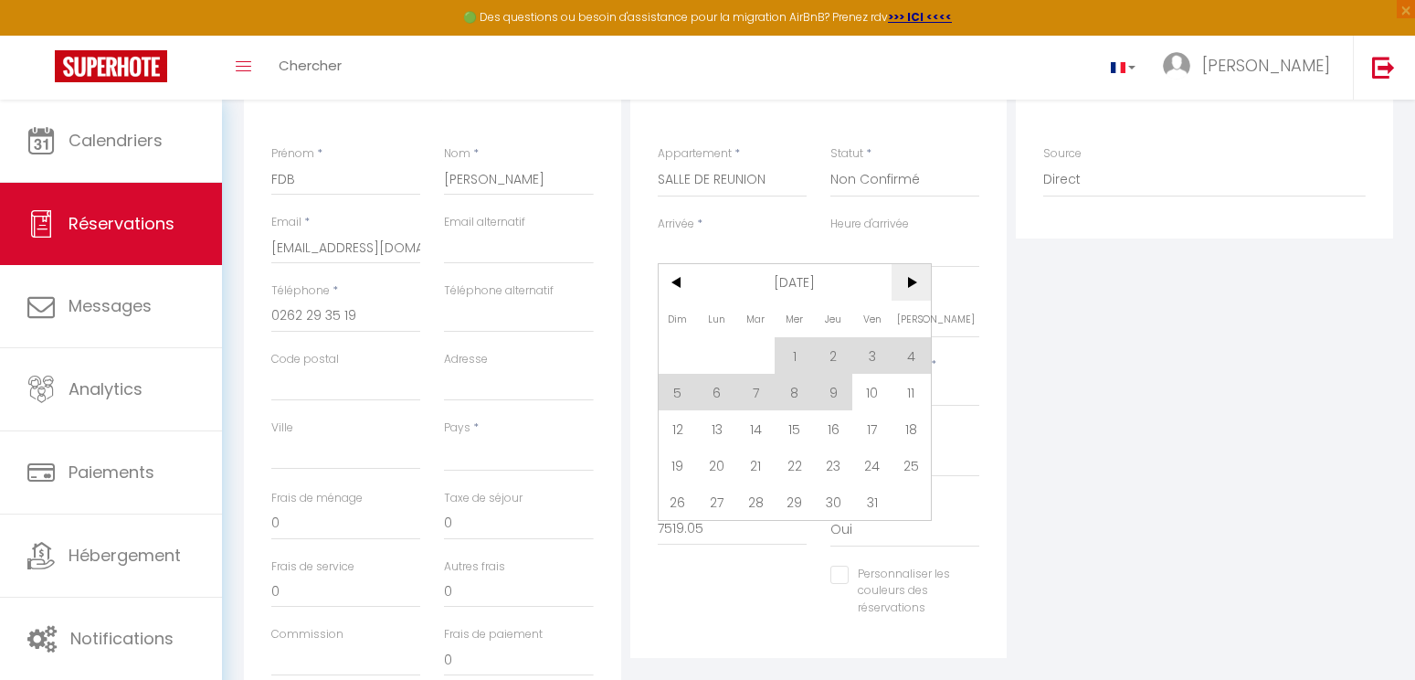
click at [923, 280] on span ">" at bounding box center [911, 282] width 39 height 37
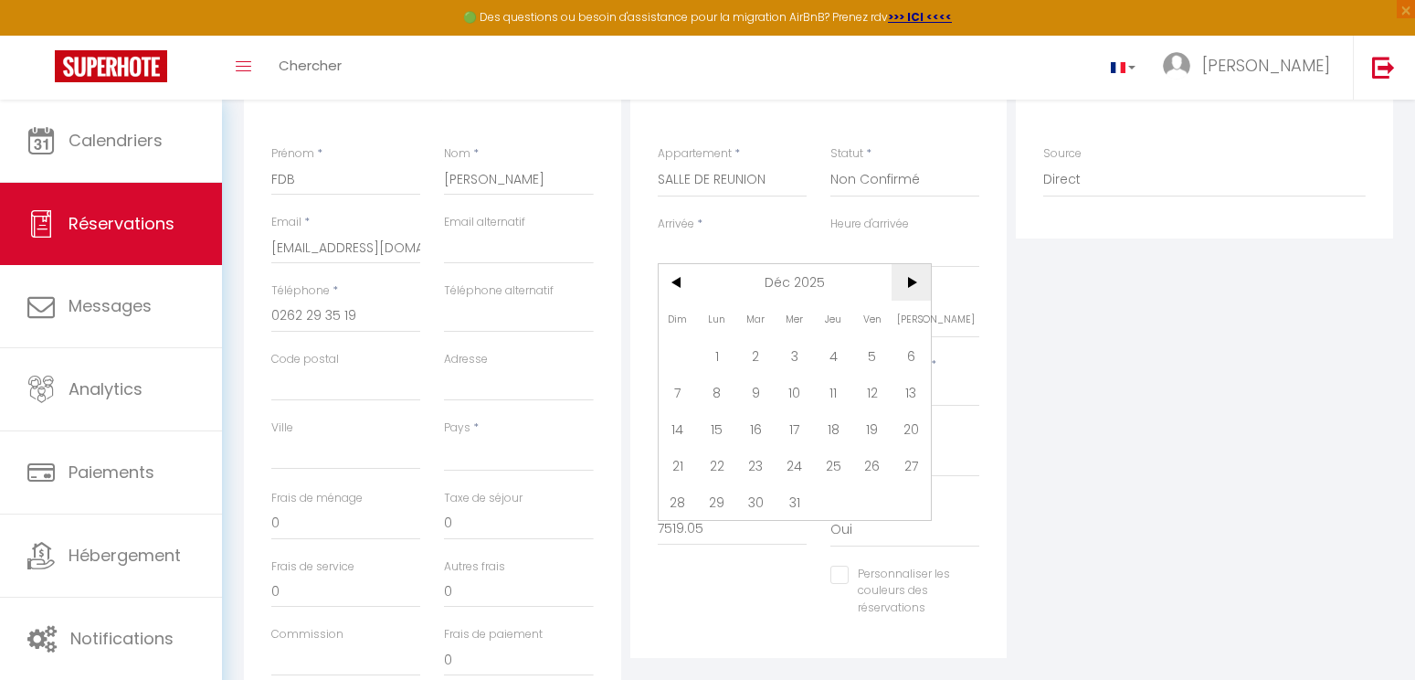
click at [923, 280] on span ">" at bounding box center [911, 282] width 39 height 37
click at [673, 273] on span "<" at bounding box center [678, 282] width 39 height 37
click at [707, 470] on span "17" at bounding box center [716, 465] width 39 height 37
select select
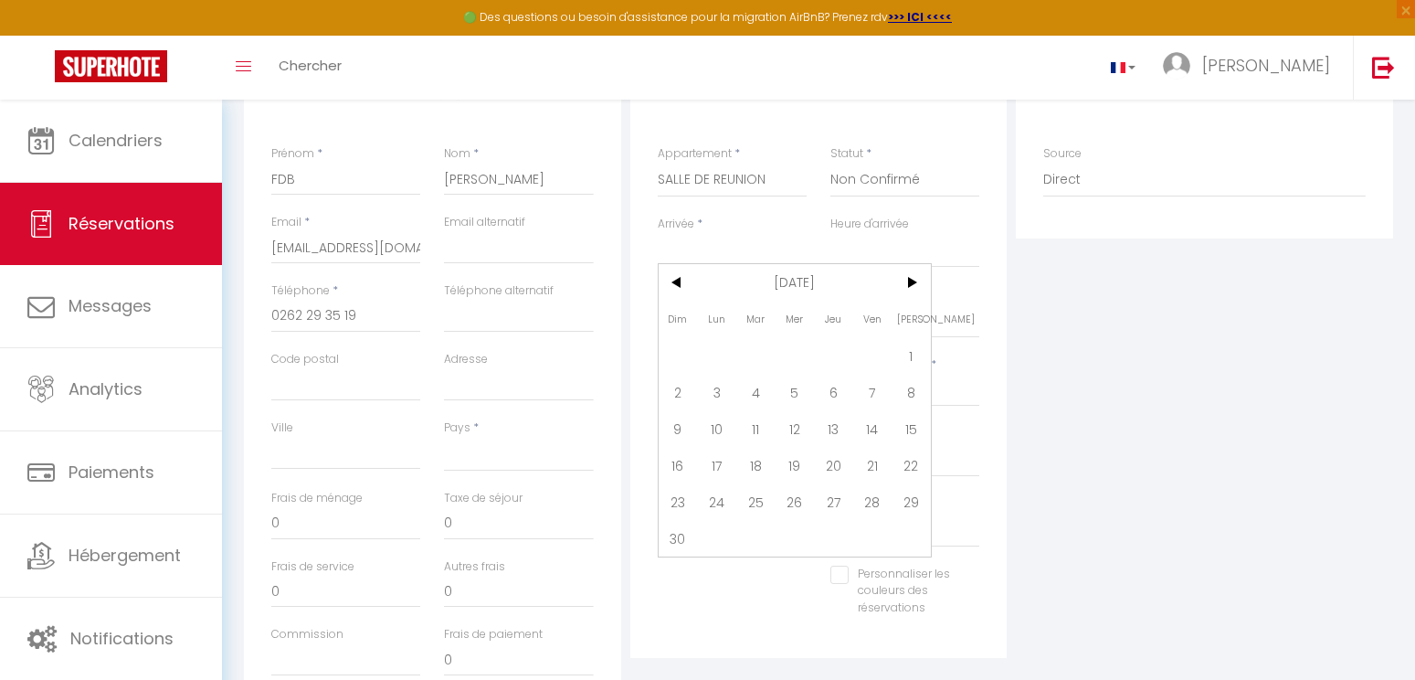
type input "Lun 17 Novembre 2025"
select select
type input "[DATE] Novembre 2025"
select select
checkbox input "false"
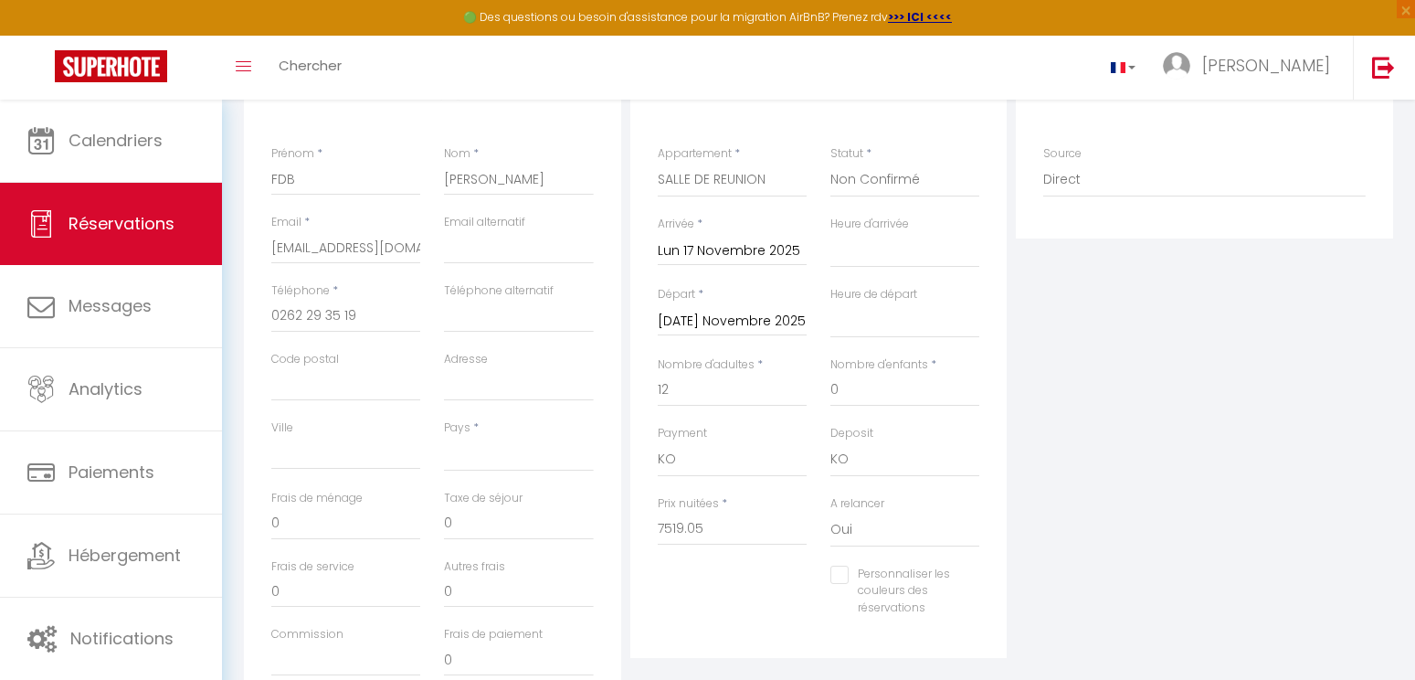
select select
click at [882, 254] on select "00:00 00:30 01:00 01:30 02:00 02:30 03:00 03:30 04:00 04:30 05:00 05:30 06:00 0…" at bounding box center [904, 250] width 149 height 35
click at [830, 233] on select "00:00 00:30 01:00 01:30 02:00 02:30 03:00 03:30 04:00 04:30 05:00 05:30 06:00 0…" at bounding box center [904, 250] width 149 height 35
click at [787, 320] on input "[DATE] Novembre 2025" at bounding box center [732, 322] width 149 height 24
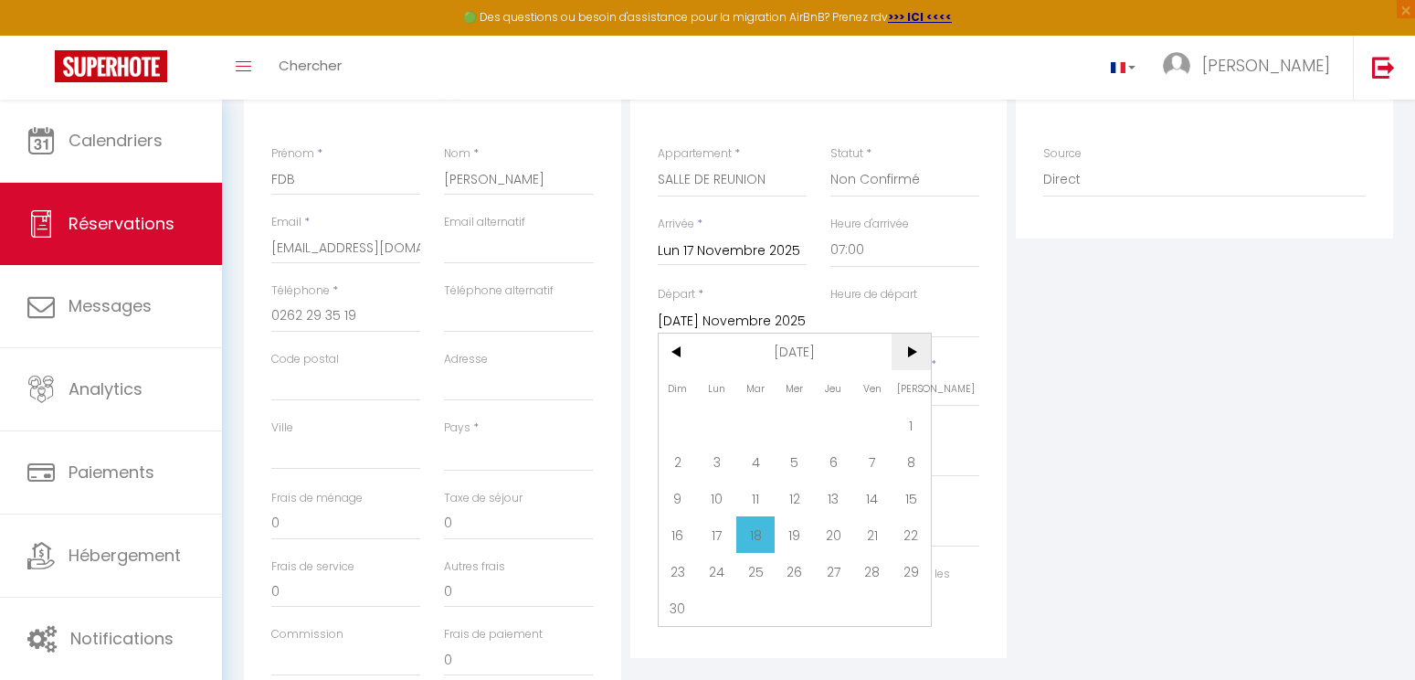
click at [913, 355] on span ">" at bounding box center [911, 351] width 39 height 37
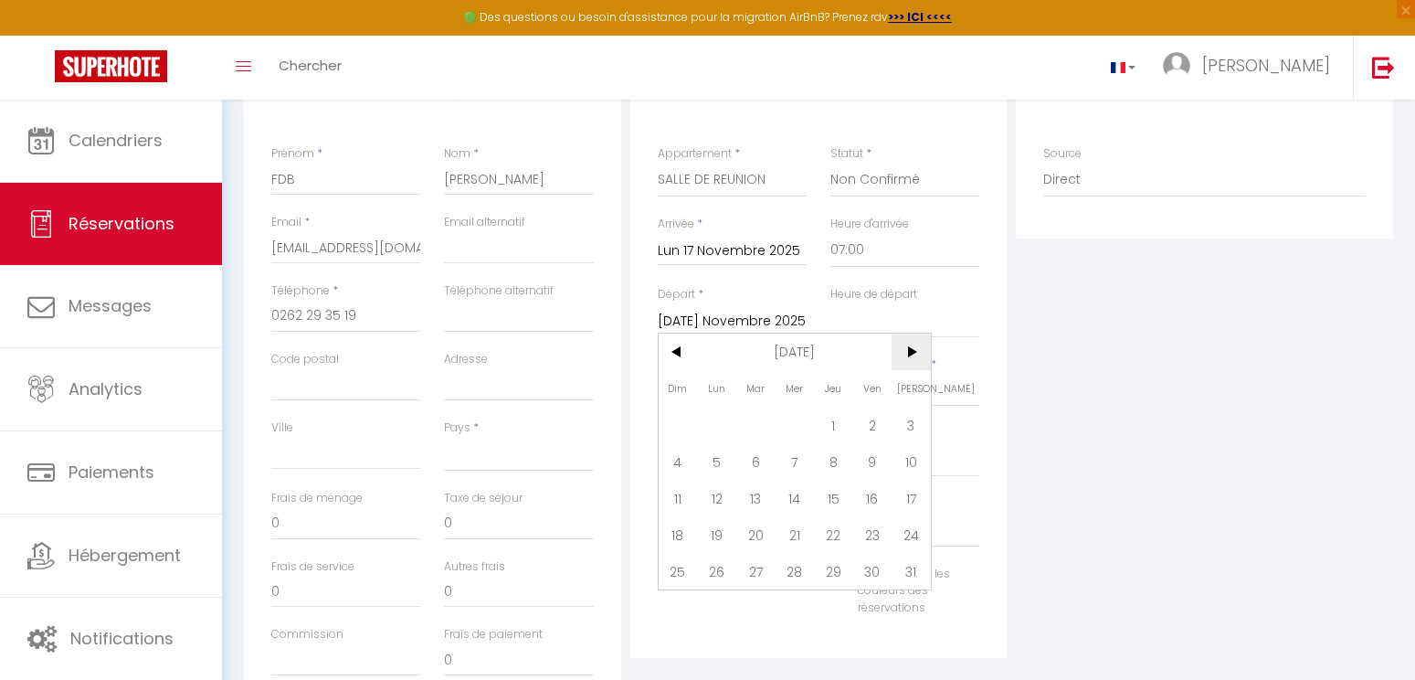
click at [913, 355] on span ">" at bounding box center [911, 351] width 39 height 37
click at [683, 361] on span "<" at bounding box center [678, 351] width 39 height 37
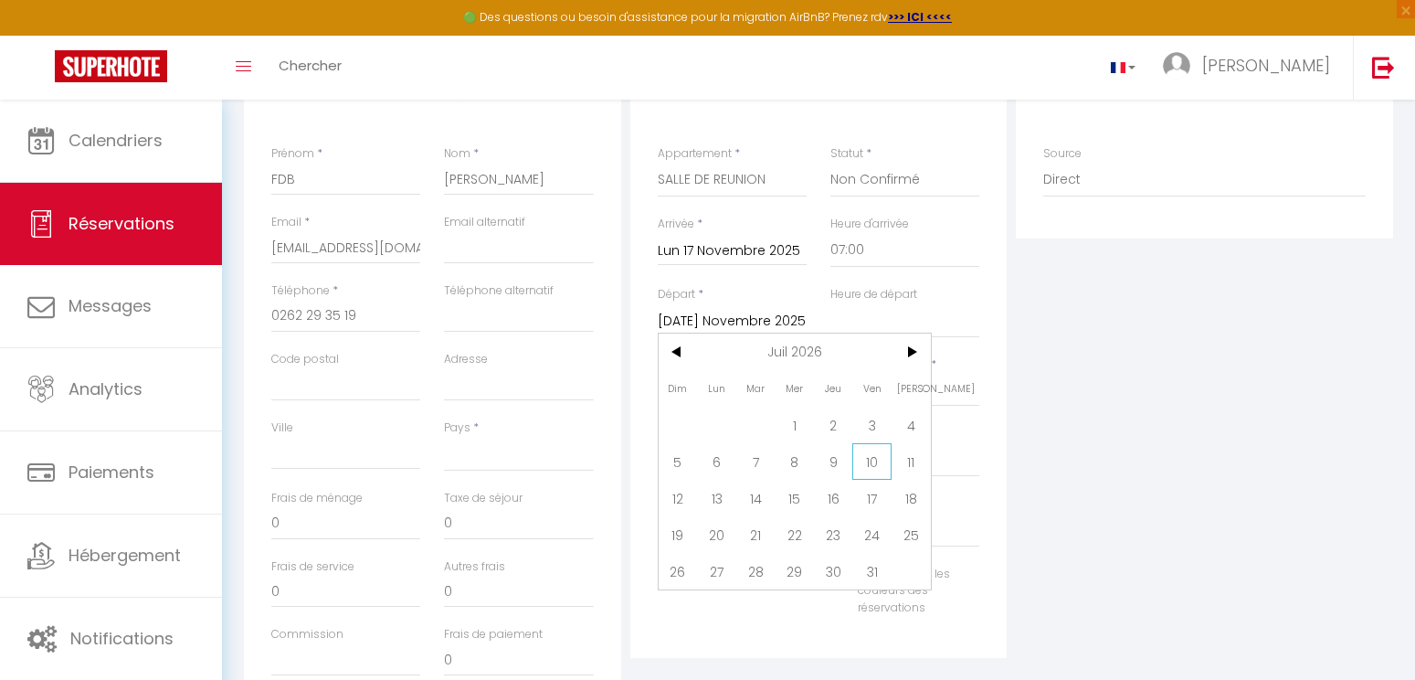
click at [871, 457] on span "10" at bounding box center [871, 461] width 39 height 37
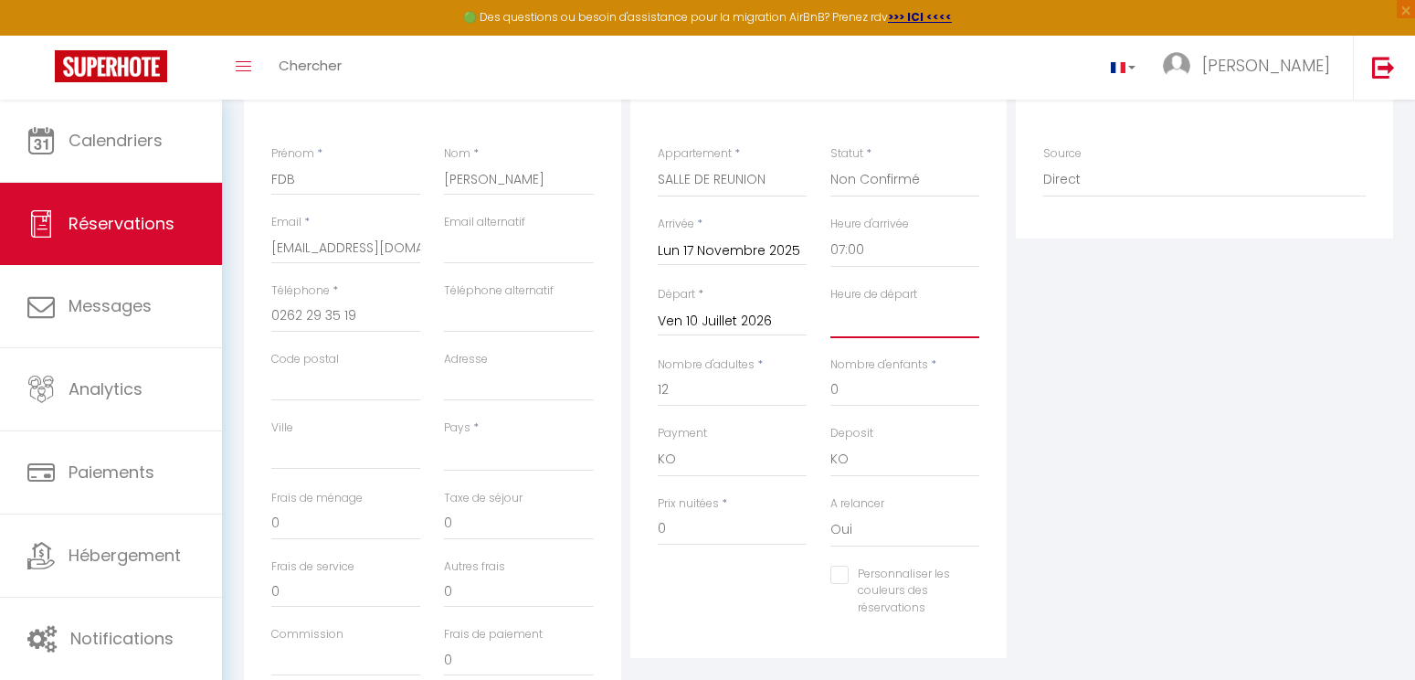
click at [872, 323] on select "00:00 00:30 01:00 01:30 02:00 02:30 03:00 03:30 04:00 04:30 05:00 05:30 06:00 0…" at bounding box center [904, 320] width 149 height 35
click at [830, 303] on select "00:00 00:30 01:00 01:30 02:00 02:30 03:00 03:30 04:00 04:30 05:00 05:30 06:00 0…" at bounding box center [904, 320] width 149 height 35
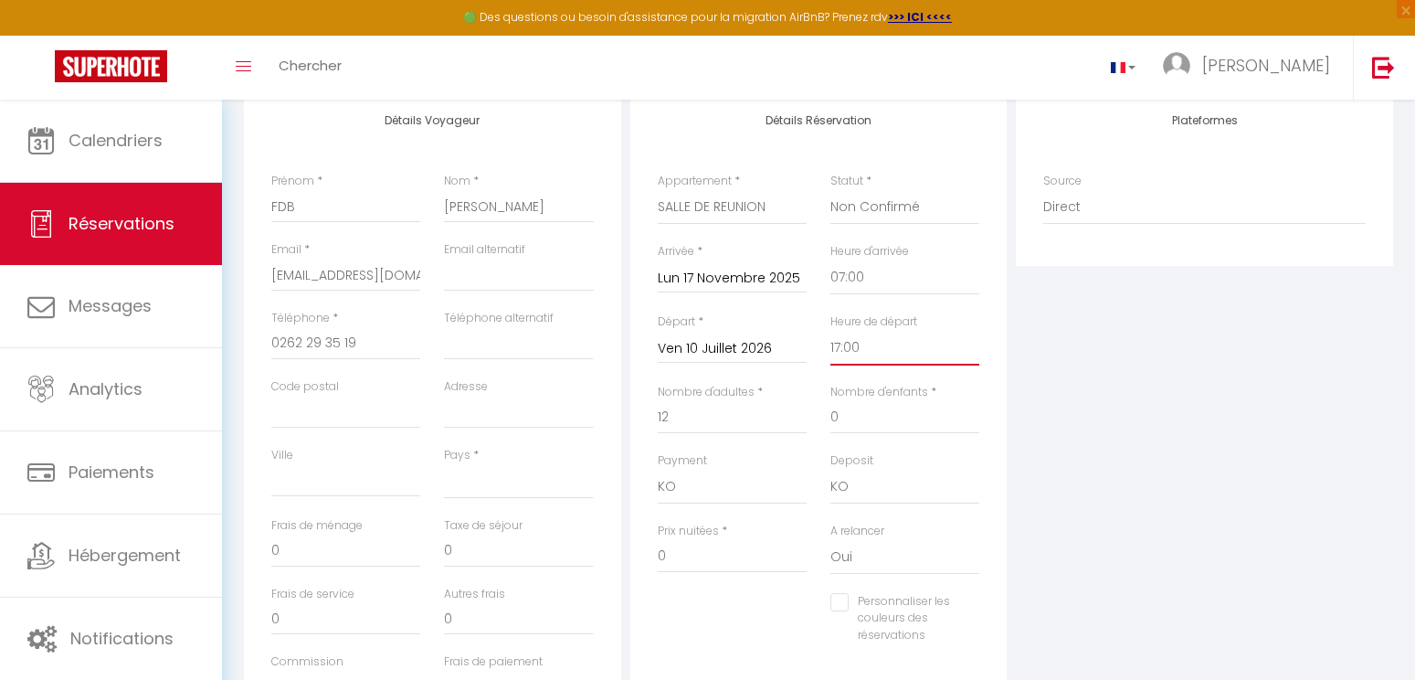
scroll to position [276, 0]
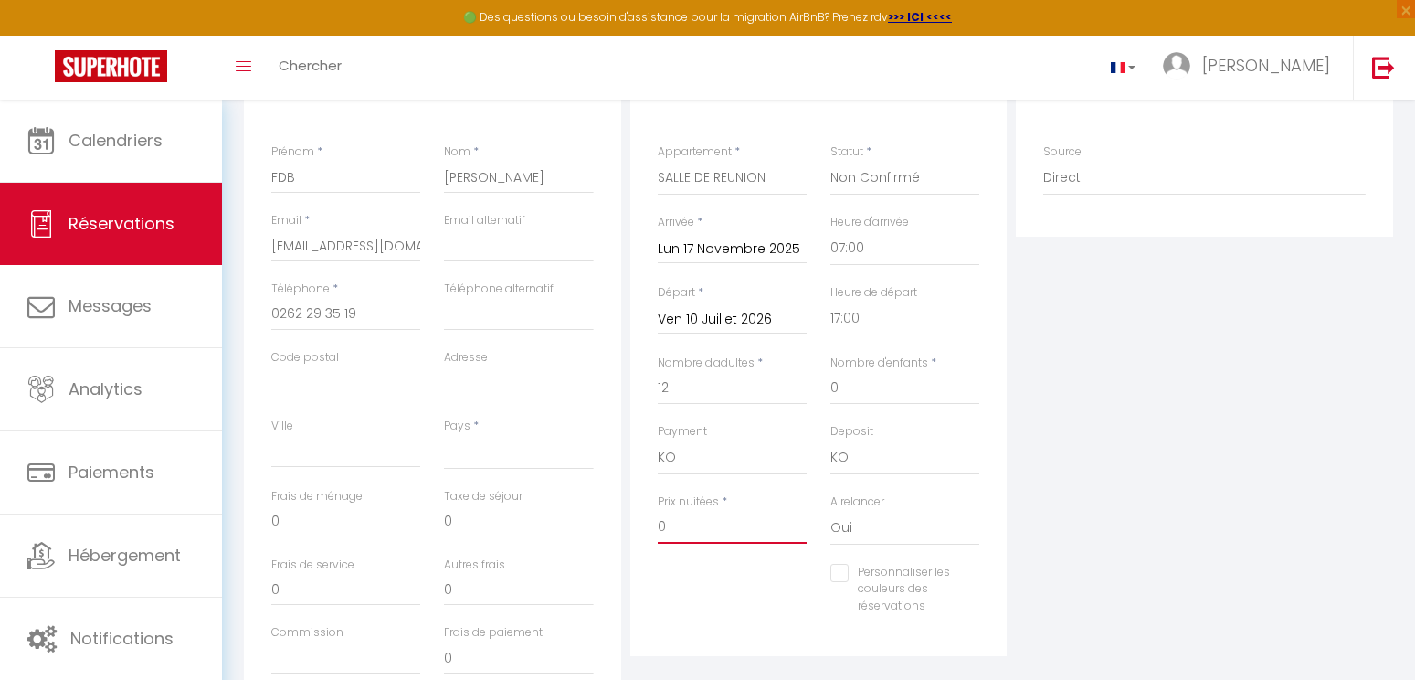
click at [699, 534] on input "0" at bounding box center [732, 527] width 149 height 33
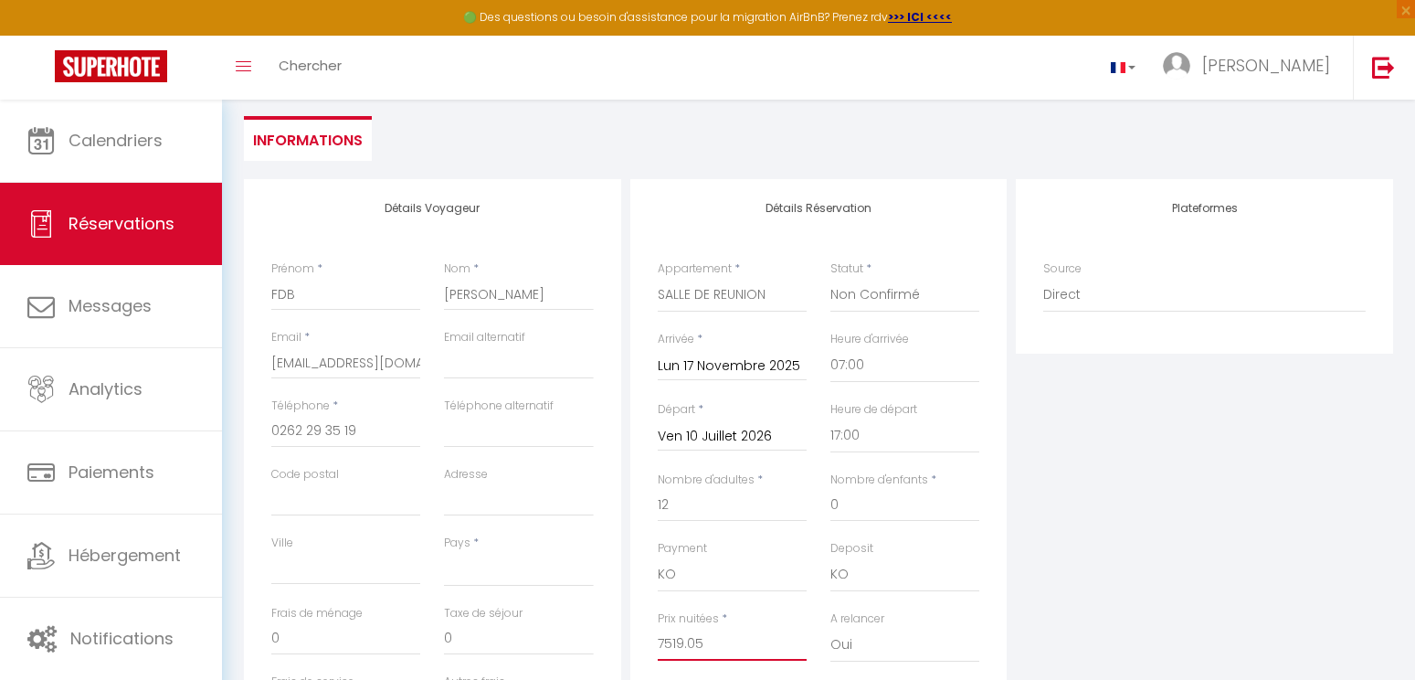
scroll to position [0, 0]
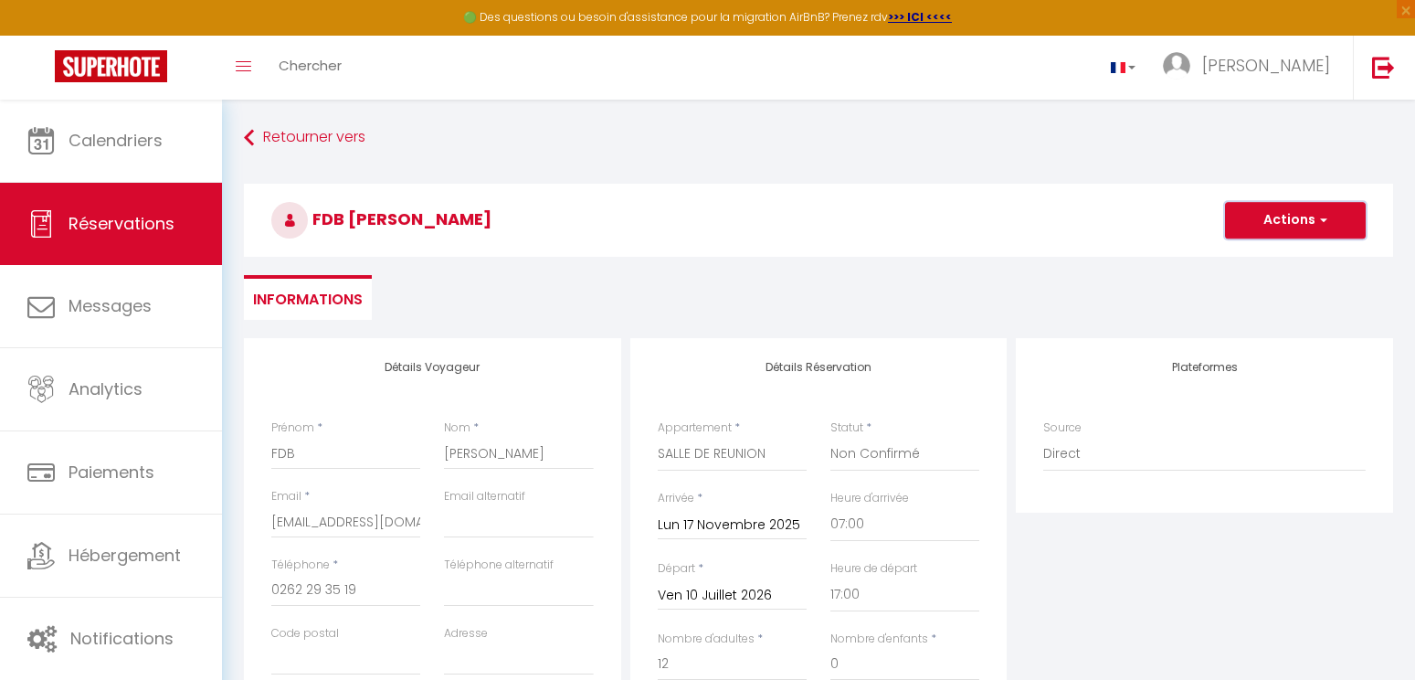
click at [1258, 227] on button "Actions" at bounding box center [1295, 220] width 141 height 37
click at [1265, 264] on link "Enregistrer" at bounding box center [1277, 260] width 144 height 24
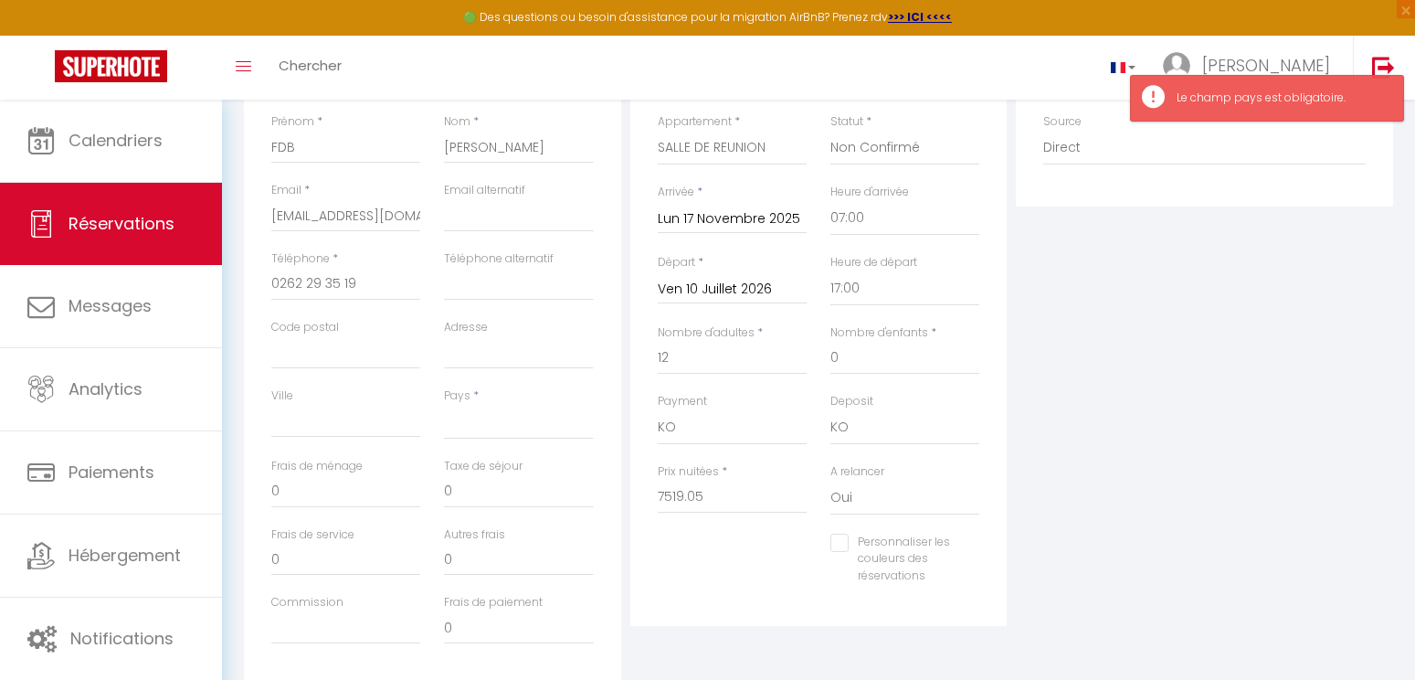
scroll to position [274, 0]
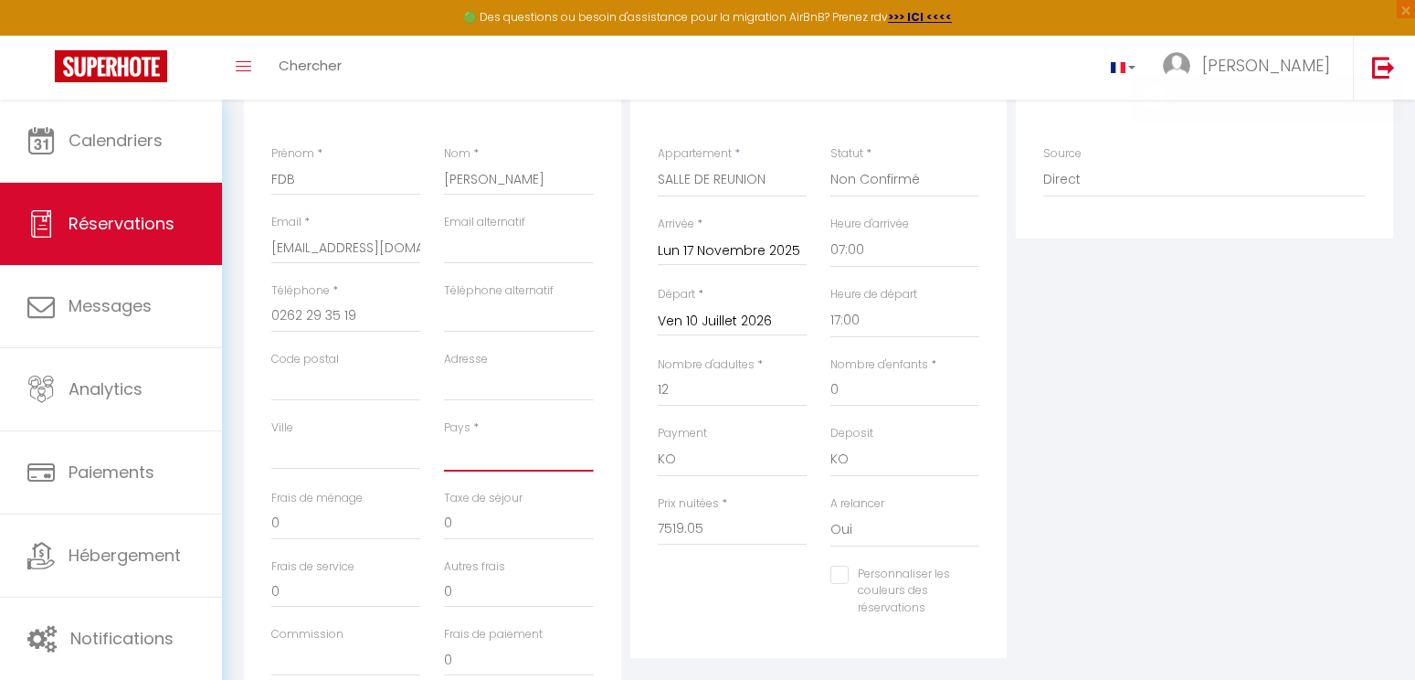
click at [474, 459] on select "[GEOGRAPHIC_DATA] [GEOGRAPHIC_DATA] [GEOGRAPHIC_DATA] [GEOGRAPHIC_DATA] [GEOGRA…" at bounding box center [518, 454] width 149 height 35
click at [444, 437] on select "[GEOGRAPHIC_DATA] [GEOGRAPHIC_DATA] [GEOGRAPHIC_DATA] [GEOGRAPHIC_DATA] [GEOGRA…" at bounding box center [518, 454] width 149 height 35
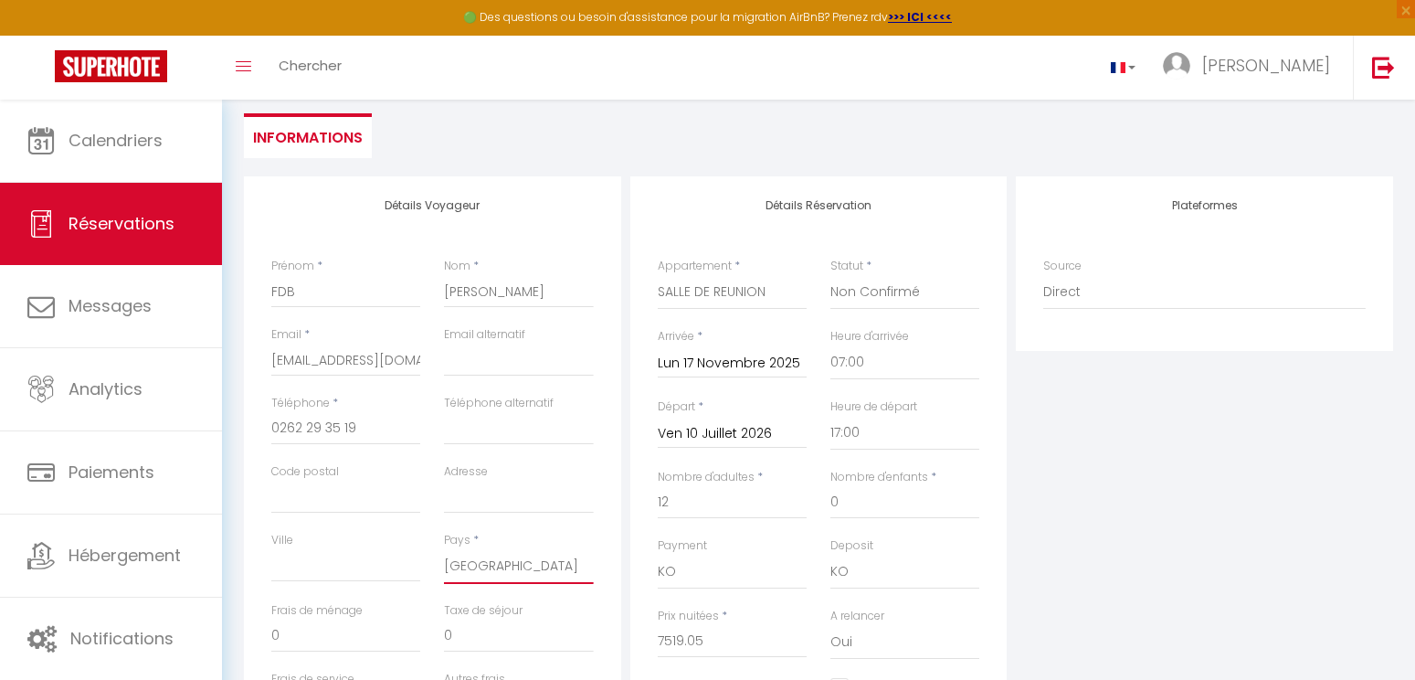
scroll to position [0, 0]
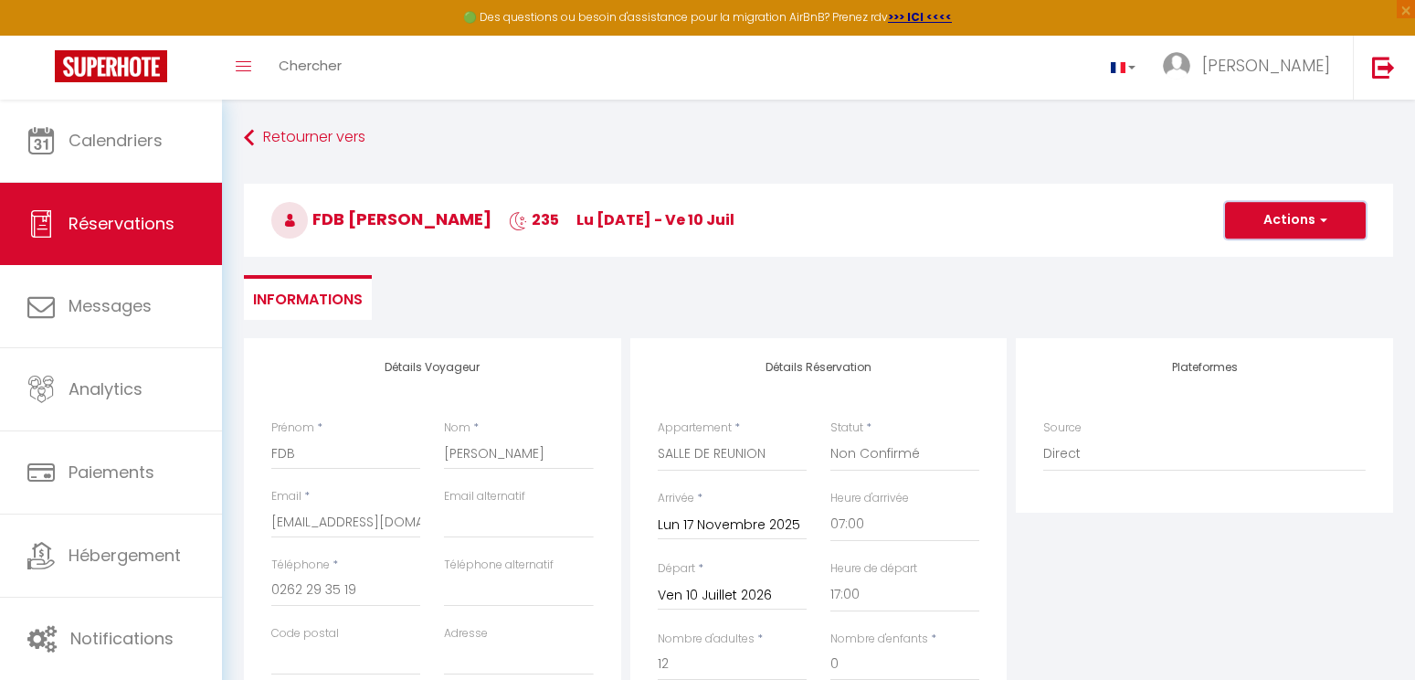
click at [1338, 228] on button "Actions" at bounding box center [1295, 220] width 141 height 37
click at [1294, 267] on link "Enregistrer" at bounding box center [1277, 260] width 144 height 24
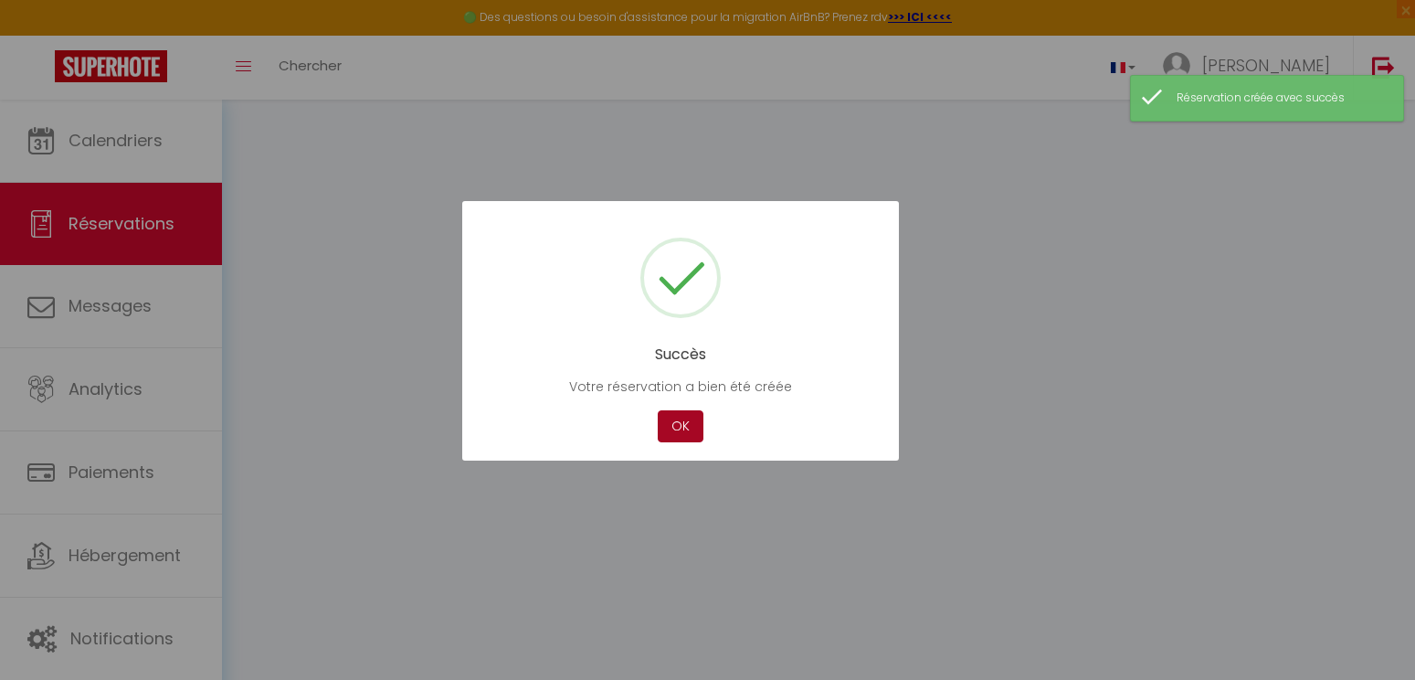
click at [681, 423] on button "OK" at bounding box center [681, 426] width 46 height 32
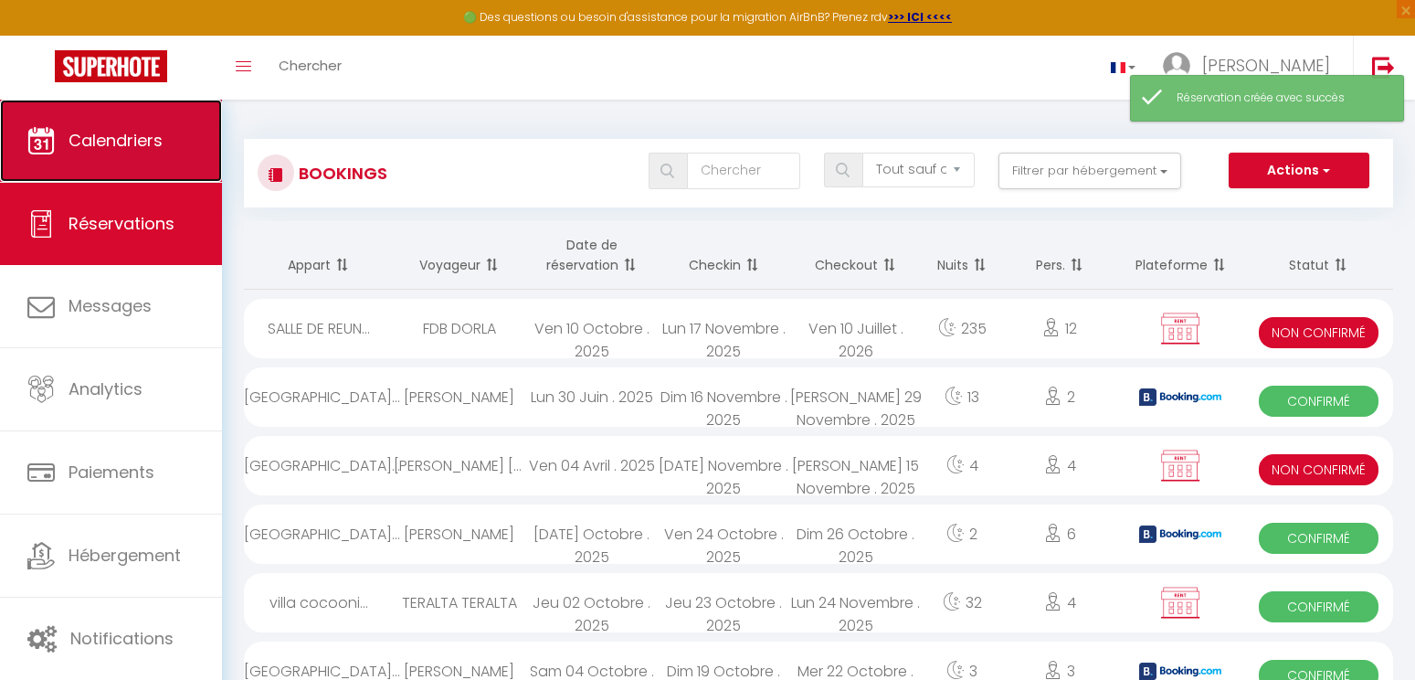
click at [117, 130] on span "Calendriers" at bounding box center [116, 140] width 94 height 23
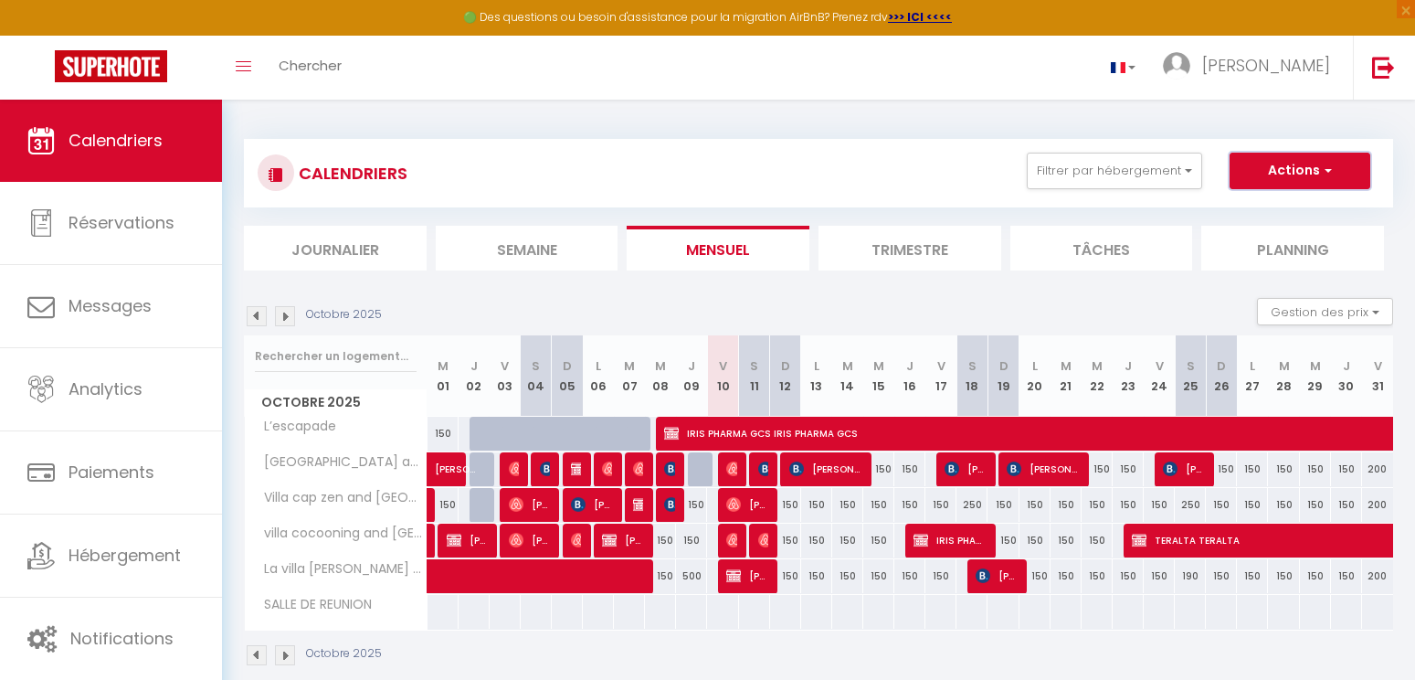
click at [1325, 171] on span "button" at bounding box center [1325, 170] width 11 height 18
click at [1297, 219] on link "Nouvelle réservation" at bounding box center [1280, 212] width 159 height 27
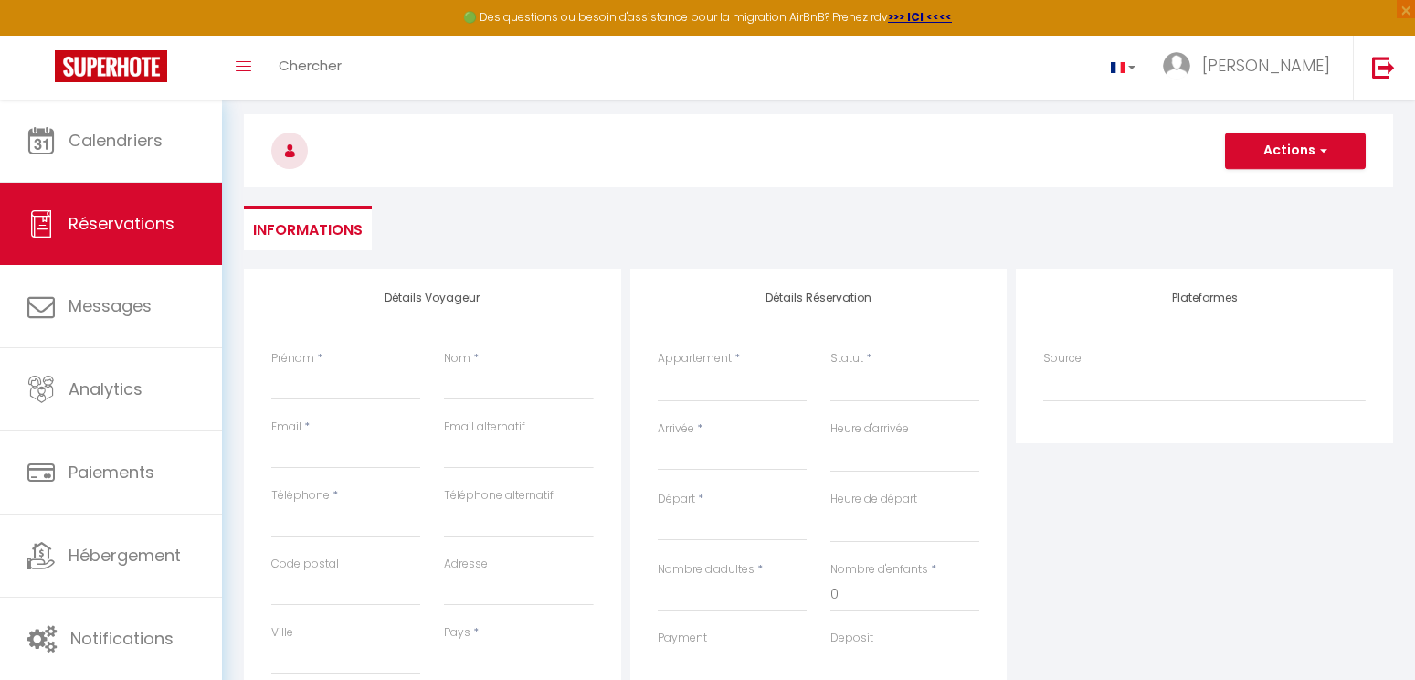
scroll to position [183, 0]
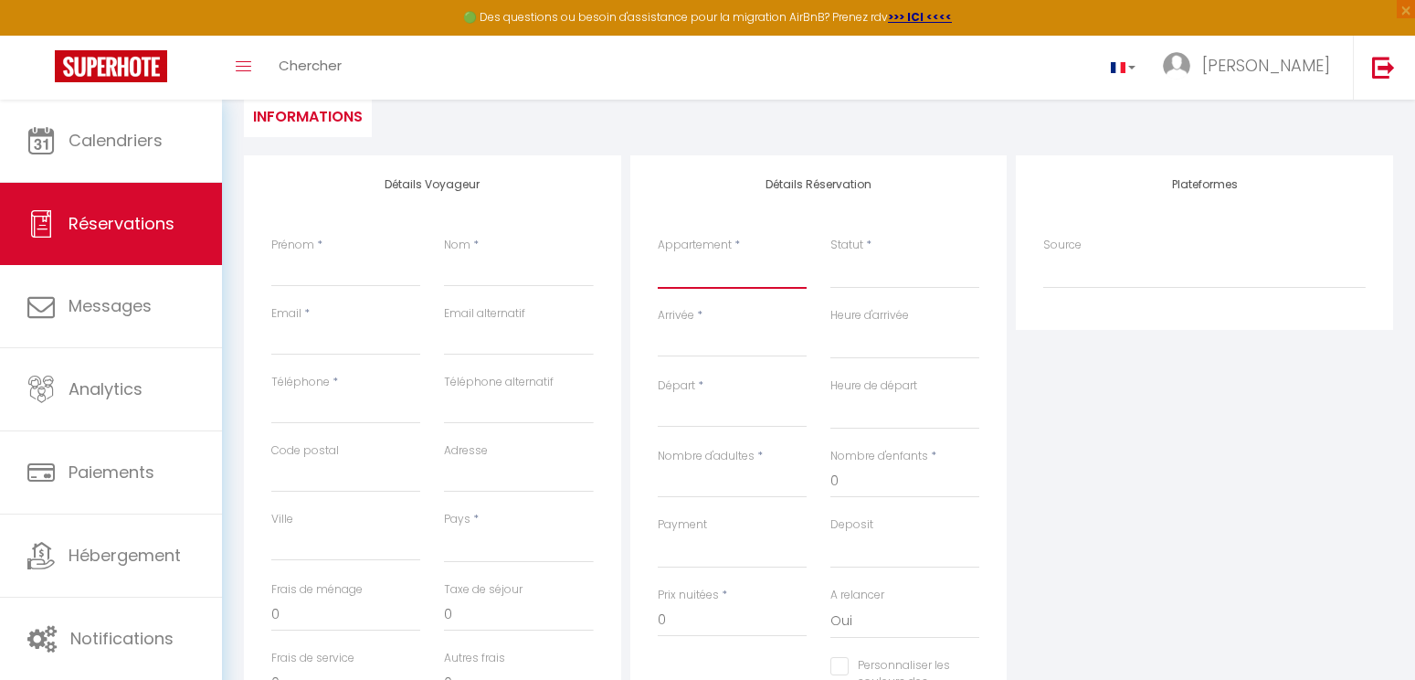
click at [717, 284] on select "L’escapade [GEOGRAPHIC_DATA] and spa Villa cap zen and spa [GEOGRAPHIC_DATA] an…" at bounding box center [732, 271] width 149 height 35
click at [658, 254] on select "L’escapade [GEOGRAPHIC_DATA] and spa Villa cap zen and spa [GEOGRAPHIC_DATA] an…" at bounding box center [732, 271] width 149 height 35
click at [734, 348] on div "< [DATE] > Dim Lun Mar Mer Jeu Ven Sam 1 2 3 4 5 6 7 8 9 10 11 12 13 14 15 16 1…" at bounding box center [732, 340] width 149 height 33
click at [737, 342] on input "Arrivée" at bounding box center [732, 343] width 149 height 24
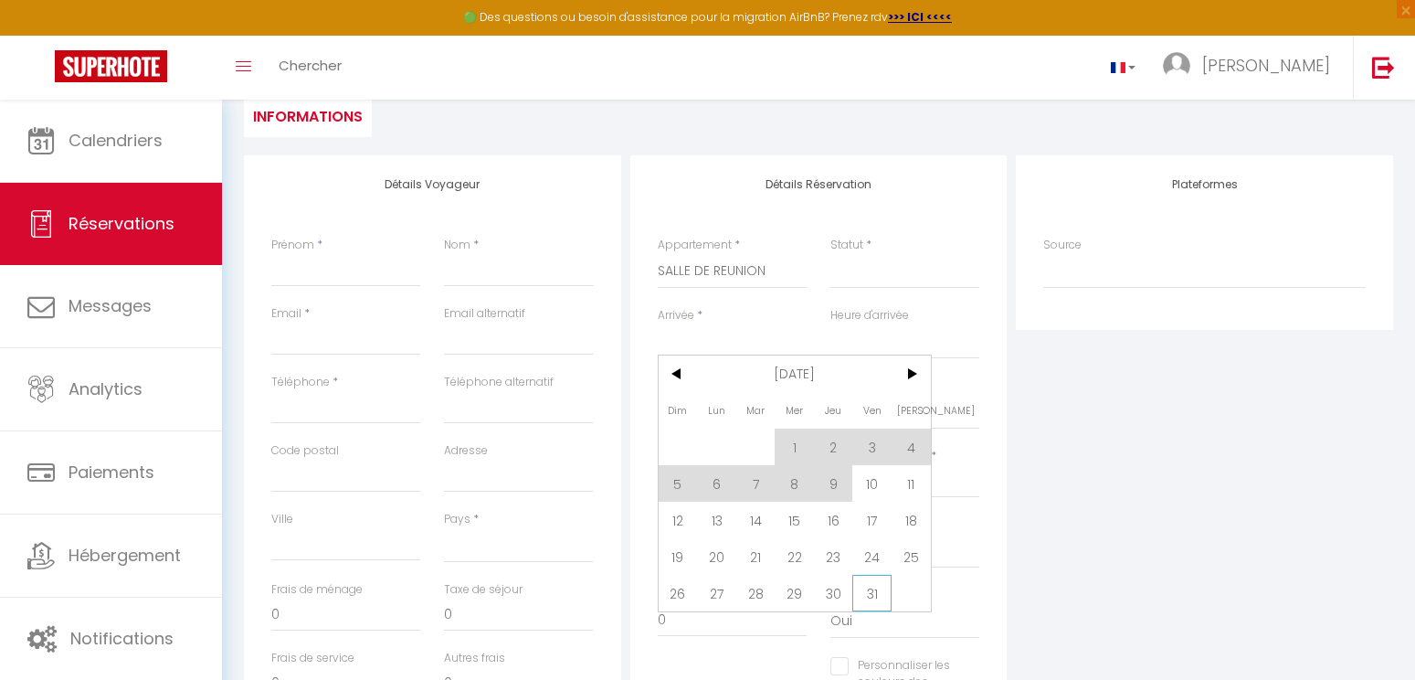
click at [858, 589] on span "31" at bounding box center [871, 593] width 39 height 37
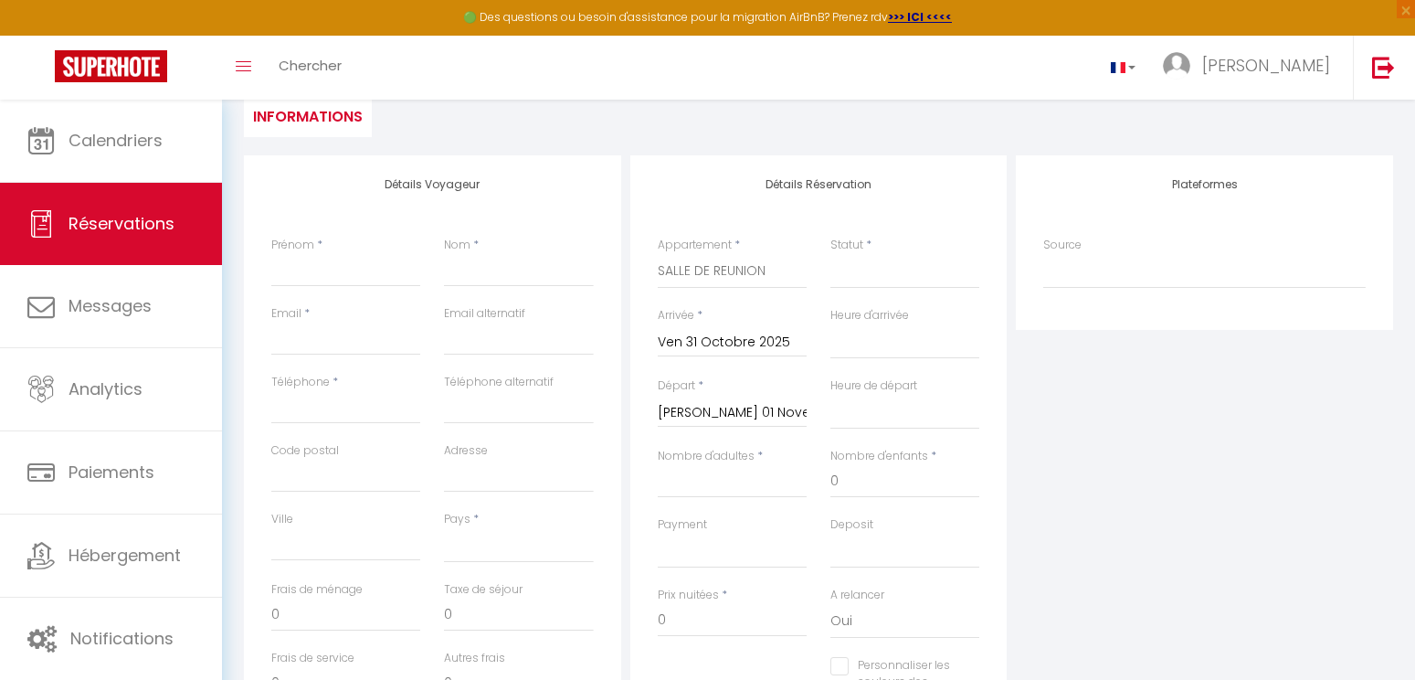
click at [719, 407] on input "[PERSON_NAME] 01 Novembre 2025" at bounding box center [732, 413] width 149 height 24
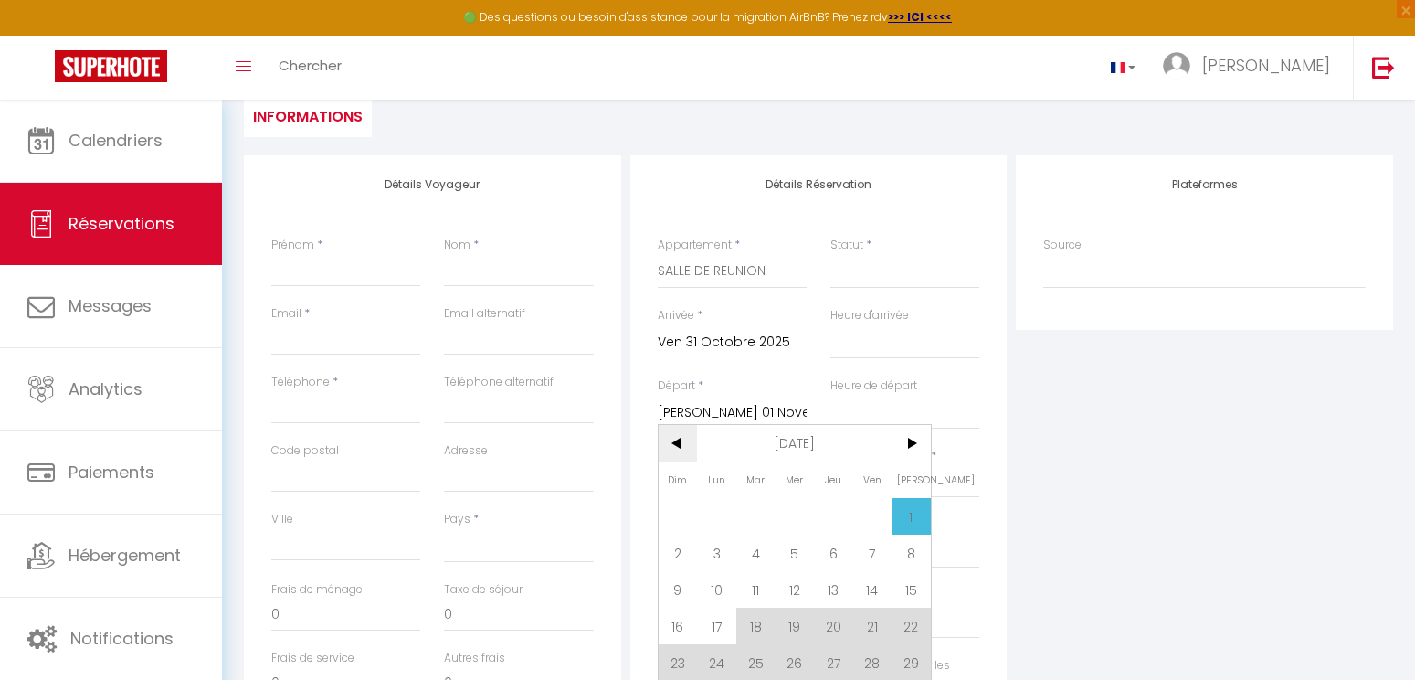
click at [672, 449] on span "<" at bounding box center [678, 443] width 39 height 37
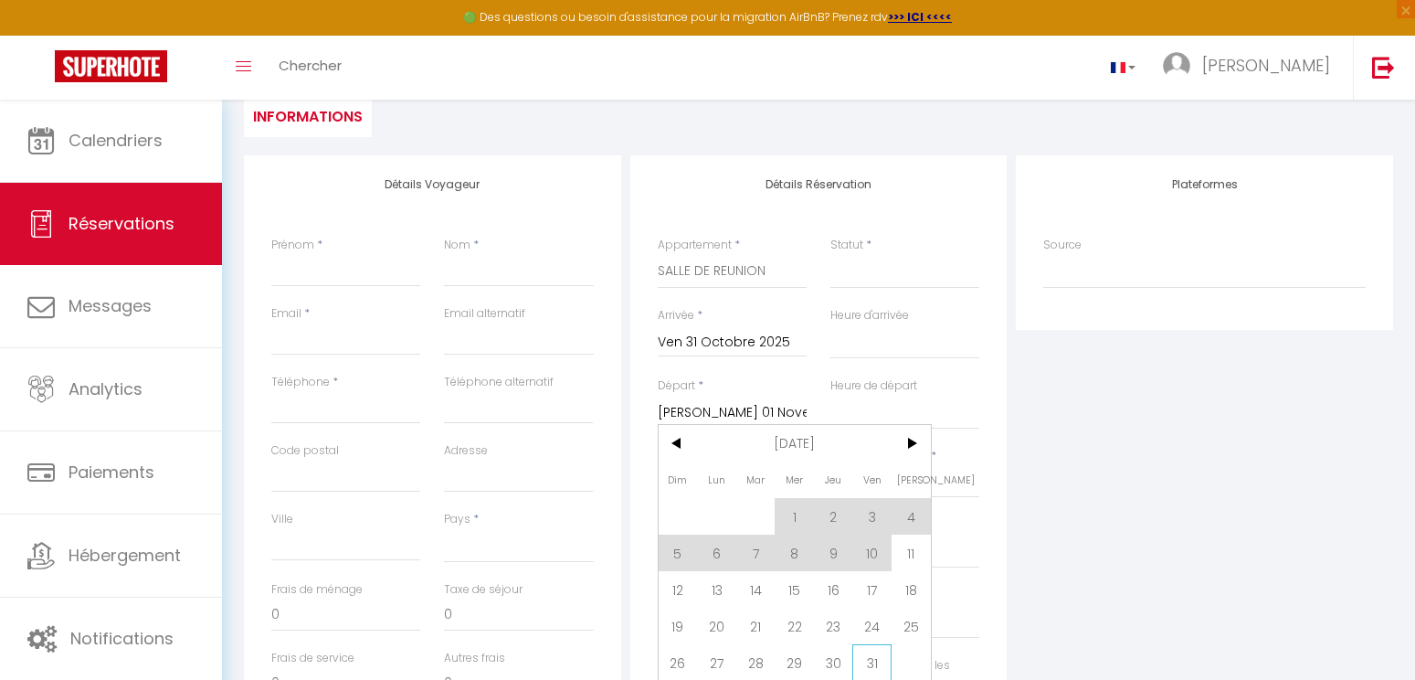
click at [873, 650] on span "31" at bounding box center [871, 662] width 39 height 37
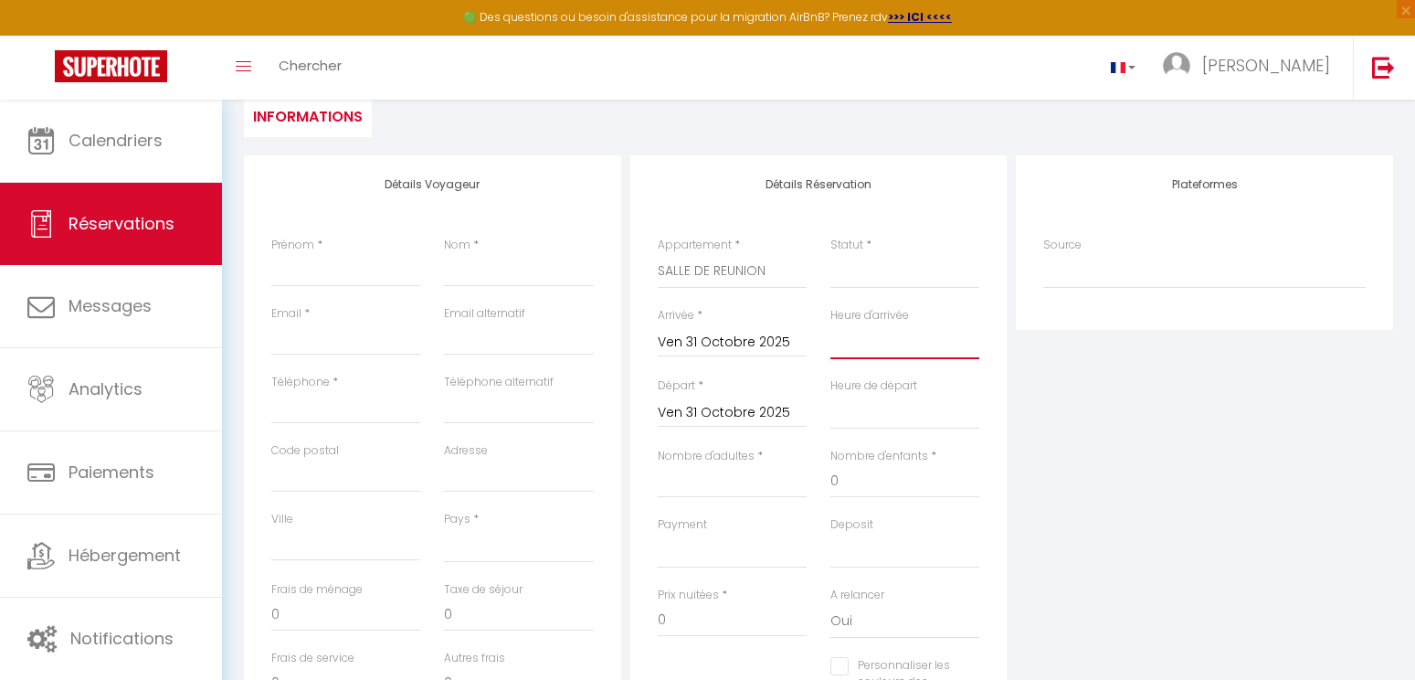
click at [902, 345] on select "00:00 00:30 01:00 01:30 02:00 02:30 03:00 03:30 04:00 04:30 05:00 05:30 06:00 0…" at bounding box center [904, 341] width 149 height 35
click at [830, 324] on select "00:00 00:30 01:00 01:30 02:00 02:30 03:00 03:30 04:00 04:30 05:00 05:30 06:00 0…" at bounding box center [904, 341] width 149 height 35
click at [863, 418] on select "00:00 00:30 01:00 01:30 02:00 02:30 03:00 03:30 04:00 04:30 05:00 05:30 06:00 0…" at bounding box center [904, 412] width 149 height 35
click at [830, 395] on select "00:00 00:30 01:00 01:30 02:00 02:30 03:00 03:30 04:00 04:30 05:00 05:30 06:00 0…" at bounding box center [904, 412] width 149 height 35
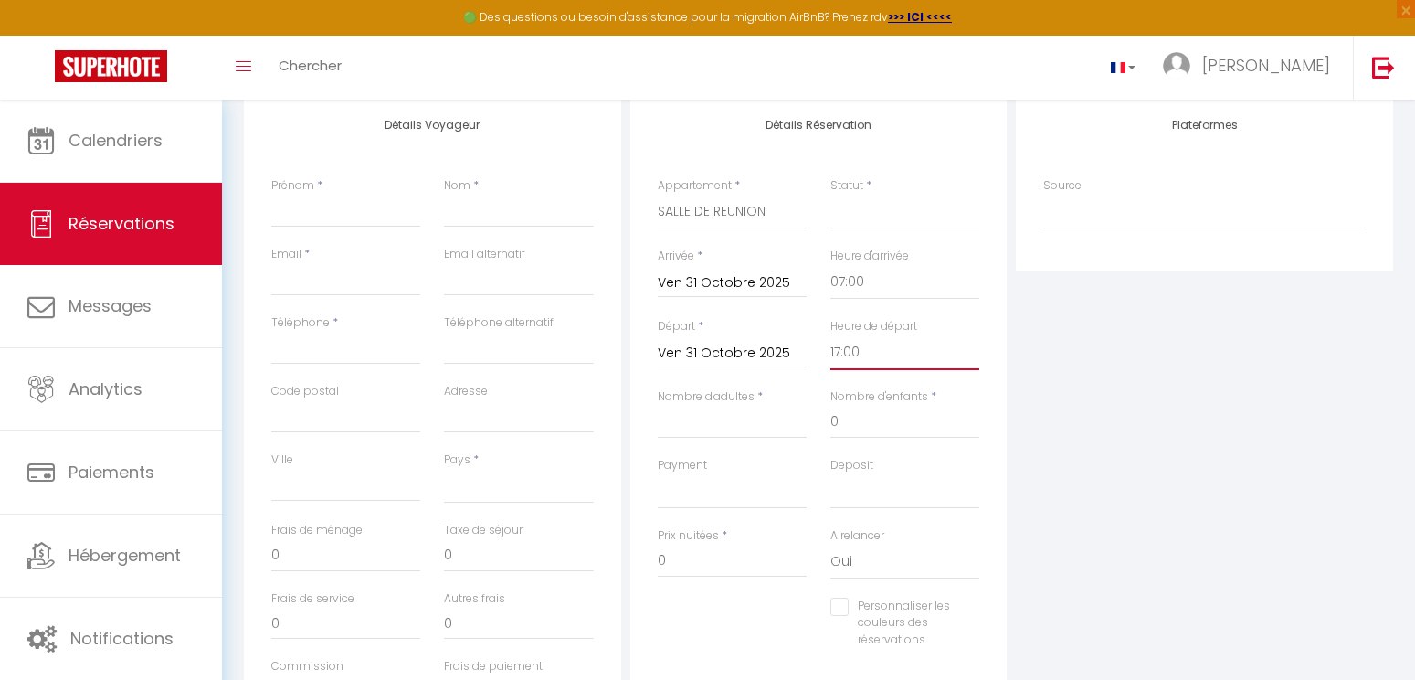
scroll to position [274, 0]
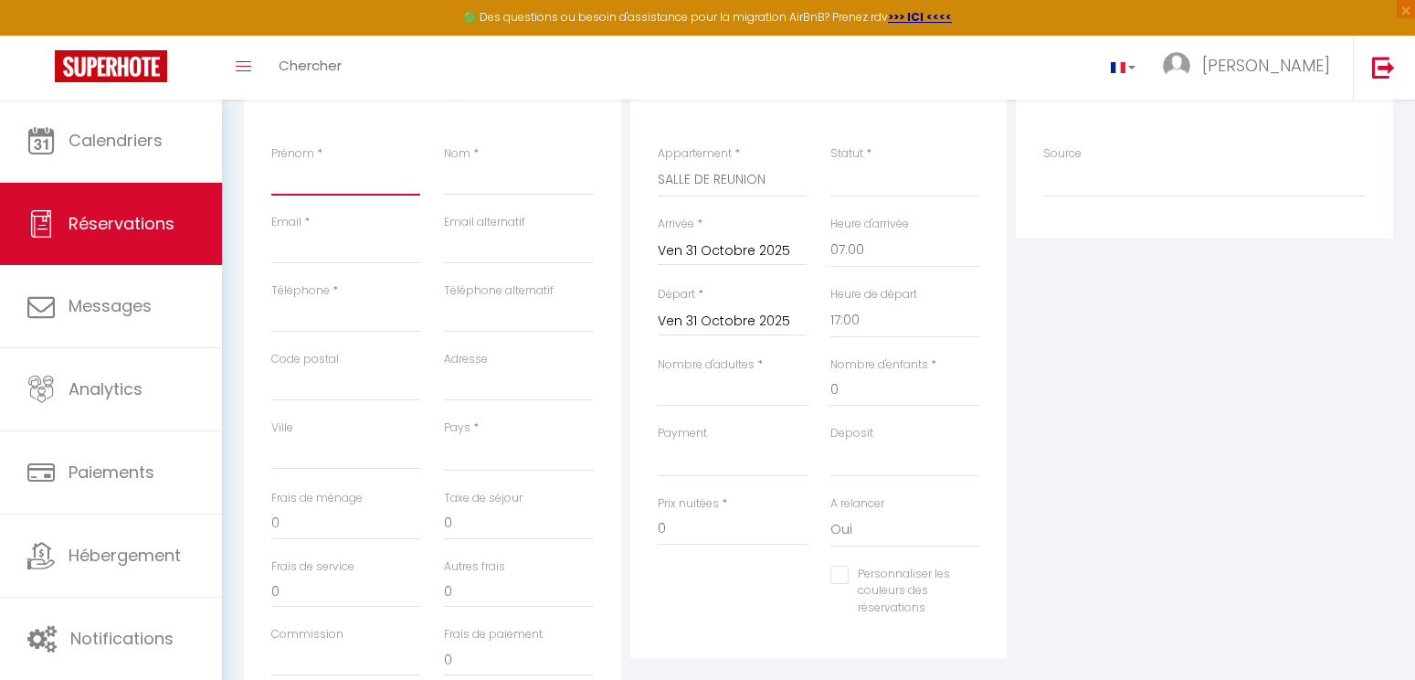
click at [342, 187] on input "Prénom" at bounding box center [345, 179] width 149 height 33
click at [491, 189] on input "Nom" at bounding box center [518, 179] width 149 height 33
drag, startPoint x: 351, startPoint y: 182, endPoint x: 259, endPoint y: 184, distance: 91.4
click at [259, 184] on div "Prénom * [PERSON_NAME]" at bounding box center [345, 179] width 173 height 69
click at [470, 188] on input "Nom" at bounding box center [518, 179] width 149 height 33
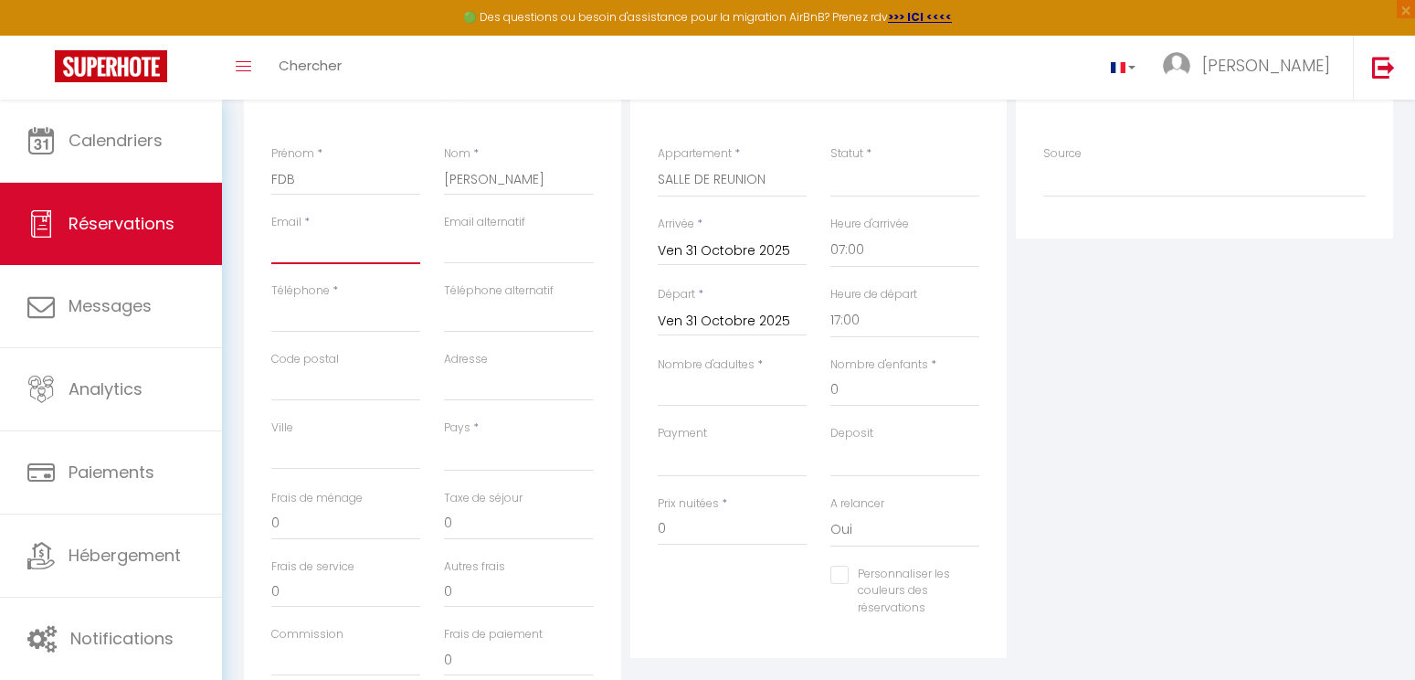
click at [320, 247] on input "Email" at bounding box center [345, 247] width 149 height 33
click at [350, 257] on input "Email" at bounding box center [345, 247] width 149 height 33
paste input "[EMAIL_ADDRESS][DOMAIN_NAME]"
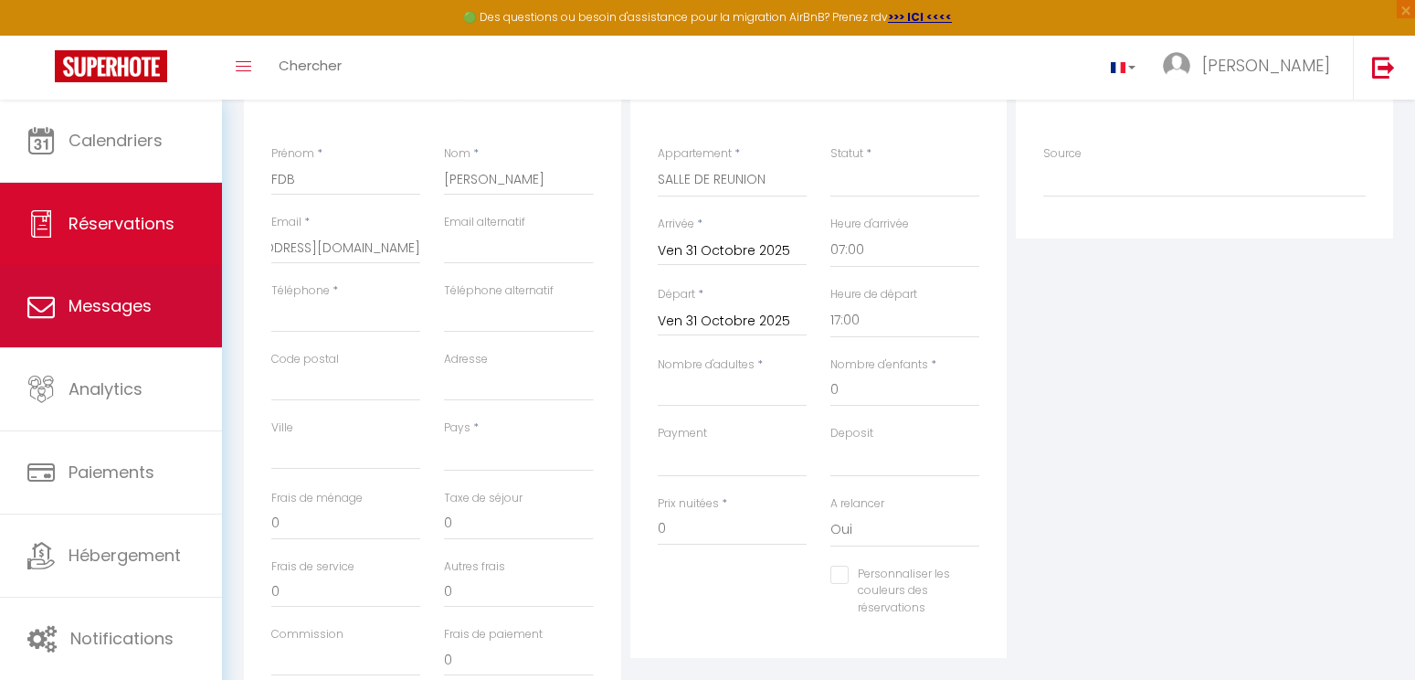
scroll to position [0, 0]
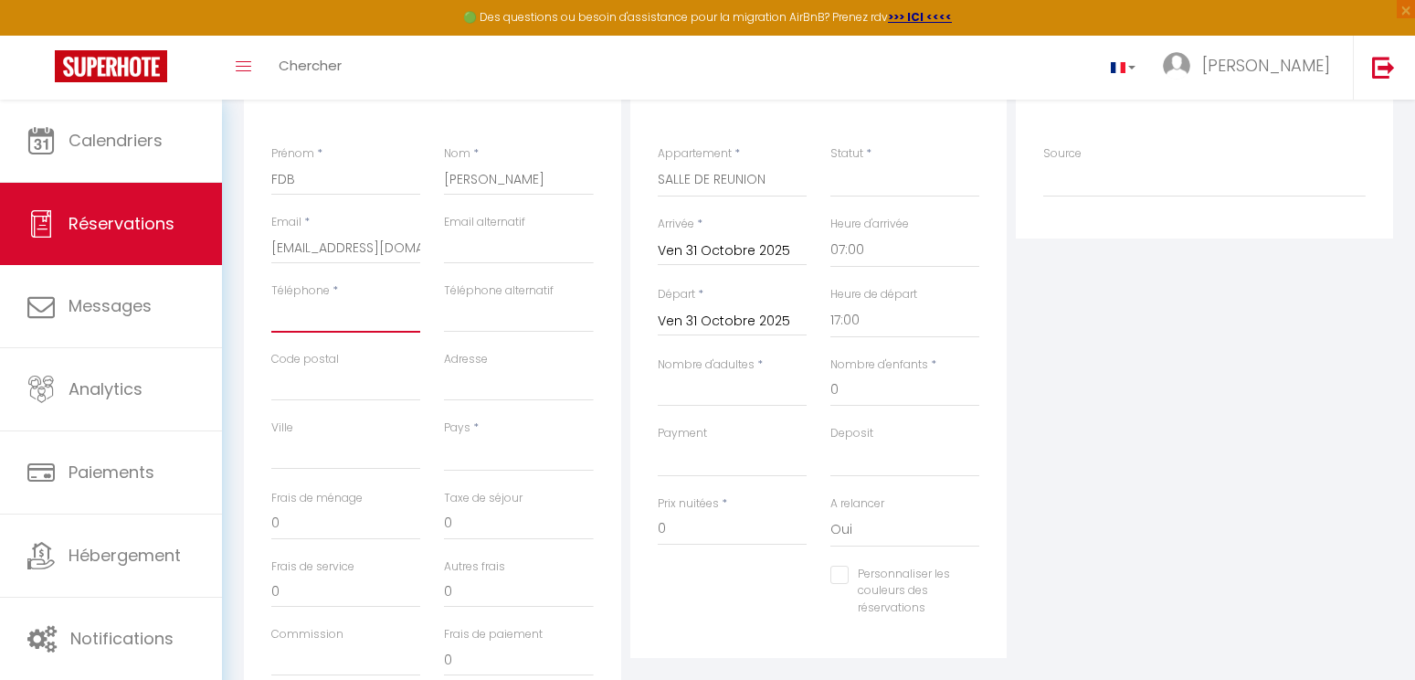
click at [353, 329] on input "Téléphone" at bounding box center [345, 316] width 149 height 33
paste input "0262 29 35 19"
click at [482, 458] on select "[GEOGRAPHIC_DATA] [GEOGRAPHIC_DATA] [GEOGRAPHIC_DATA] [GEOGRAPHIC_DATA] [GEOGRA…" at bounding box center [518, 454] width 149 height 35
click at [444, 437] on select "[GEOGRAPHIC_DATA] [GEOGRAPHIC_DATA] [GEOGRAPHIC_DATA] [GEOGRAPHIC_DATA] [GEOGRA…" at bounding box center [518, 454] width 149 height 35
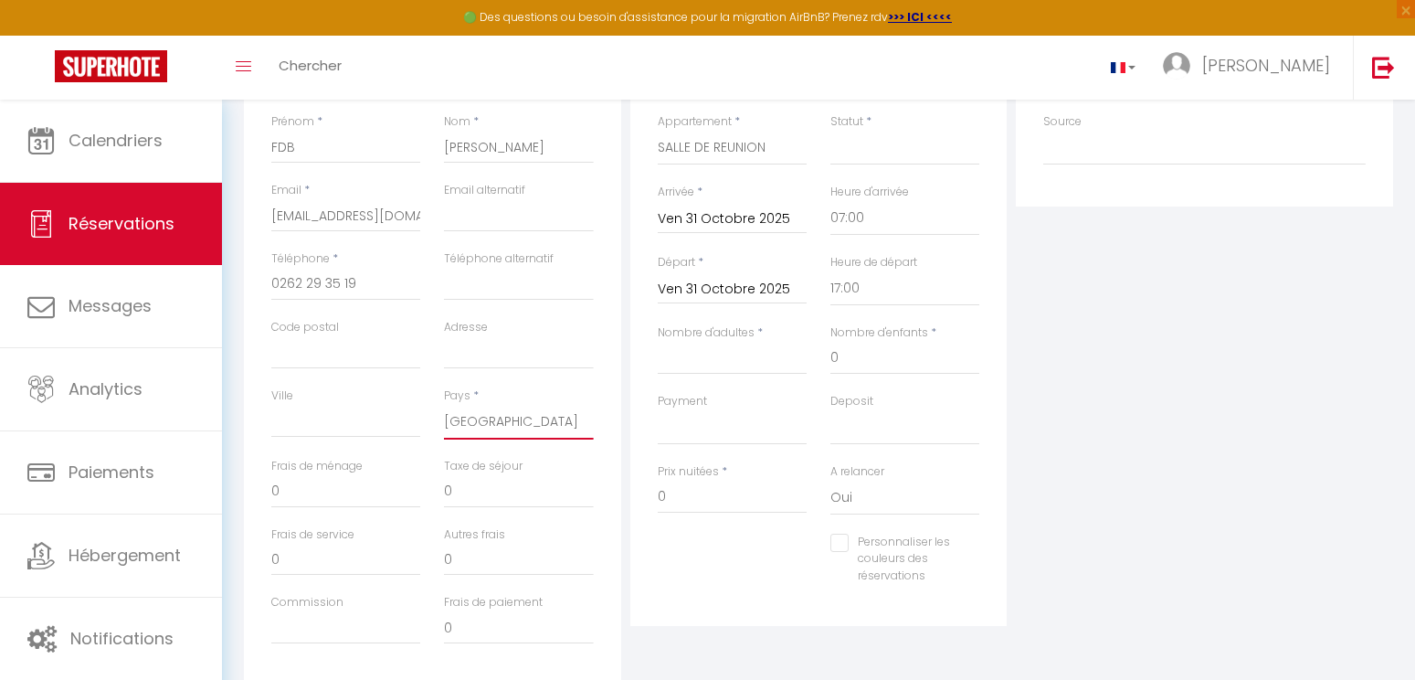
scroll to position [274, 0]
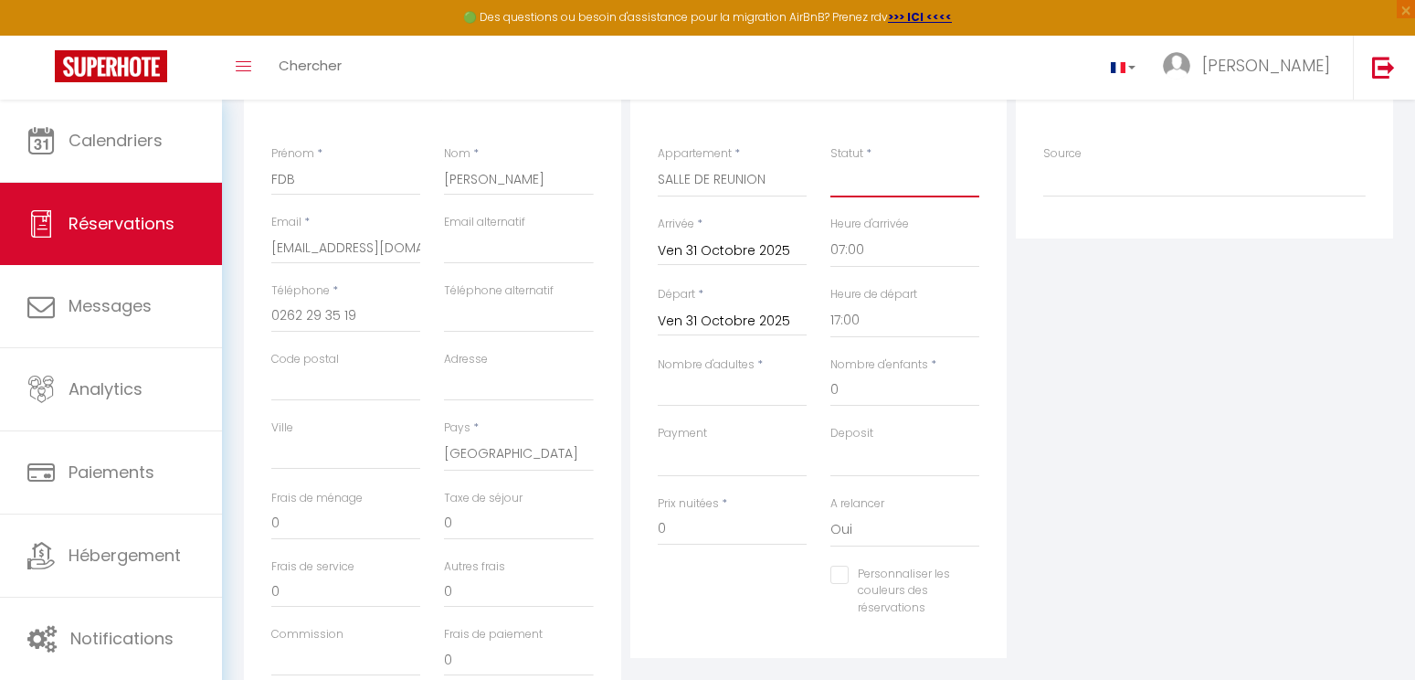
click at [873, 186] on select "Confirmé Non Confirmé [PERSON_NAME] par le voyageur No Show Request" at bounding box center [904, 180] width 149 height 35
click at [830, 163] on select "Confirmé Non Confirmé [PERSON_NAME] par le voyageur No Show Request" at bounding box center [904, 180] width 149 height 35
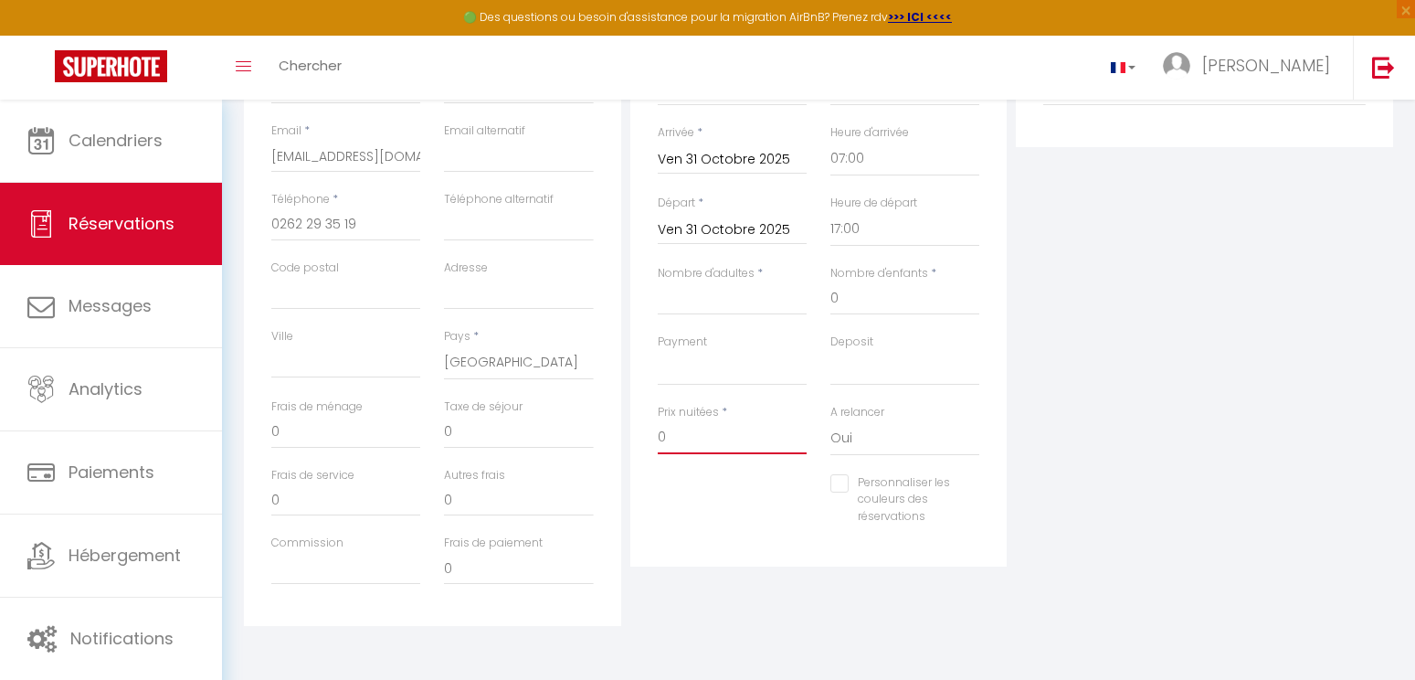
drag, startPoint x: 700, startPoint y: 440, endPoint x: 655, endPoint y: 445, distance: 45.0
click at [655, 445] on div "Prix nuitées * 0" at bounding box center [732, 439] width 173 height 70
click at [742, 313] on input "Nombre d'adultes" at bounding box center [732, 298] width 149 height 33
click at [697, 360] on select "OK KO" at bounding box center [732, 368] width 149 height 35
click at [658, 351] on select "OK KO" at bounding box center [732, 368] width 149 height 35
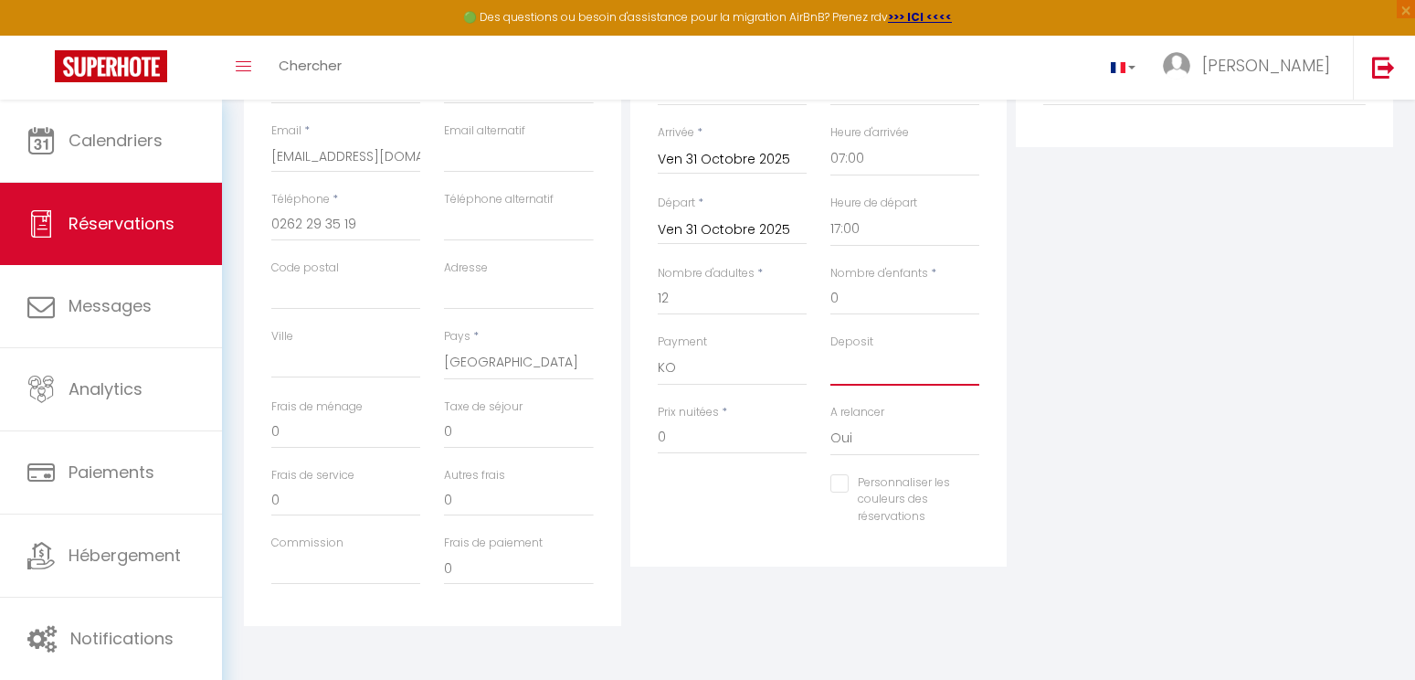
click at [879, 373] on select "OK KO" at bounding box center [904, 368] width 149 height 35
click at [830, 351] on select "OK KO" at bounding box center [904, 368] width 149 height 35
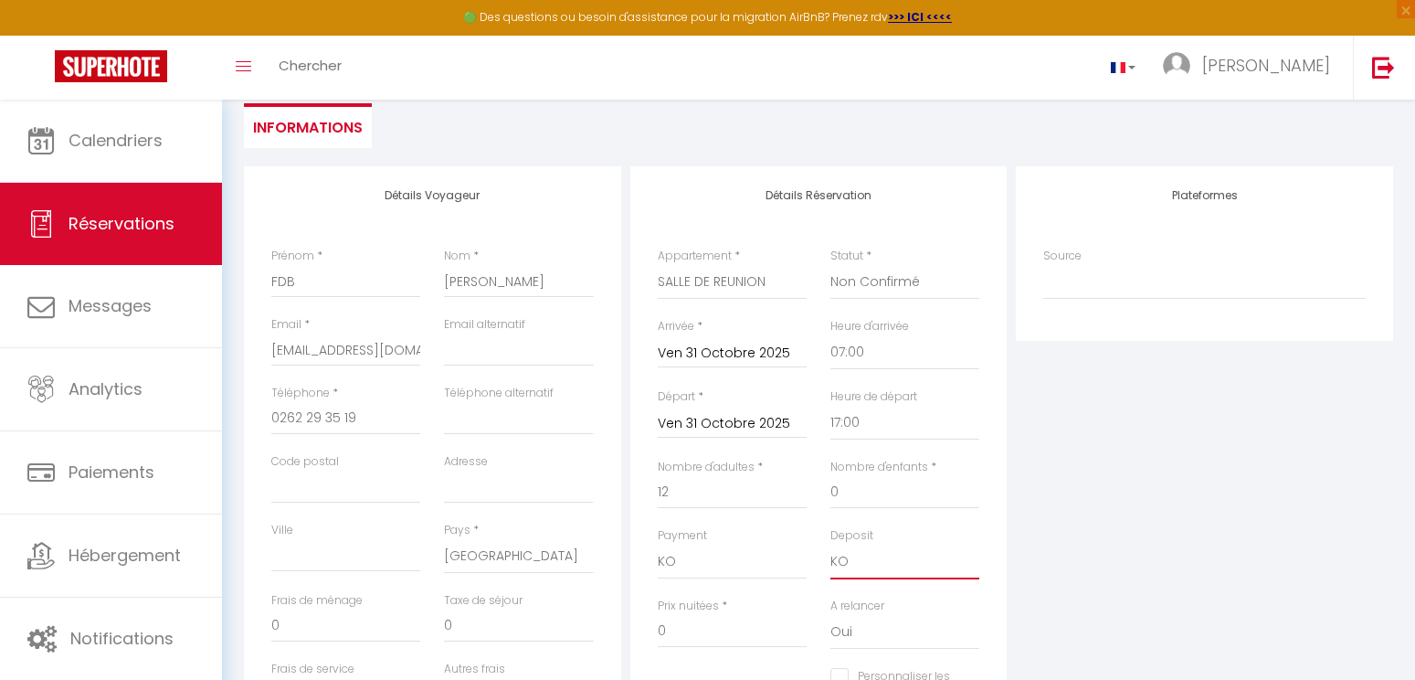
scroll to position [0, 0]
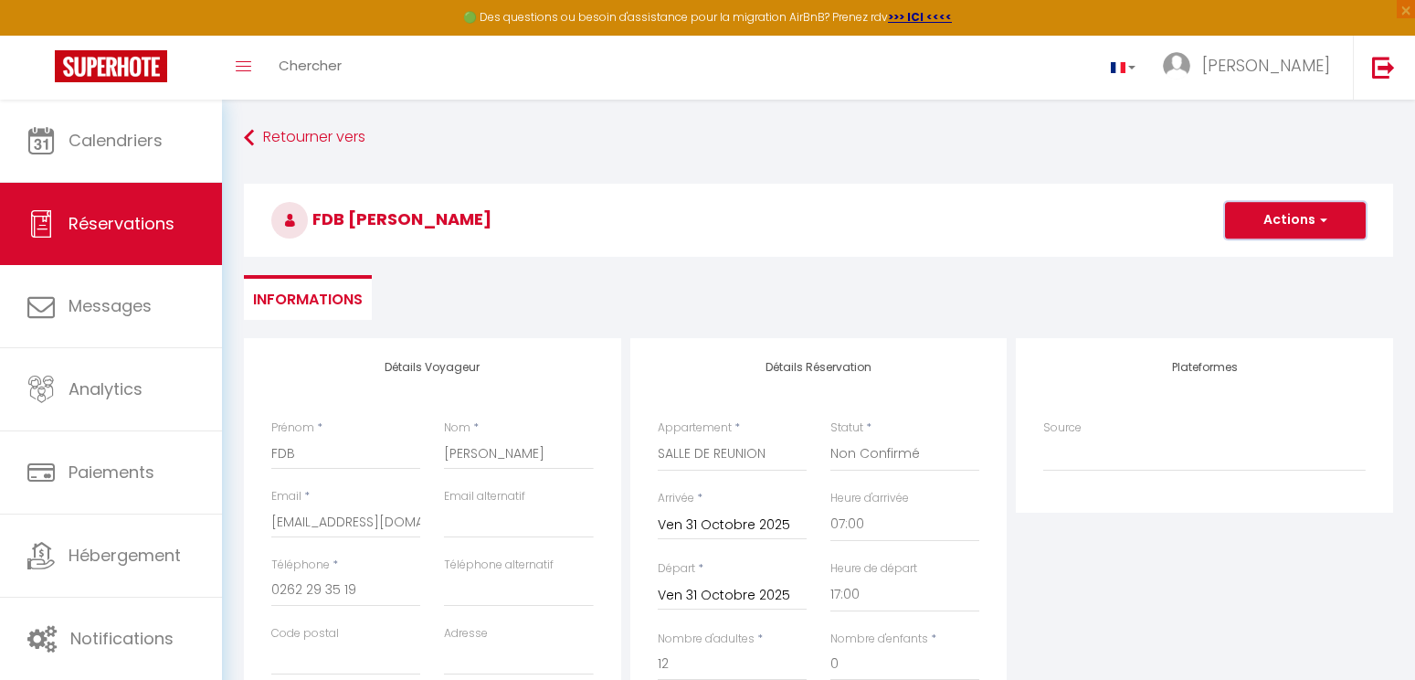
click at [1275, 214] on button "Actions" at bounding box center [1295, 220] width 141 height 37
click at [1264, 264] on link "Enregistrer" at bounding box center [1277, 260] width 144 height 24
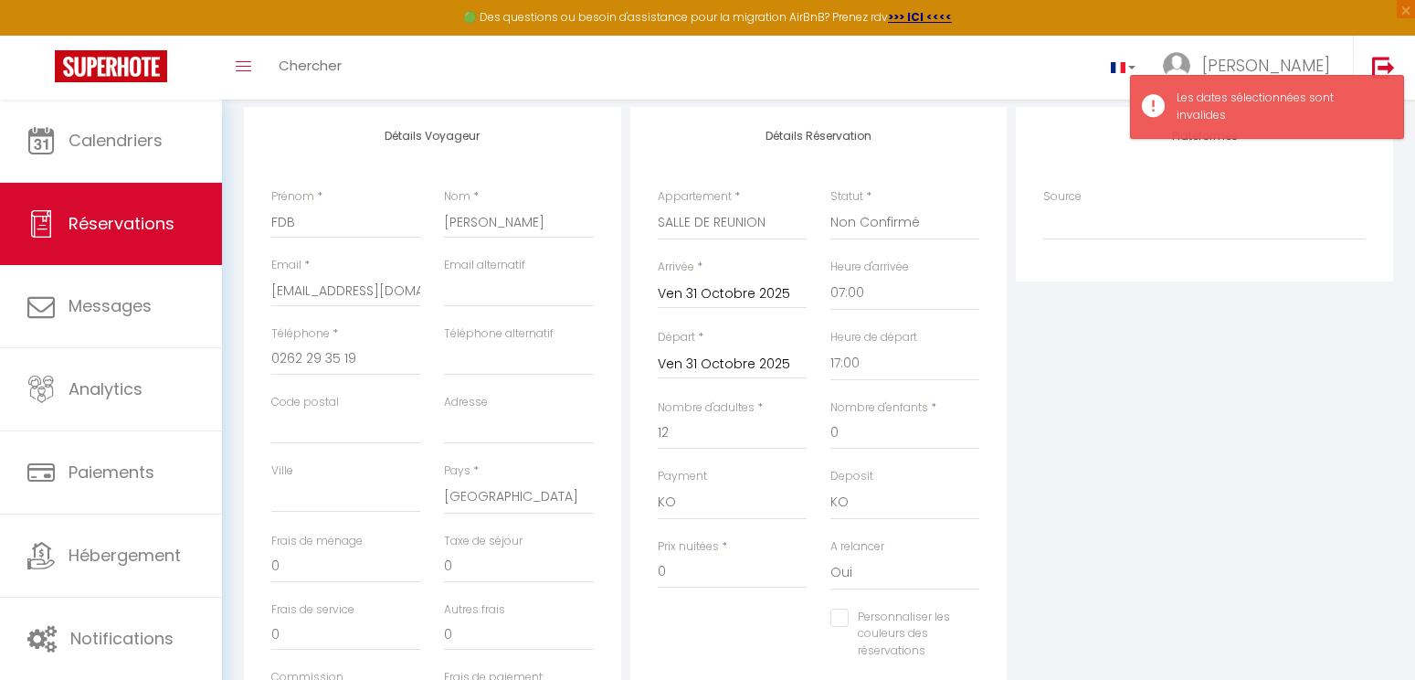
scroll to position [274, 0]
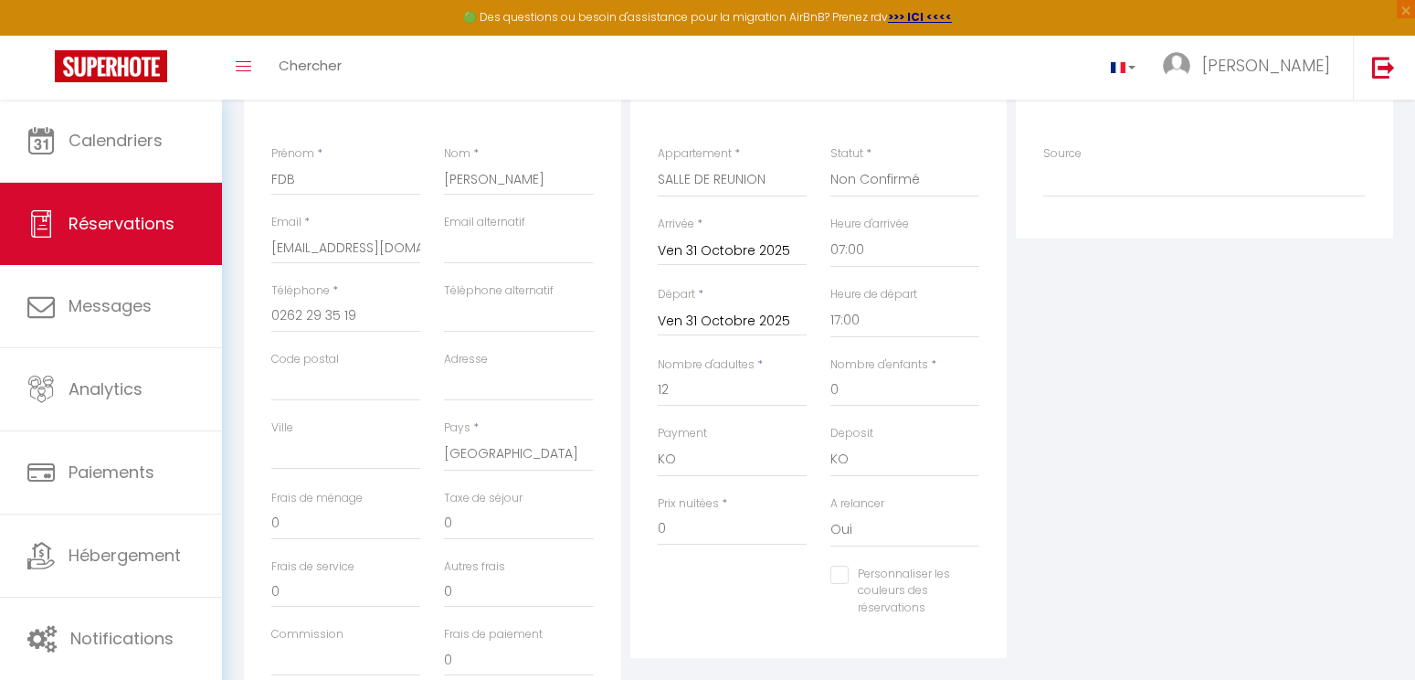
click at [733, 330] on input "Ven 31 Octobre 2025" at bounding box center [732, 322] width 149 height 24
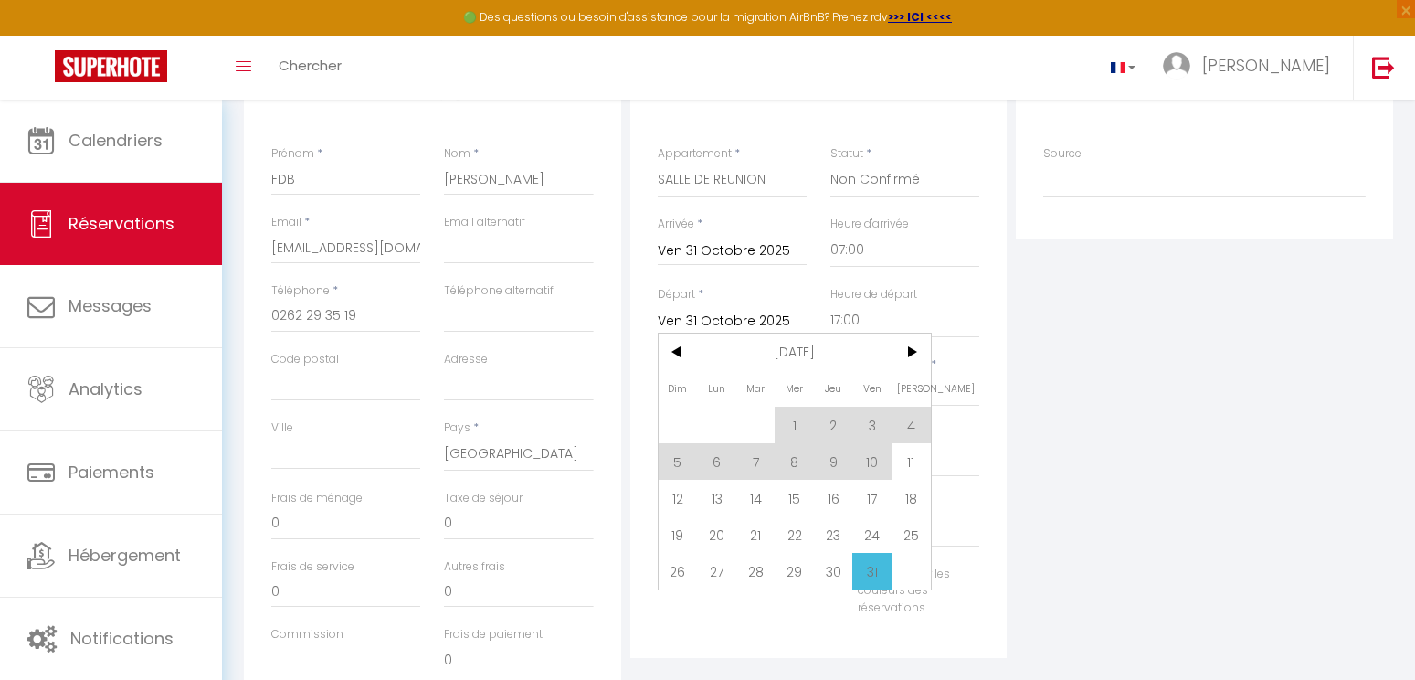
click at [873, 576] on span "31" at bounding box center [871, 571] width 39 height 37
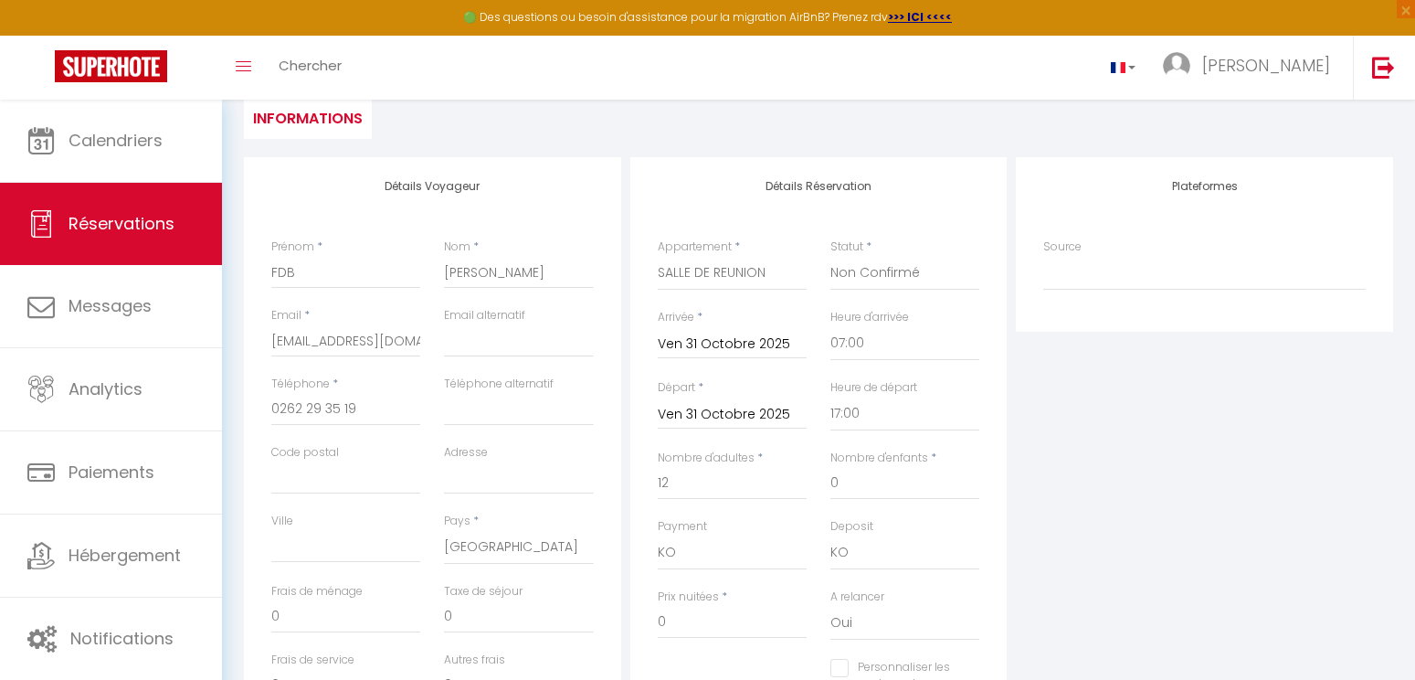
scroll to position [0, 0]
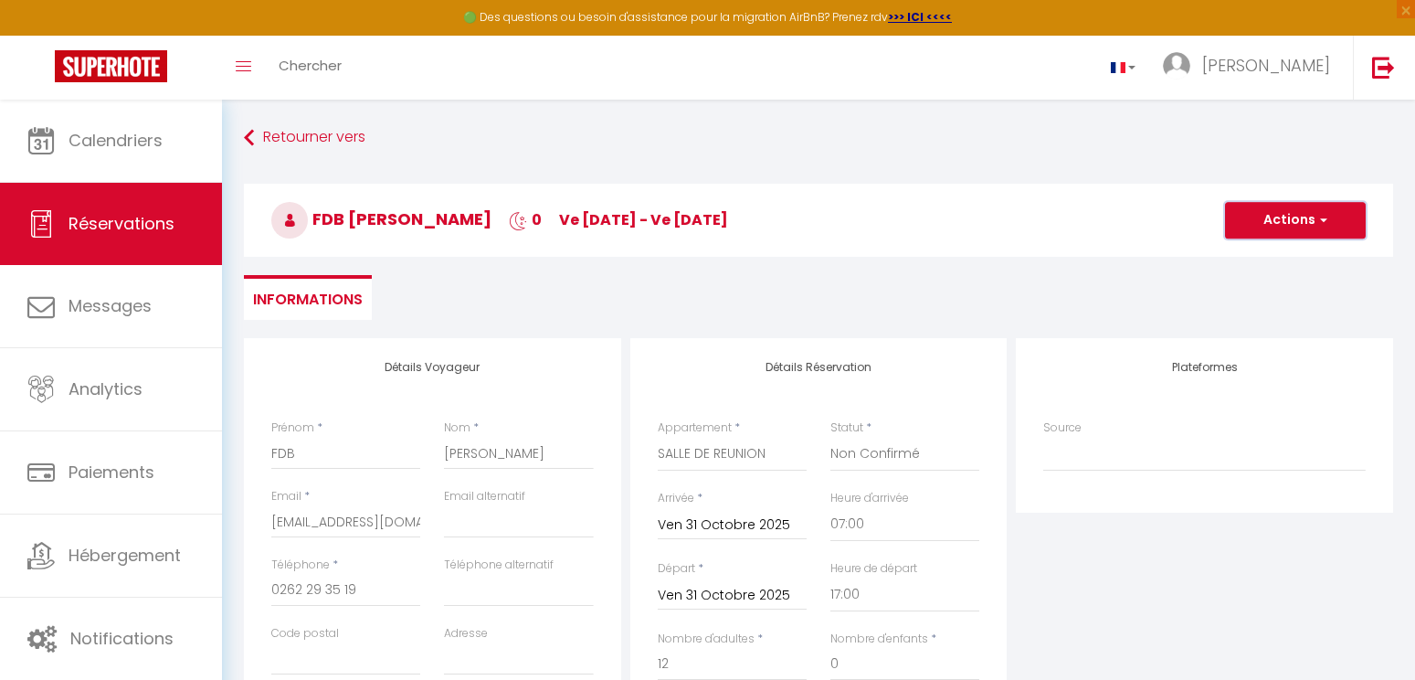
click at [1244, 226] on button "Actions" at bounding box center [1295, 220] width 141 height 37
click at [1227, 273] on ul "Enregistrer" at bounding box center [1277, 260] width 146 height 35
click at [1272, 211] on button "Actions" at bounding box center [1295, 220] width 141 height 37
click at [1254, 257] on link "Enregistrer" at bounding box center [1277, 260] width 144 height 24
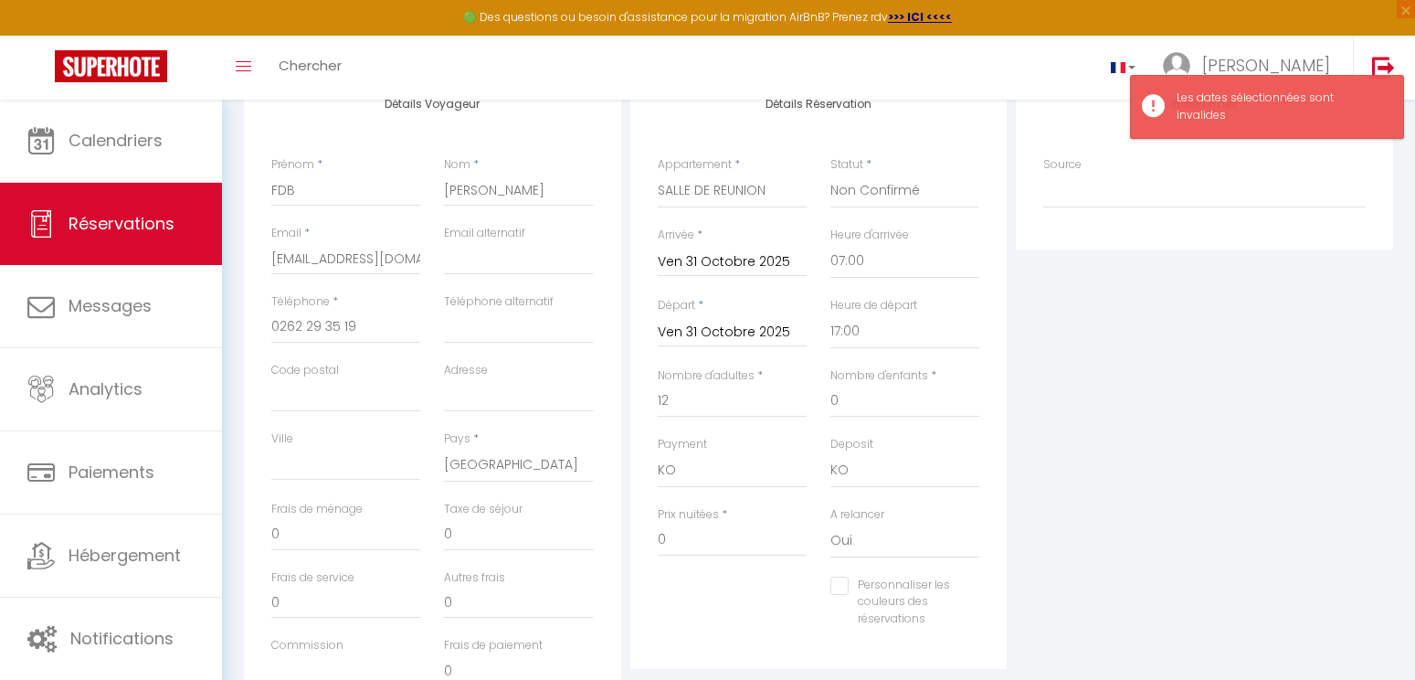
scroll to position [274, 0]
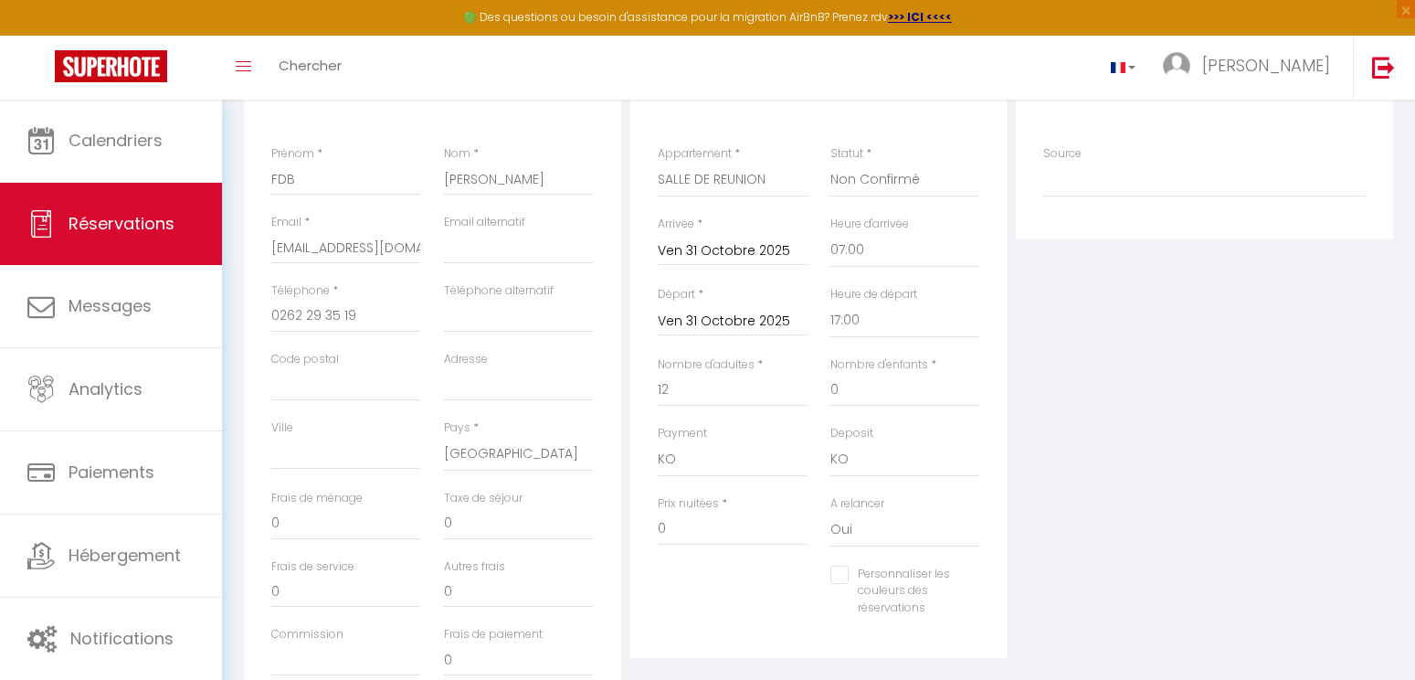
click at [762, 247] on input "Ven 31 Octobre 2025" at bounding box center [732, 251] width 149 height 24
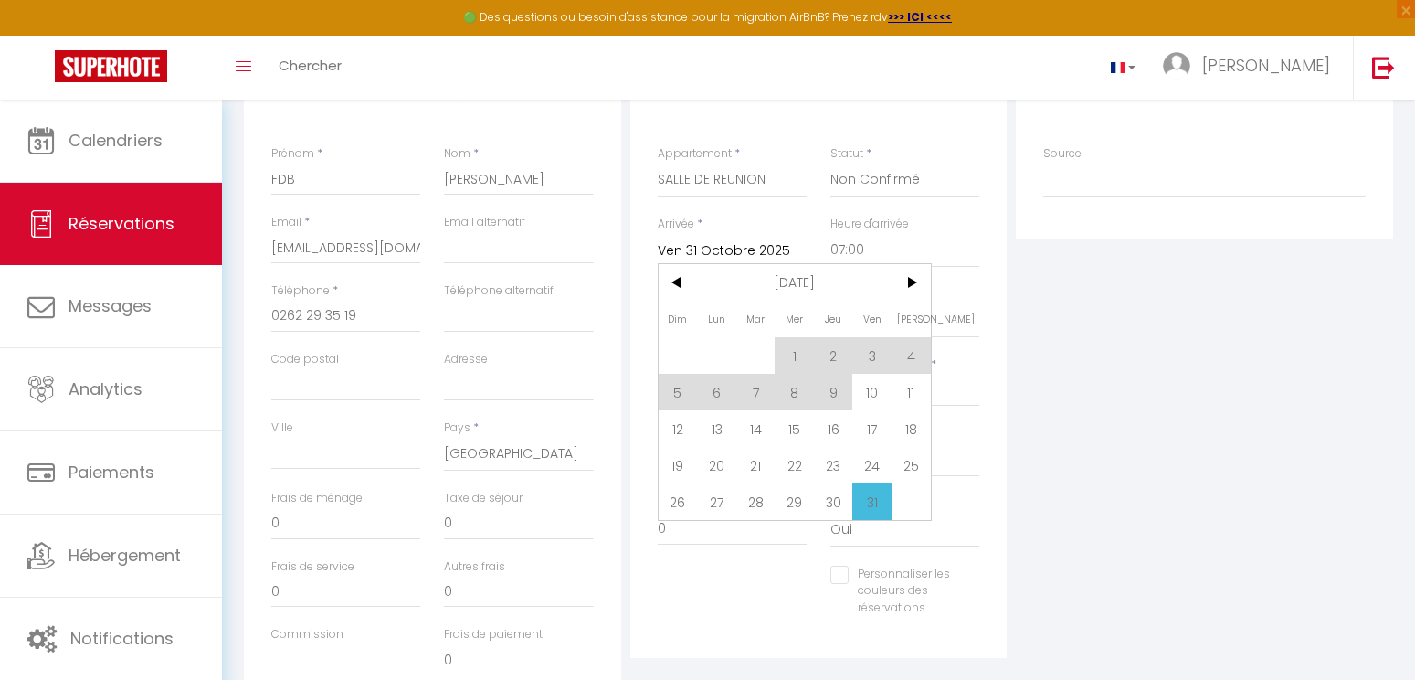
click at [863, 501] on span "31" at bounding box center [871, 501] width 39 height 37
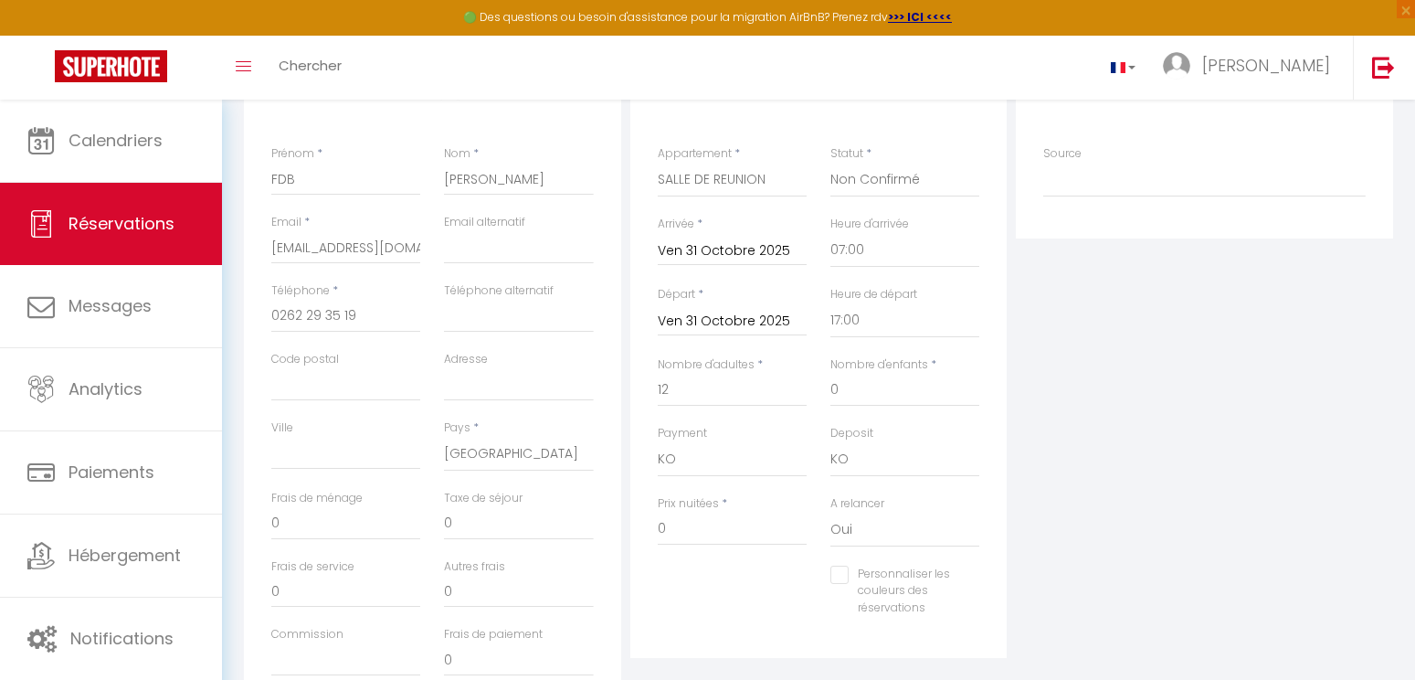
click at [1075, 282] on div "Plateformes Source Direct [DOMAIN_NAME] [DOMAIN_NAME] Chalet montagne Expedia G…" at bounding box center [1204, 390] width 386 height 653
